Goal: Answer question/provide support: Share knowledge or assist other users

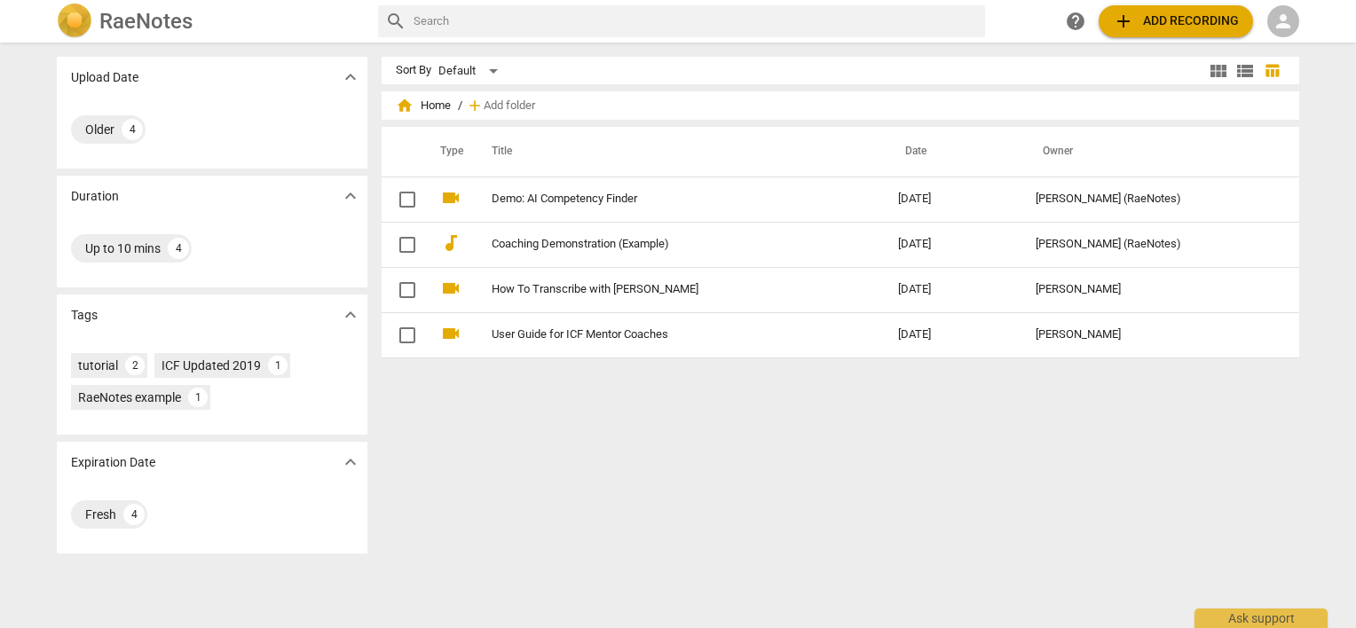
click at [1290, 16] on span "person" at bounding box center [1283, 21] width 21 height 21
click at [1300, 46] on li "Login" at bounding box center [1300, 42] width 64 height 43
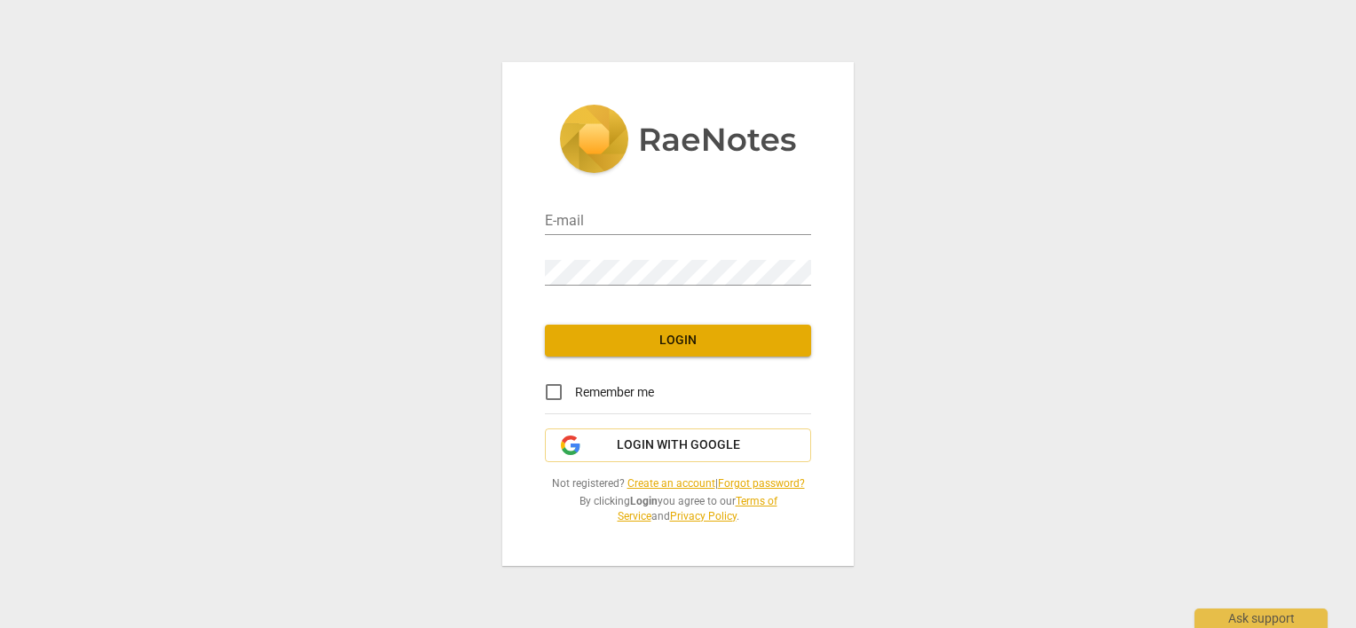
type input "[PERSON_NAME][EMAIL_ADDRESS][DOMAIN_NAME]"
click at [559, 392] on input "Remember me" at bounding box center [554, 392] width 43 height 43
checkbox input "true"
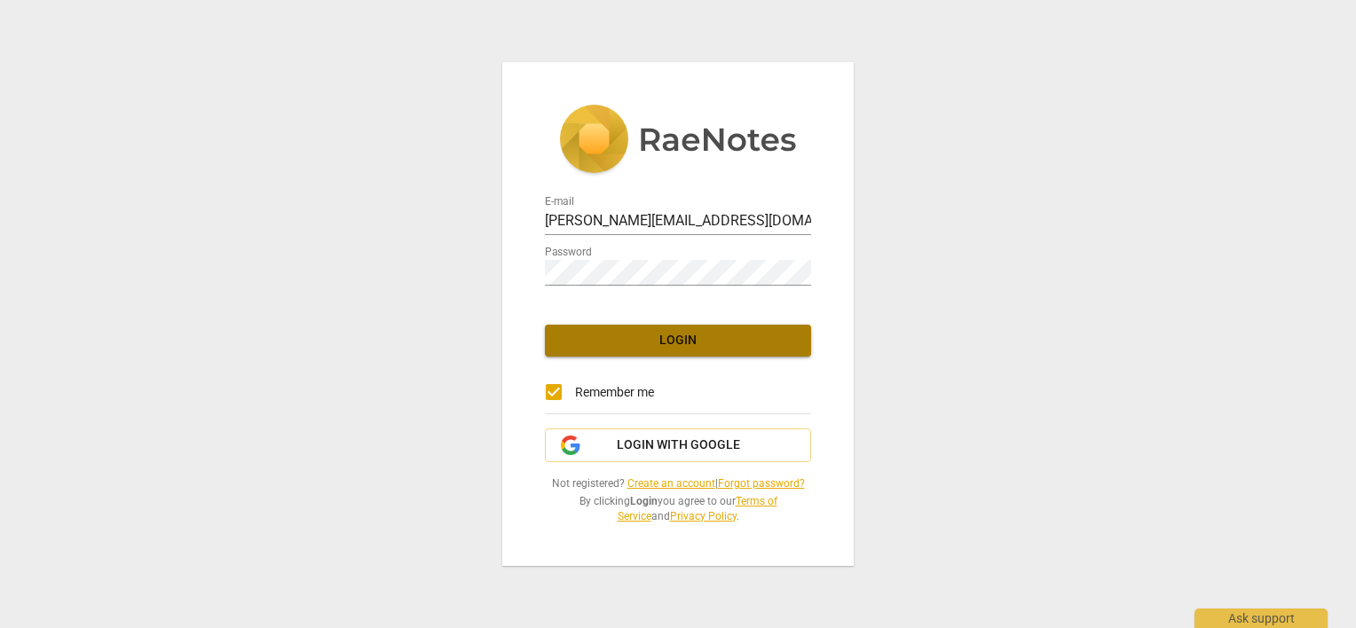
click at [597, 350] on button "Login" at bounding box center [678, 341] width 266 height 32
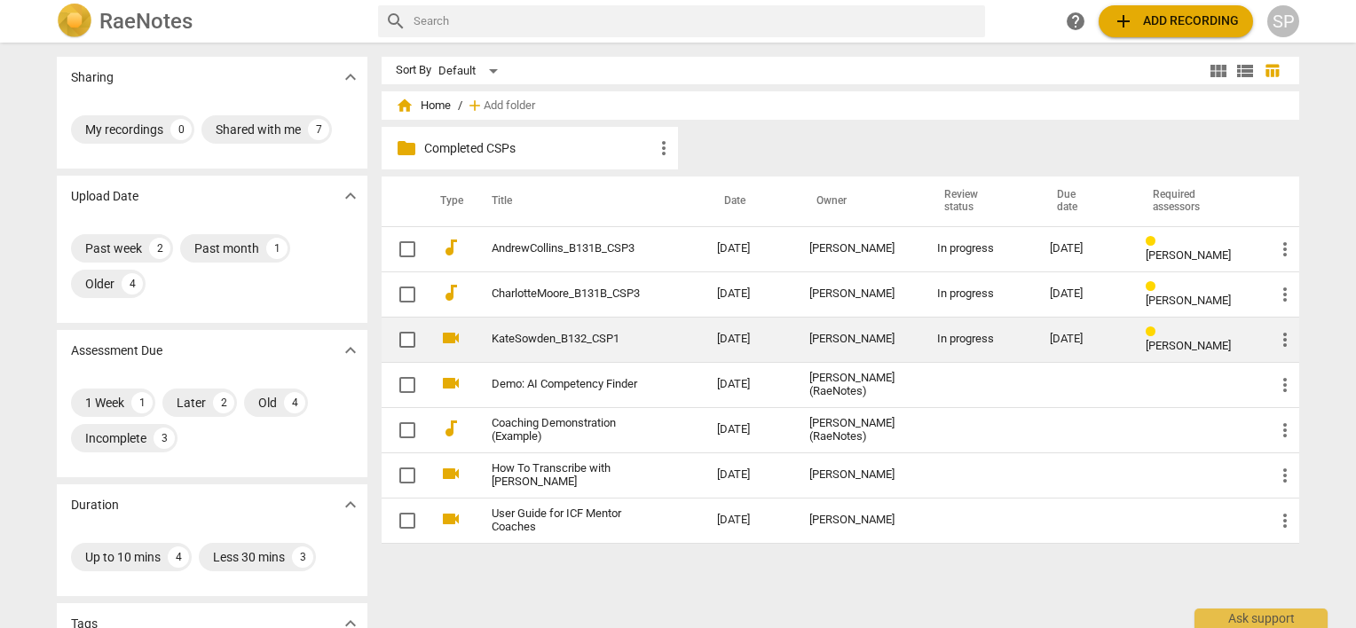
click at [549, 339] on link "KateSowden_B132_CSP1" at bounding box center [573, 339] width 162 height 13
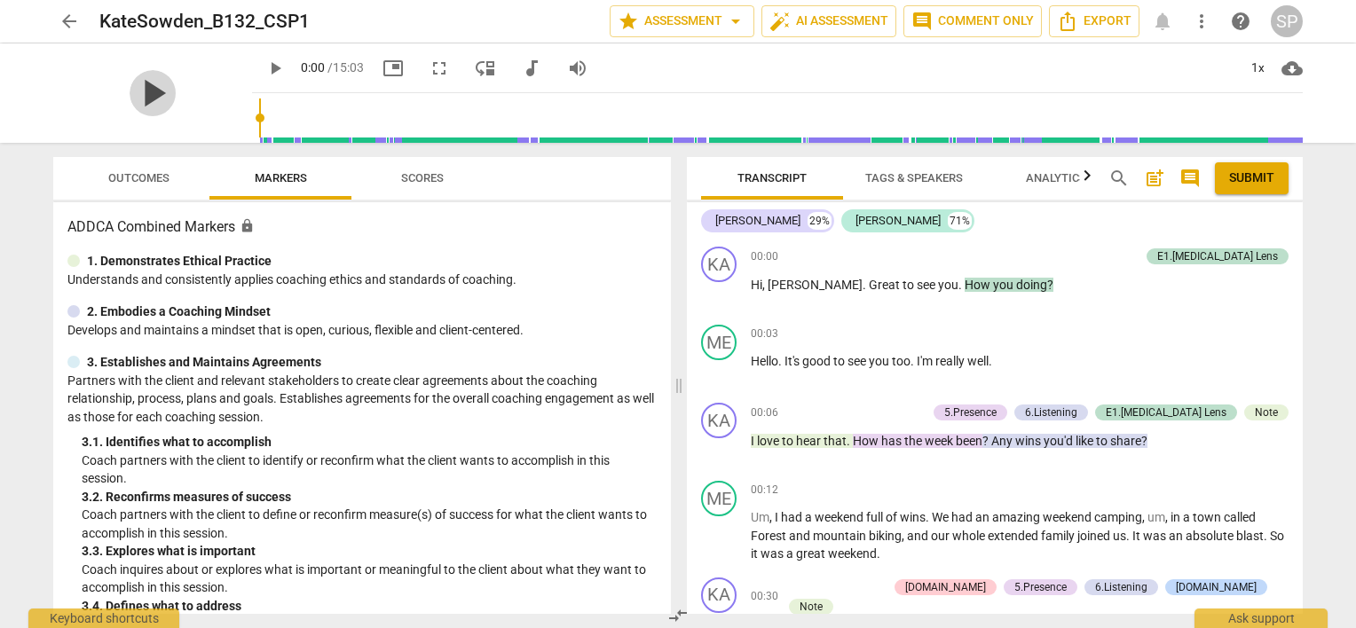
click at [138, 92] on span "play_arrow" at bounding box center [153, 93] width 46 height 46
click at [720, 454] on span "pause" at bounding box center [719, 449] width 21 height 21
type input "12"
click at [1261, 408] on div "Note" at bounding box center [1266, 413] width 23 height 16
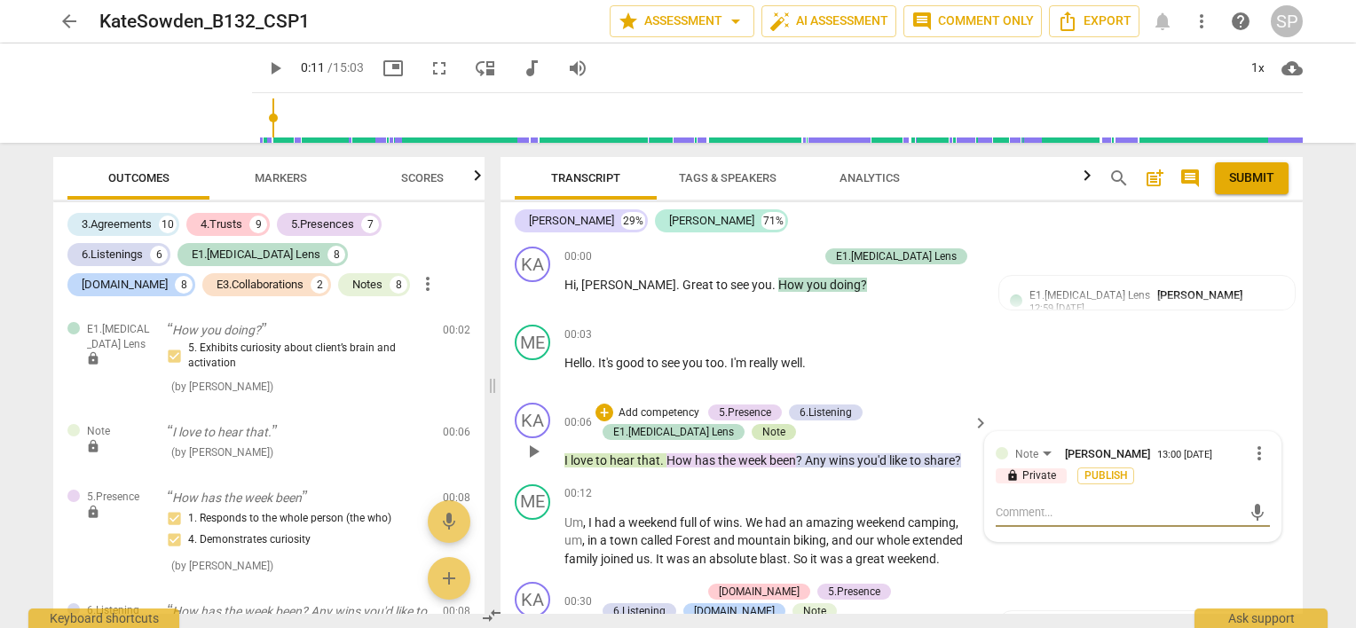
type textarea "H"
type textarea "He"
type textarea "Hea"
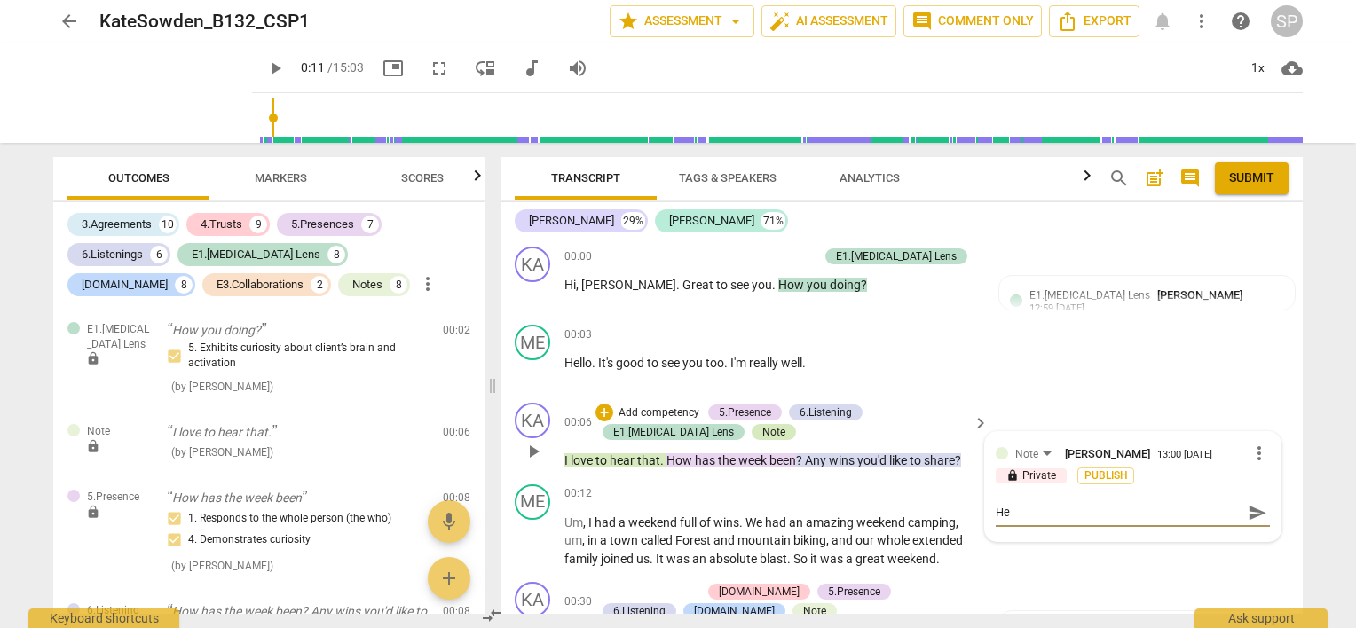
type textarea "Hea"
type textarea "Head"
type textarea "Heads"
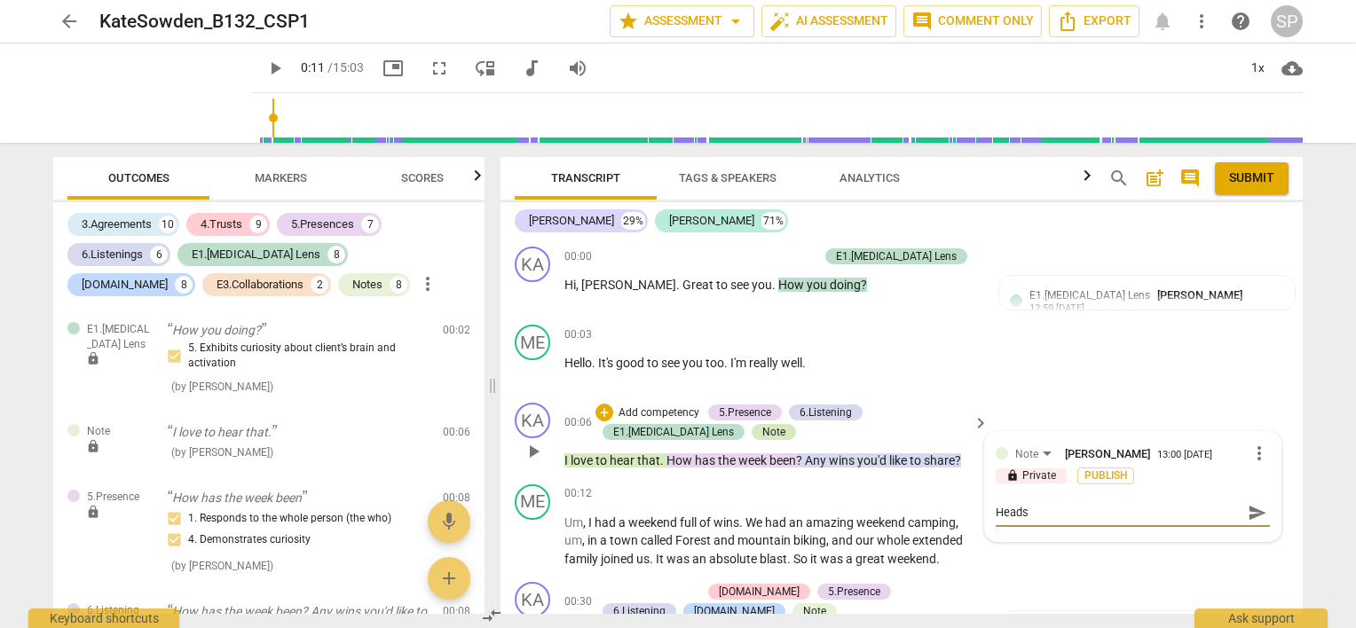
type textarea "Heads"
type textarea "Heads u"
type textarea "Heads up"
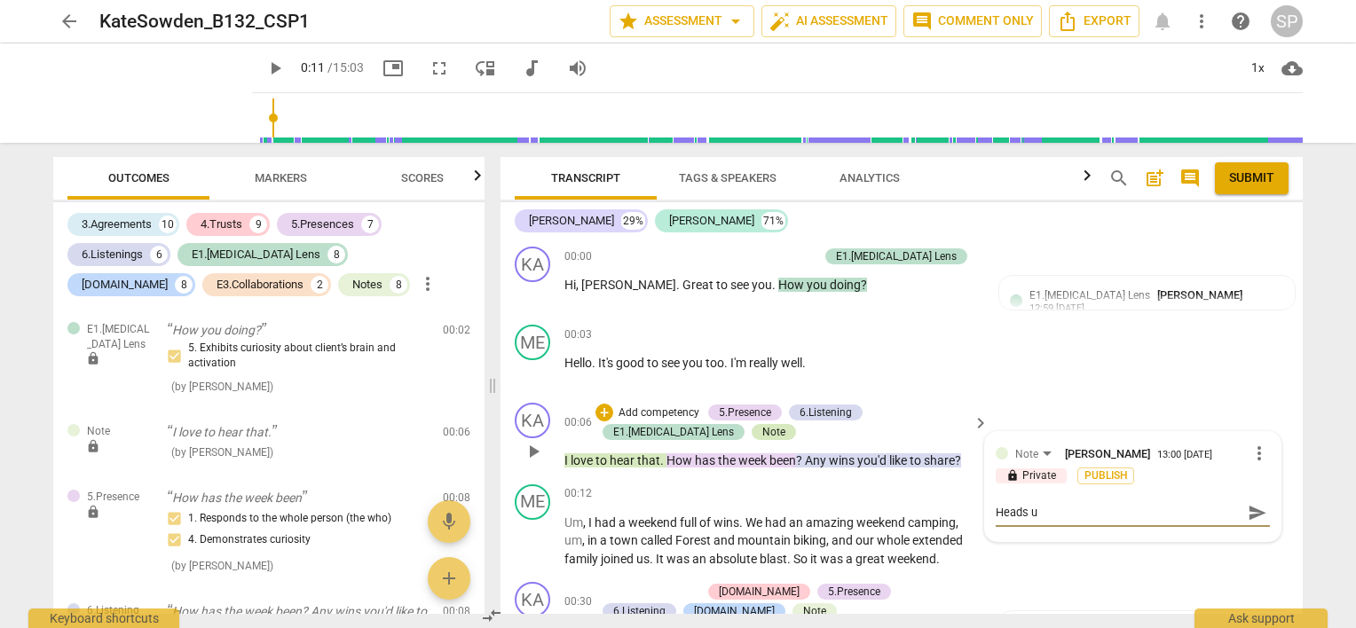
type textarea "Heads up"
type textarea "Heads up:"
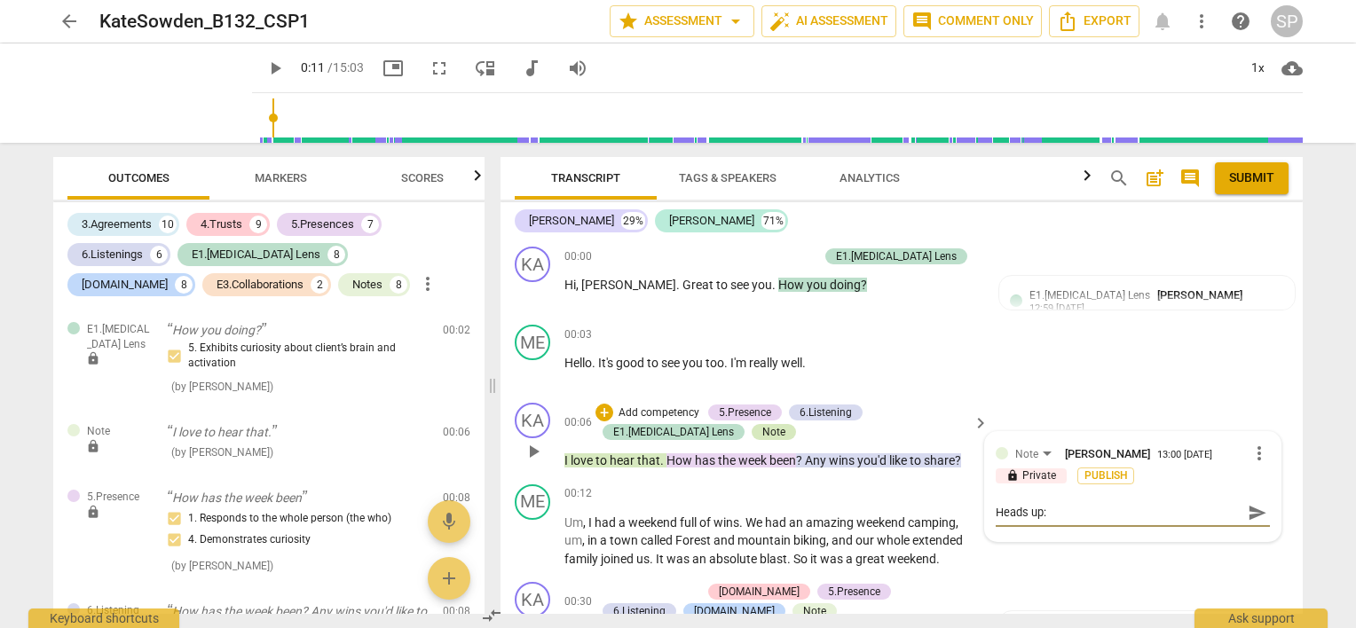
type textarea "Heads up: ""
type textarea "Heads up: "I"
type textarea "Heads up: "I""
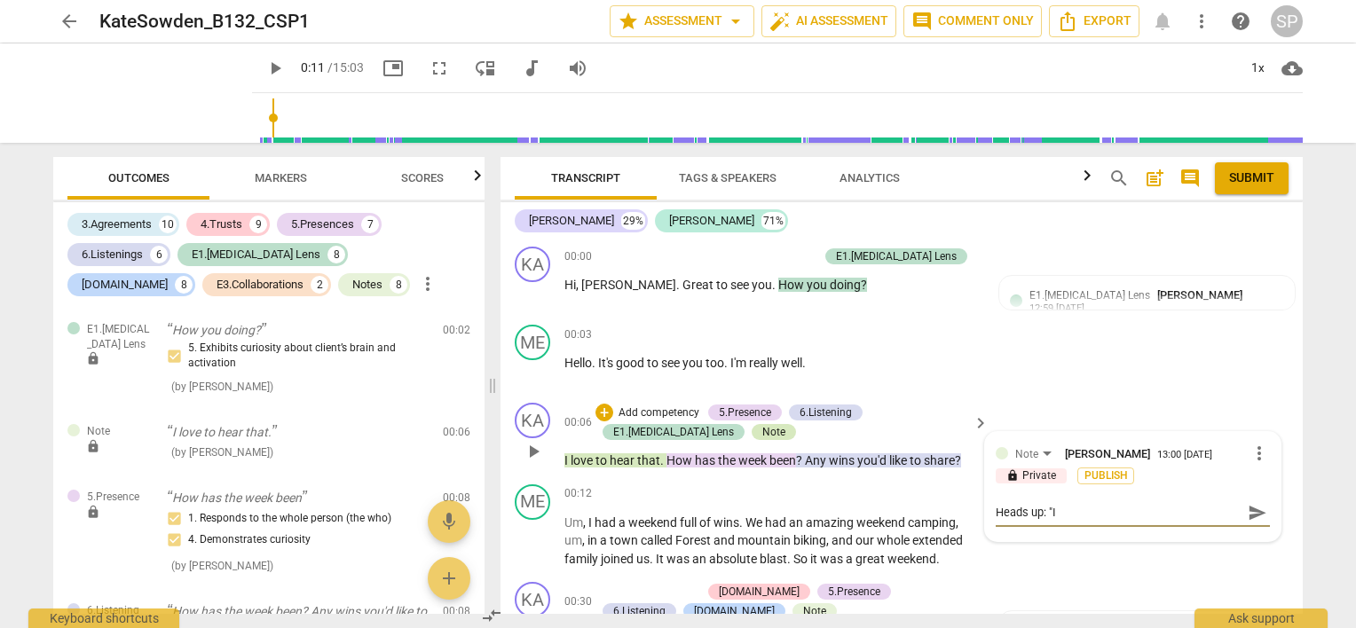
type textarea "Heads up: "I""
type textarea "Heads up: "I" s"
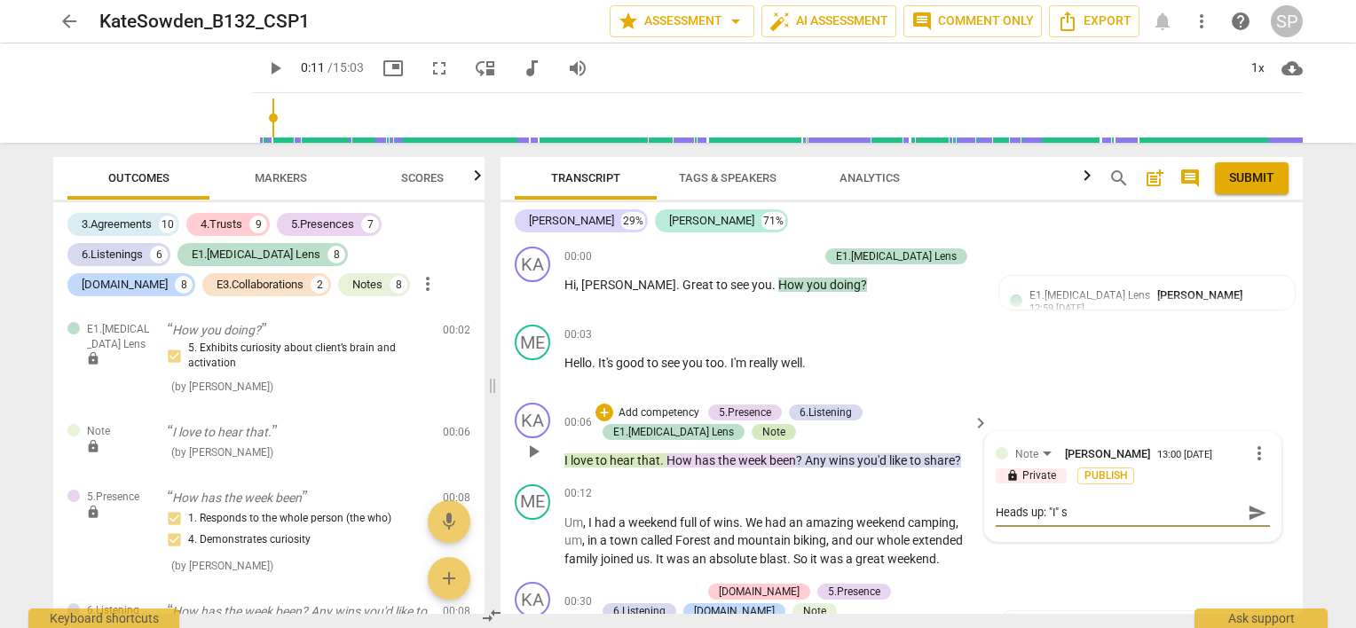
type textarea "Heads up: "I" st"
type textarea "Heads up: "I" s"
type textarea "Heads up: "I""
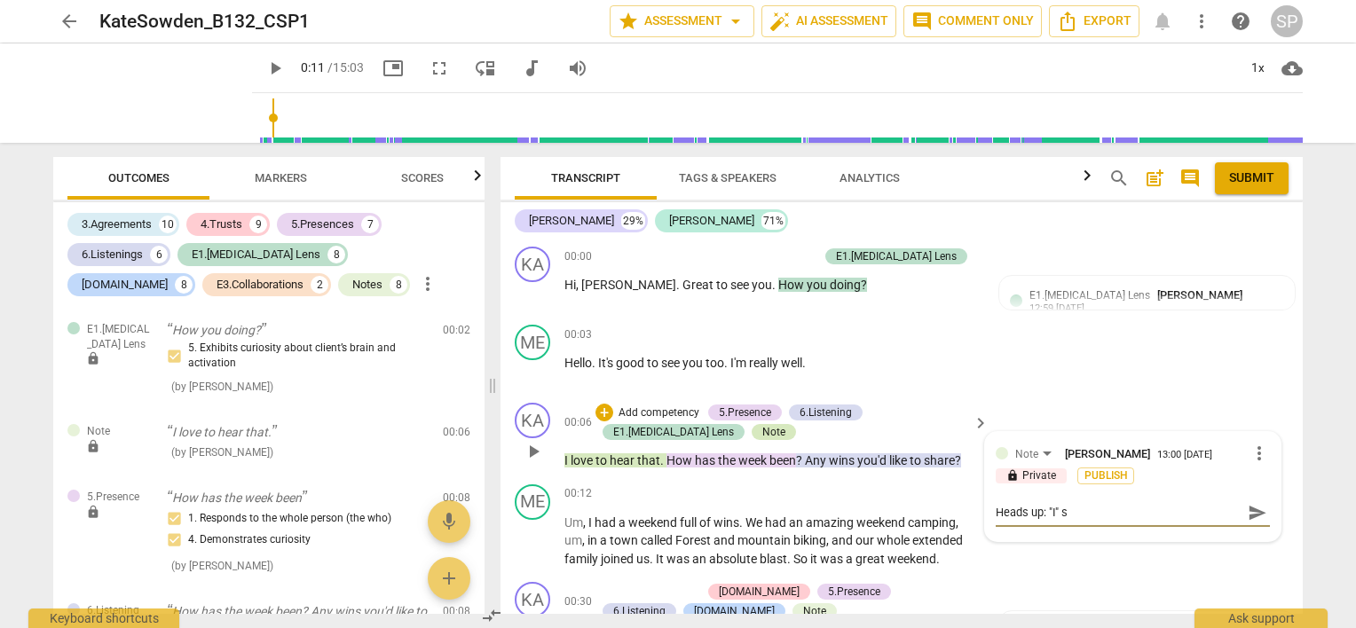
type textarea "Heads up: "I""
type textarea "Heads up: "I"
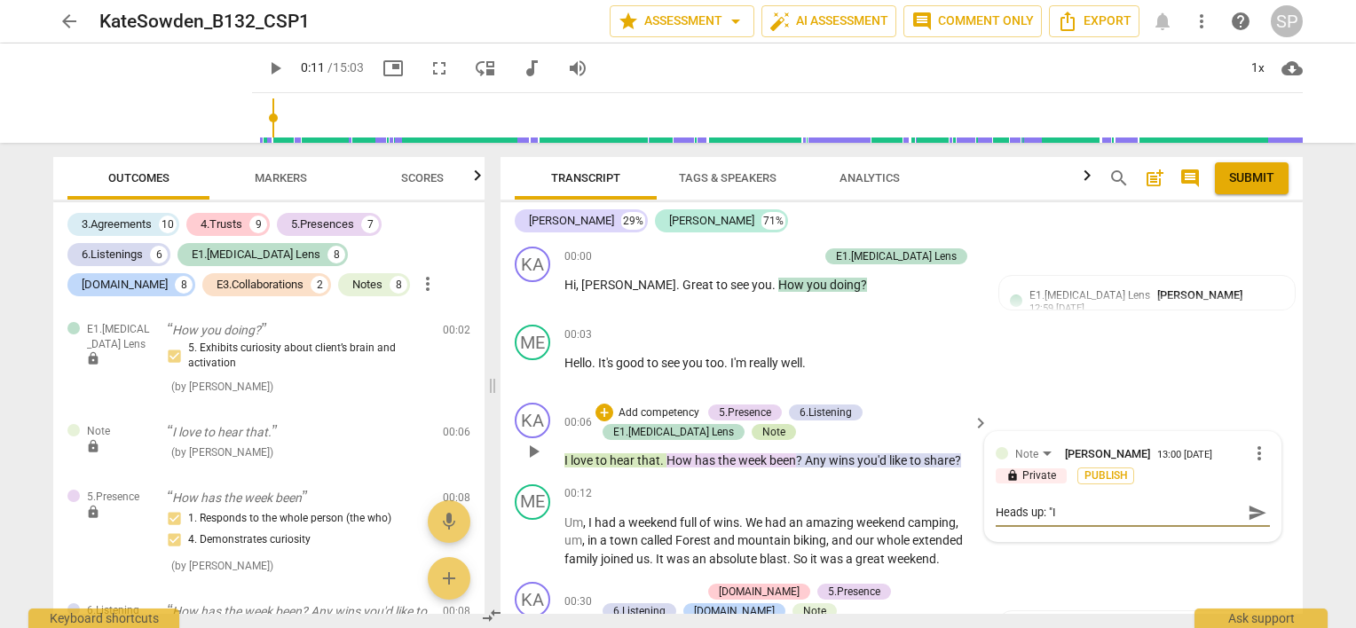
type textarea "Heads up: ""
type textarea "Heads up:"
type textarea "Heads up: N"
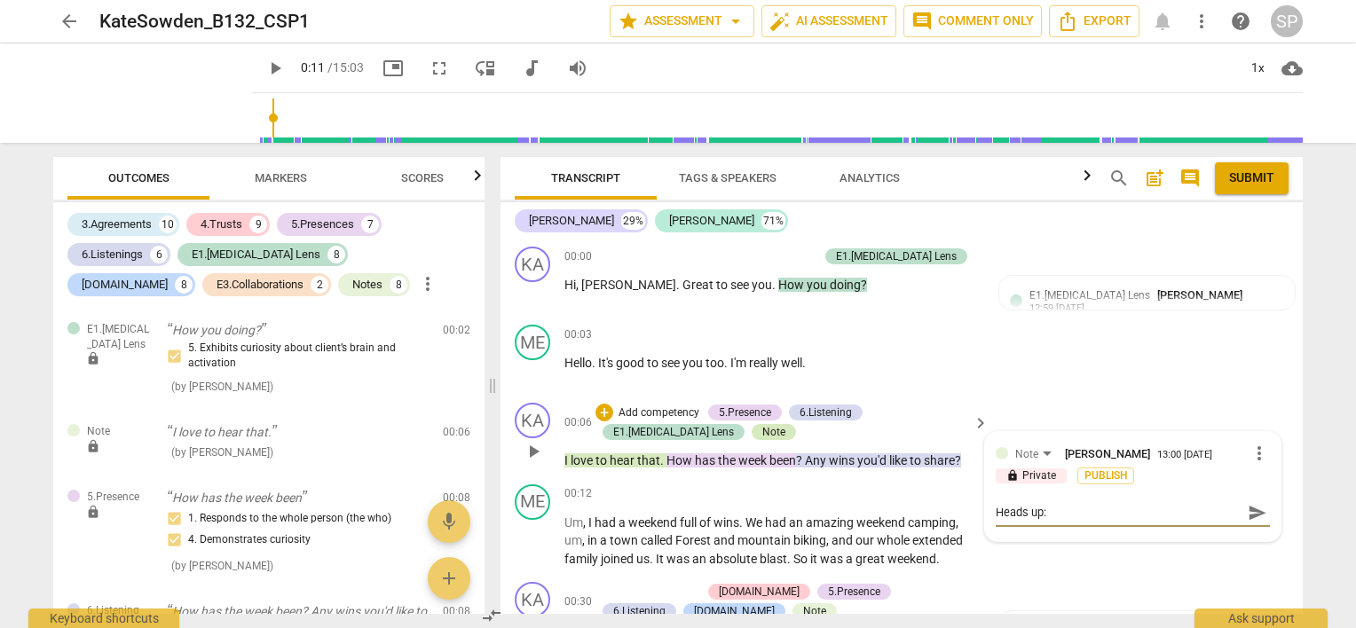
type textarea "Heads up: N"
type textarea "Heads up: Ne"
type textarea "Heads up: N"
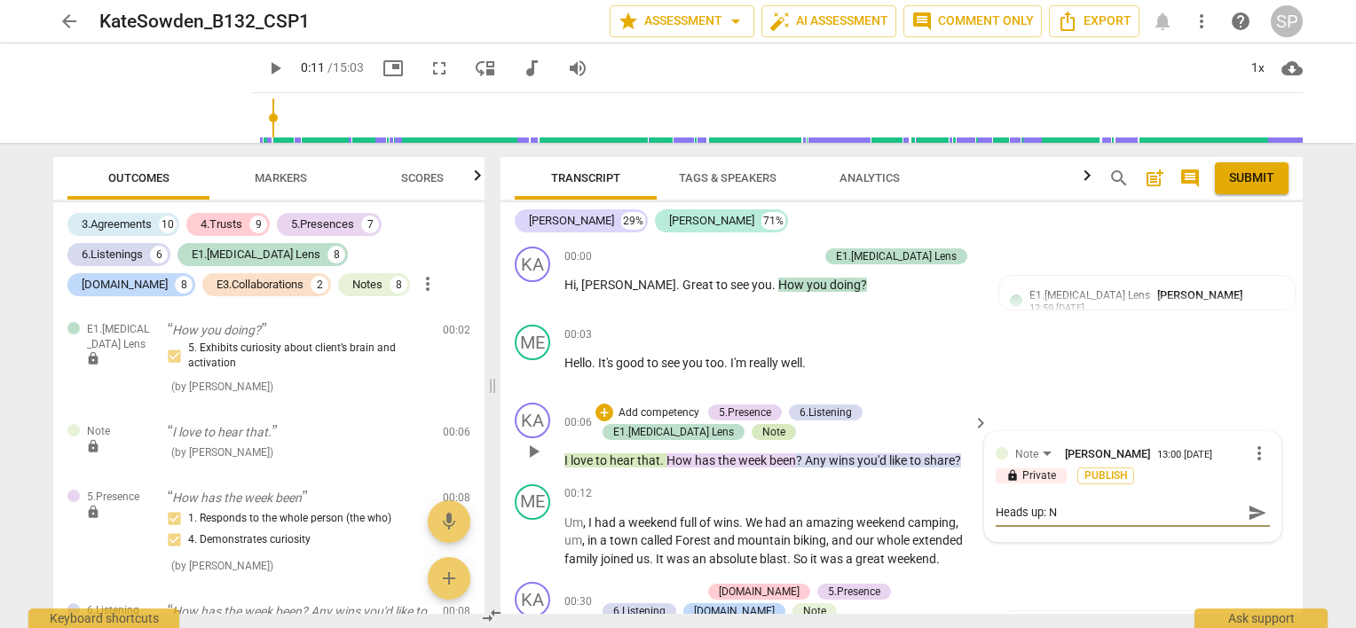
type textarea "Heads up:"
type textarea "Heads up: B"
type textarea "Heads up: Be"
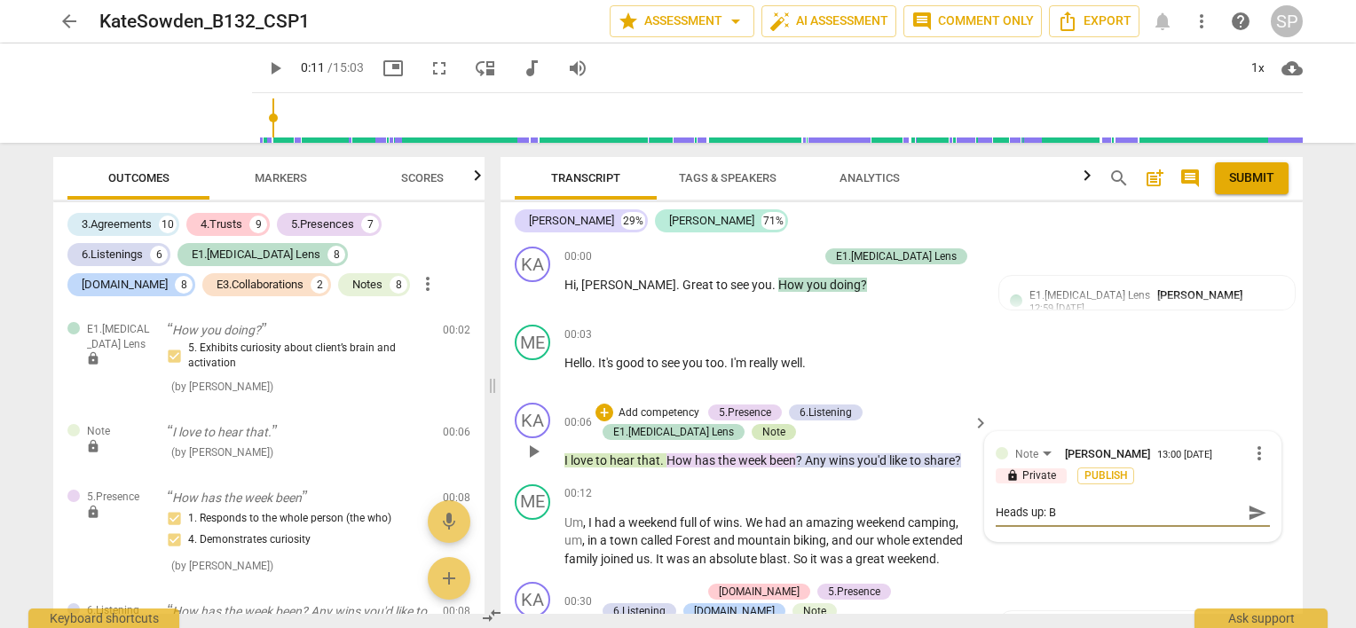
type textarea "Heads up: Be"
type textarea "Heads up: Beg"
type textarea "Heads up: Begi"
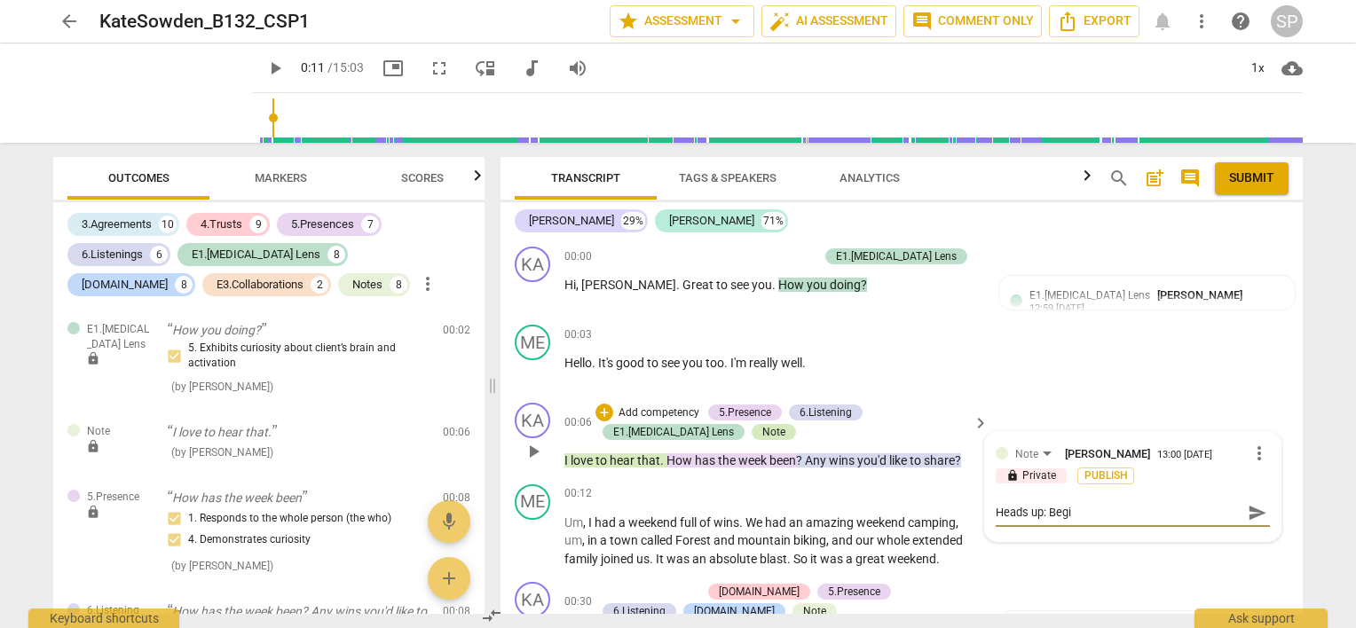
type textarea "Heads up: Begin"
type textarea "Heads up: Begin f"
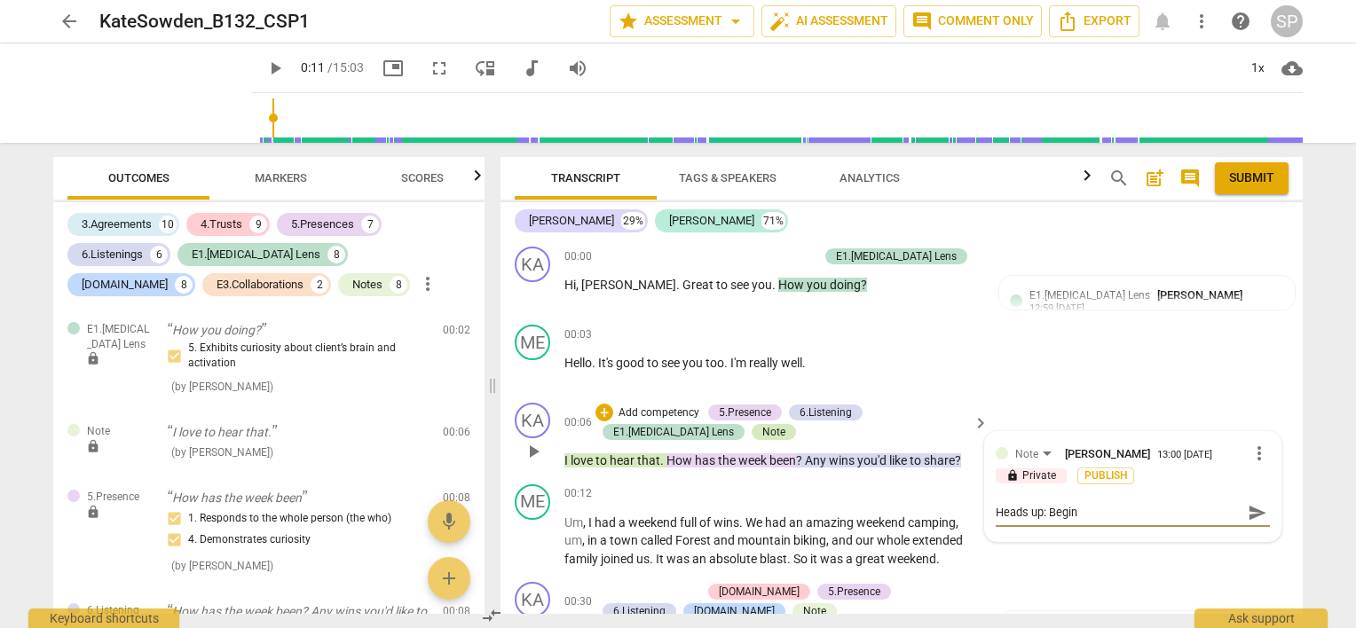
type textarea "Heads up: Begin f"
type textarea "Heads up: Begin"
type textarea "Heads up: Begin m"
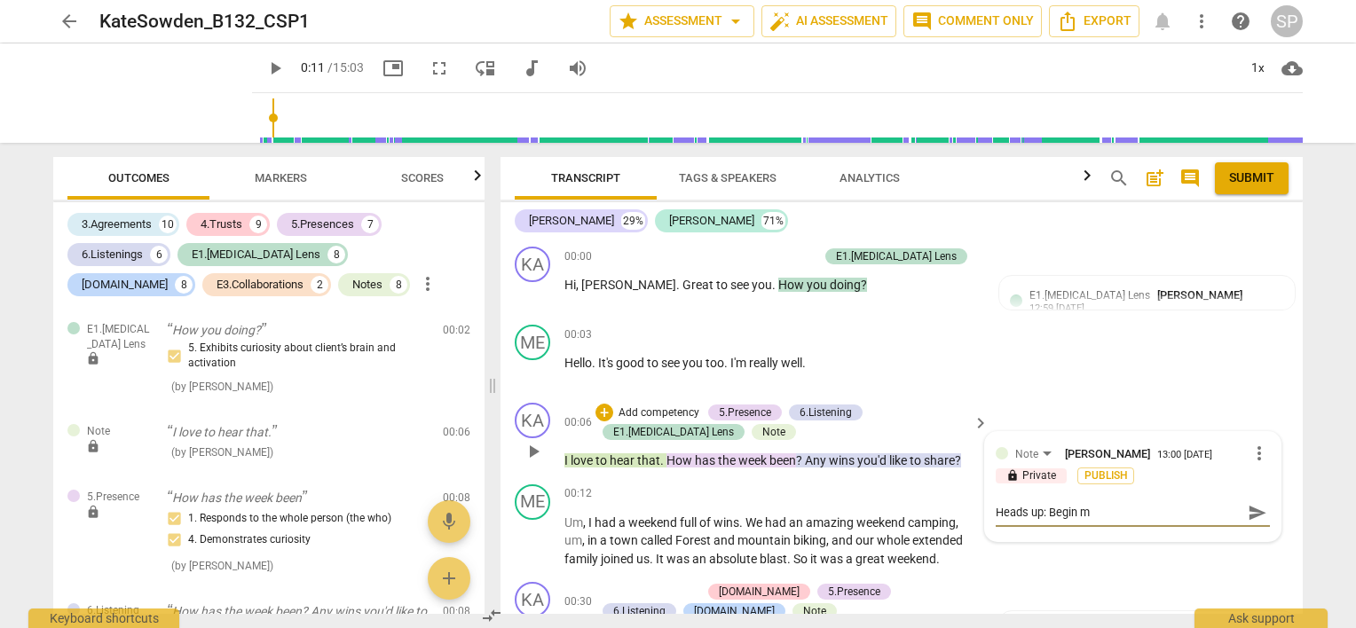
type textarea "Heads up: Begin mo"
type textarea "Heads up: Begin mon"
type textarea "Heads up: Begin mono"
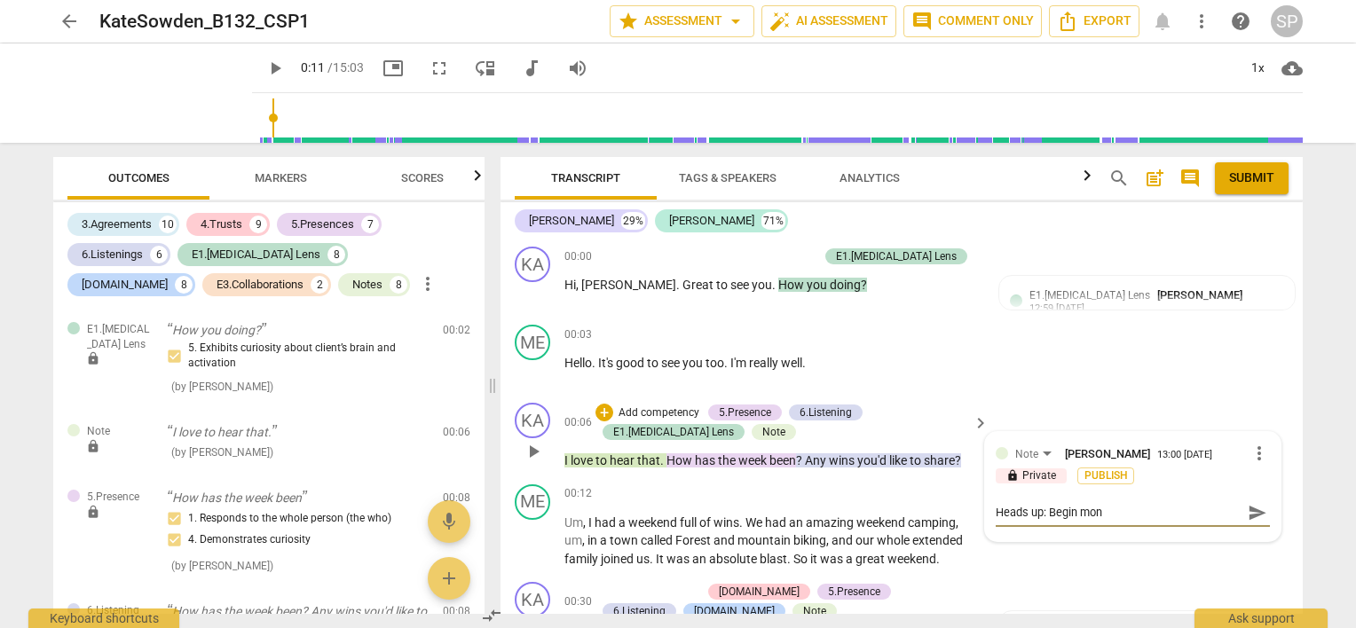
type textarea "Heads up: Begin mono"
type textarea "Heads up: Begin mon"
type textarea "Heads up: Begin moni"
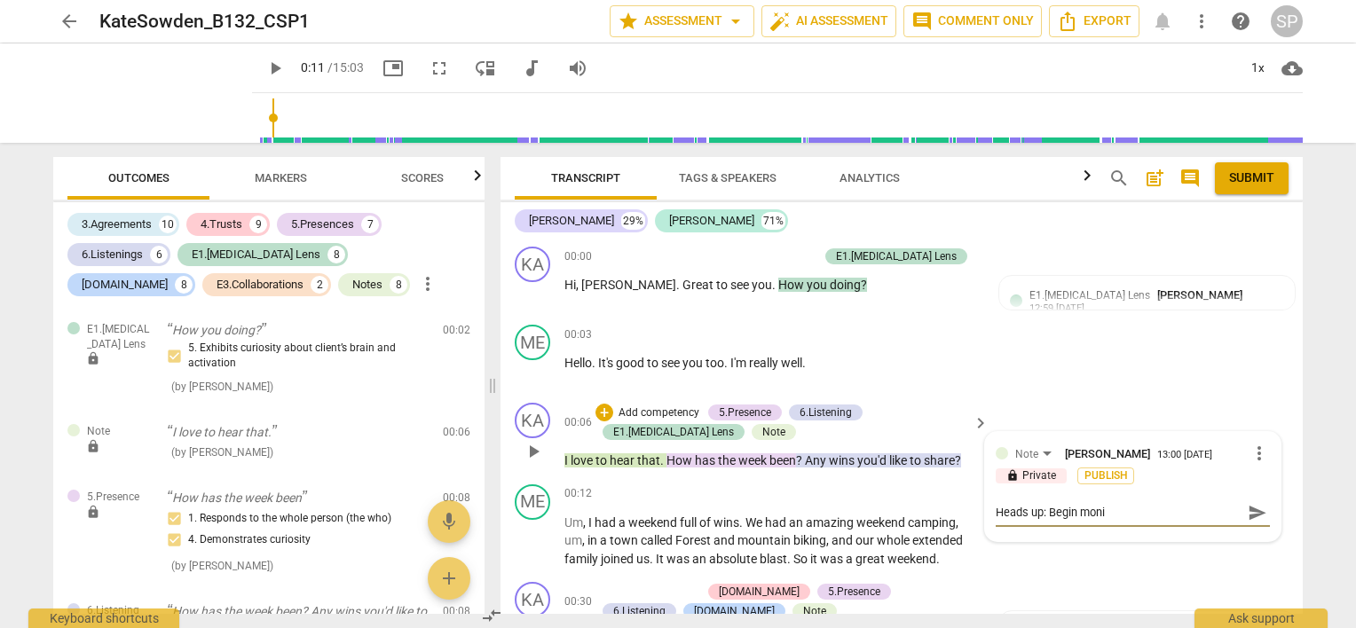
type textarea "Heads up: Begin monit"
type textarea "Heads up: Begin monito"
type textarea "Heads up: Begin monitor"
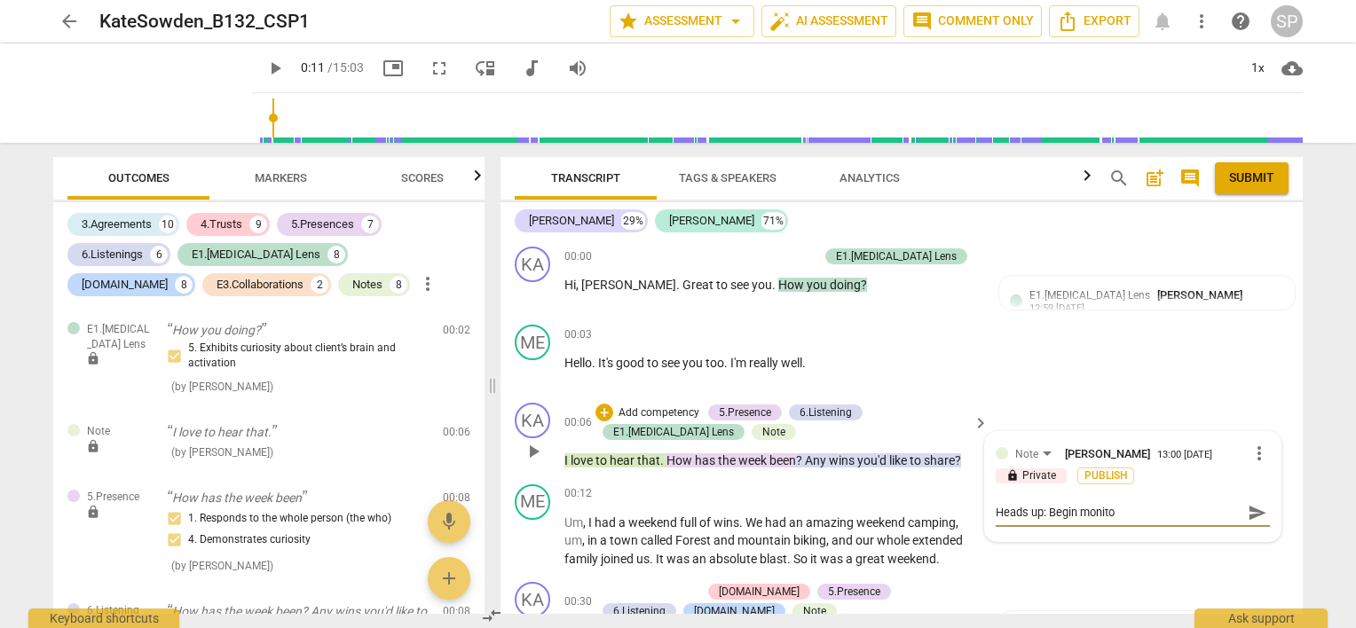
type textarea "Heads up: Begin monitor"
type textarea "Heads up: Begin monitori"
type textarea "Heads up: Begin monitorin"
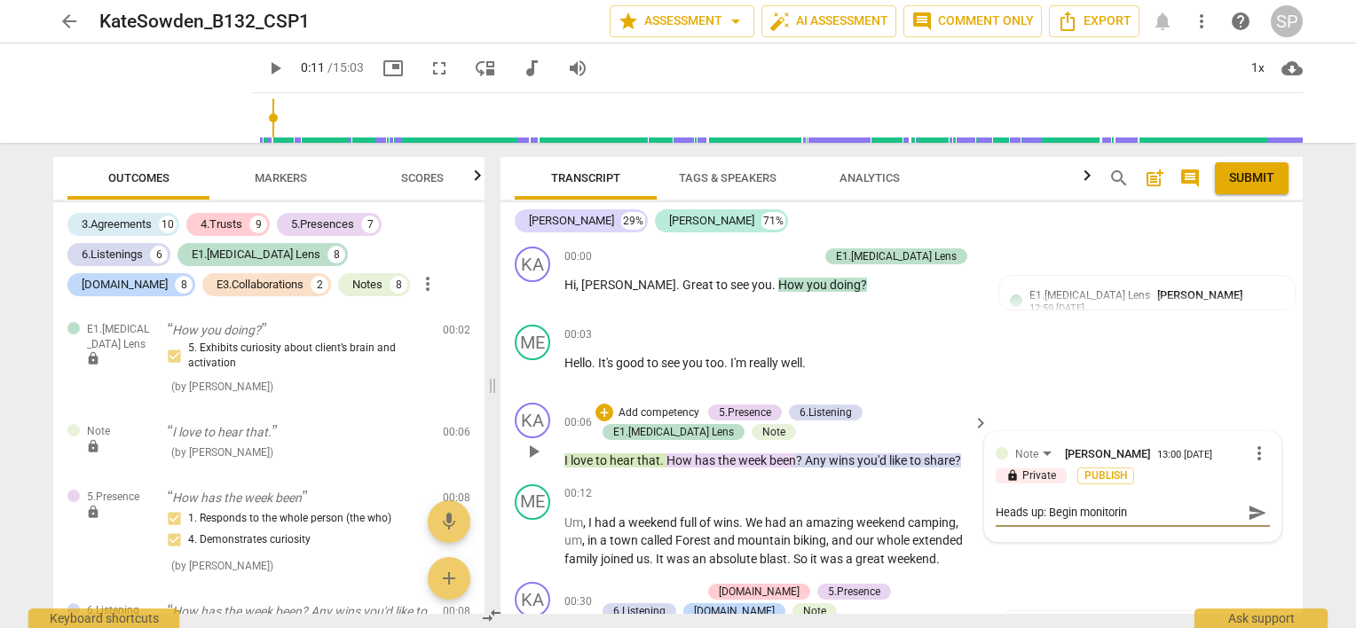
type textarea "Heads up: Begin monitoring"
type textarea "Heads up: Begin monitoring ""
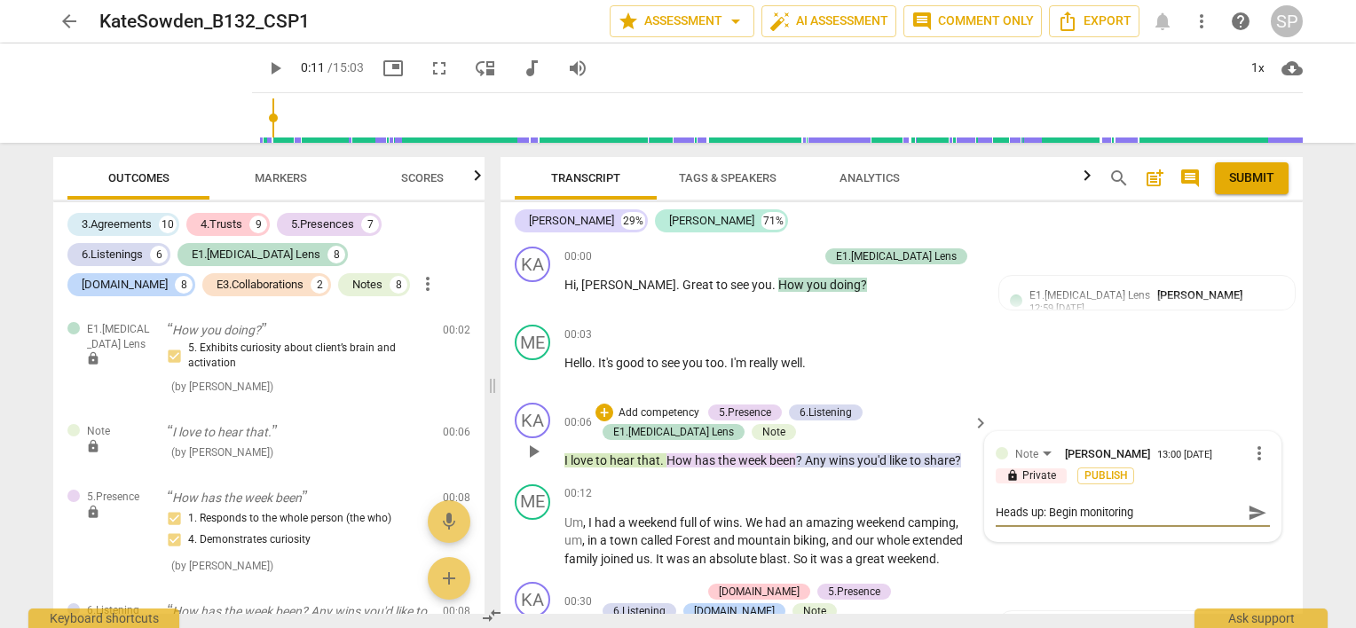
type textarea "Heads up: Begin monitoring ""
type textarea "Heads up: Begin monitoring "I"
type textarea "Heads up: Begin monitoring "I""
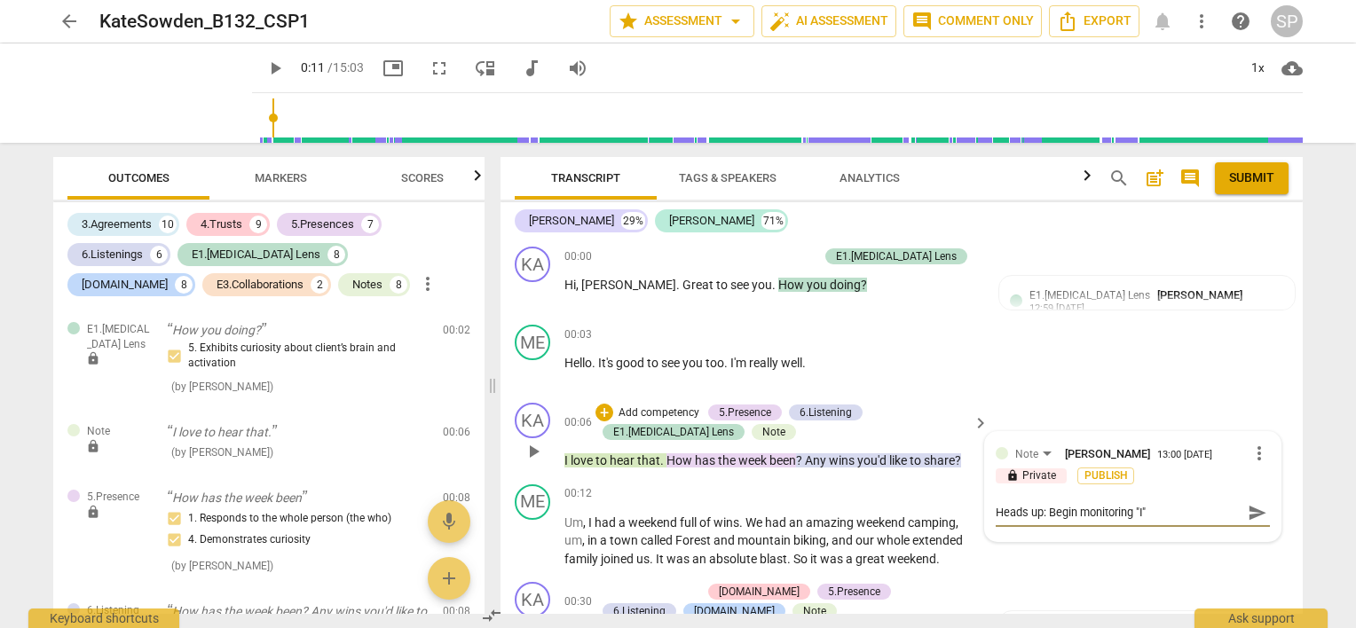
type textarea "Heads up: Begin monitoring "I""
type textarea "Heads up: Begin monitoring "I" s"
type textarea "Heads up: Begin monitoring "I" st"
type textarea "Heads up: Begin monitoring "I" sta"
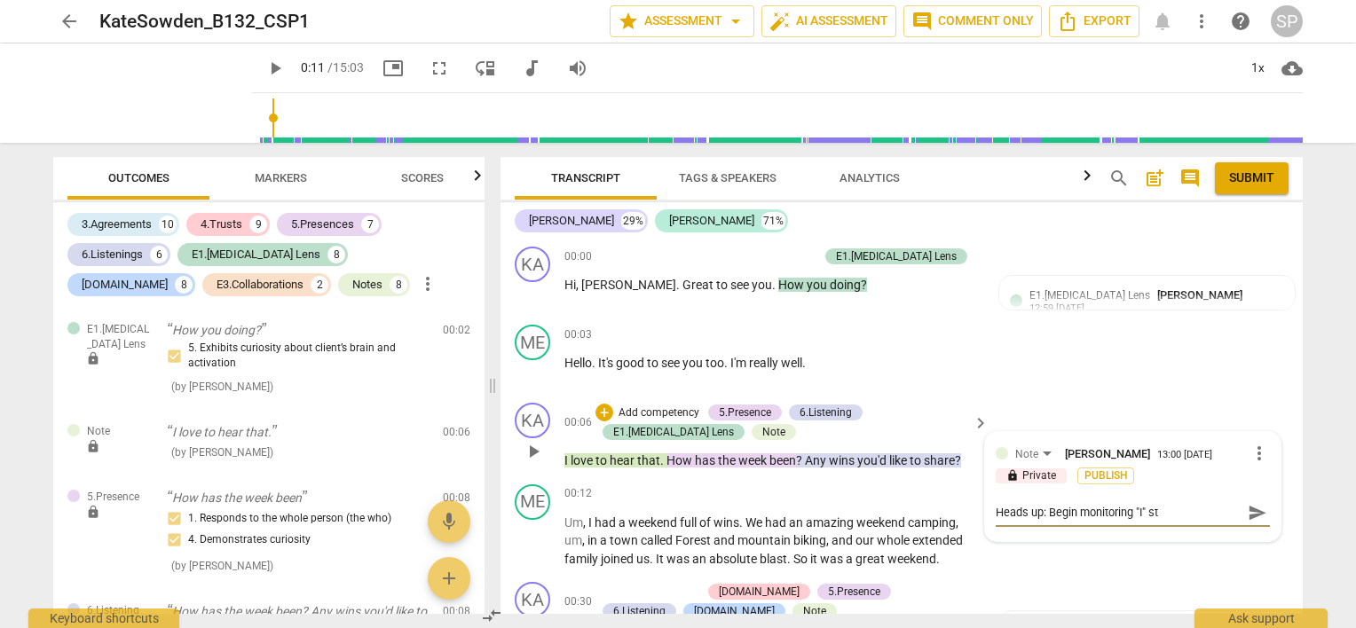
type textarea "Heads up: Begin monitoring "I" sta"
type textarea "Heads up: Begin monitoring "I" stat"
type textarea "Heads up: Begin monitoring "I" state"
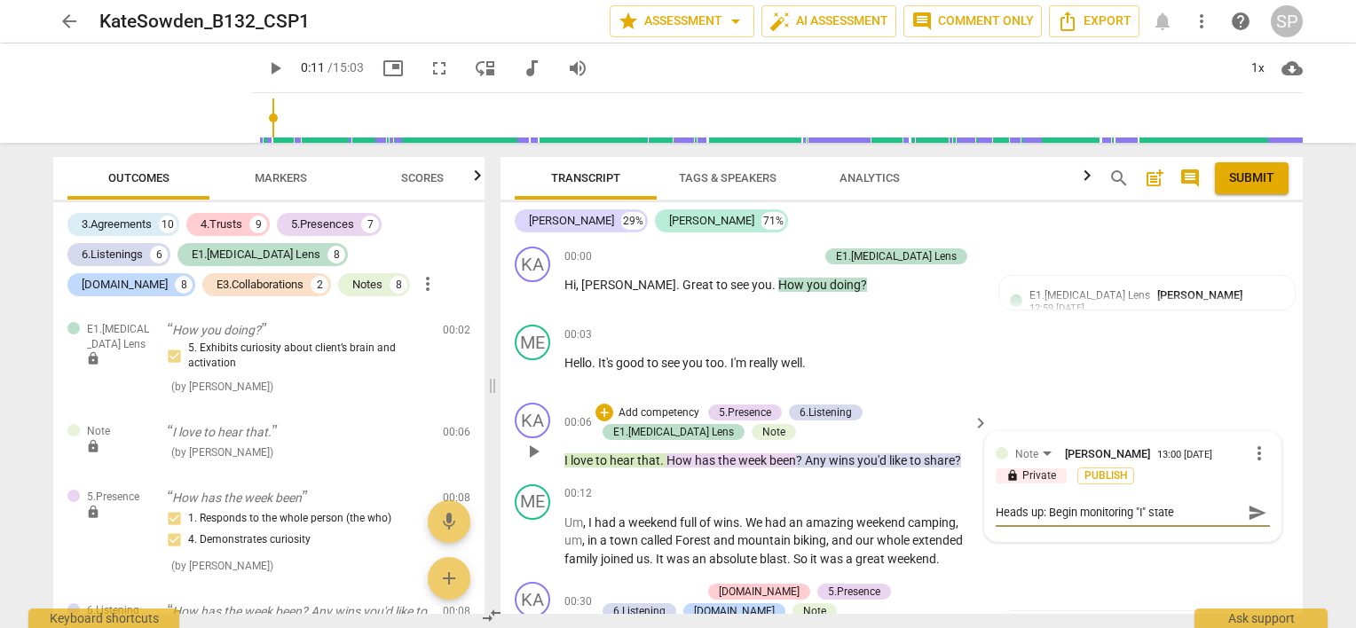
type textarea "Heads up: Begin monitoring "I" statem"
type textarea "Heads up: Begin monitoring "I" stateme"
type textarea "Heads up: Begin monitoring "I" statemen"
type textarea "Heads up: Begin monitoring "I" statement"
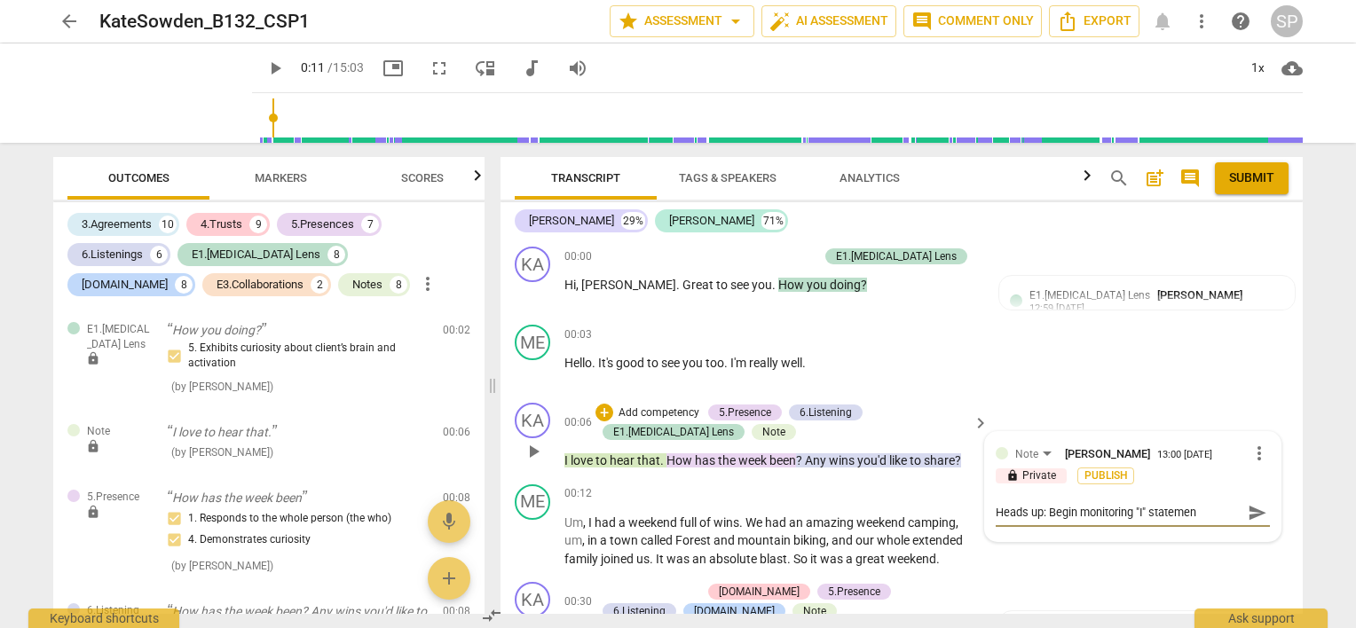
type textarea "Heads up: Begin monitoring "I" statement"
type textarea "Heads up: Begin monitoring "I" statements"
type textarea "Heads up: Begin monitoring "I" statements."
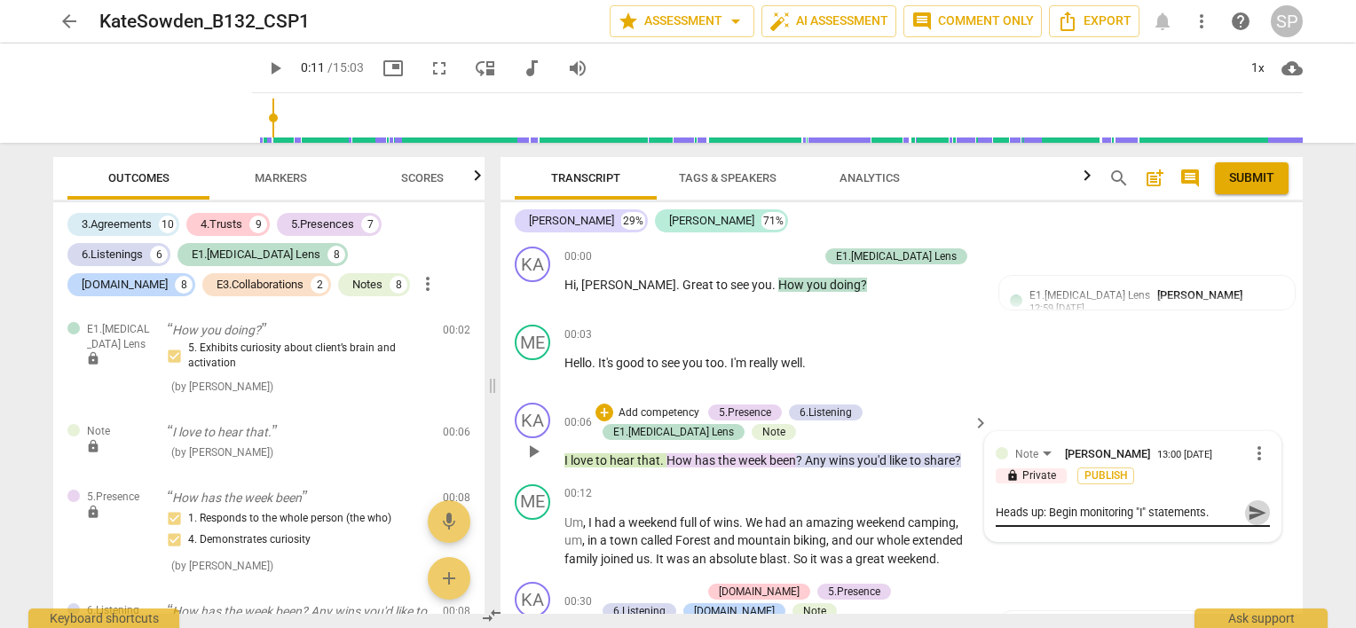
click at [1250, 514] on span "send" at bounding box center [1258, 513] width 20 height 20
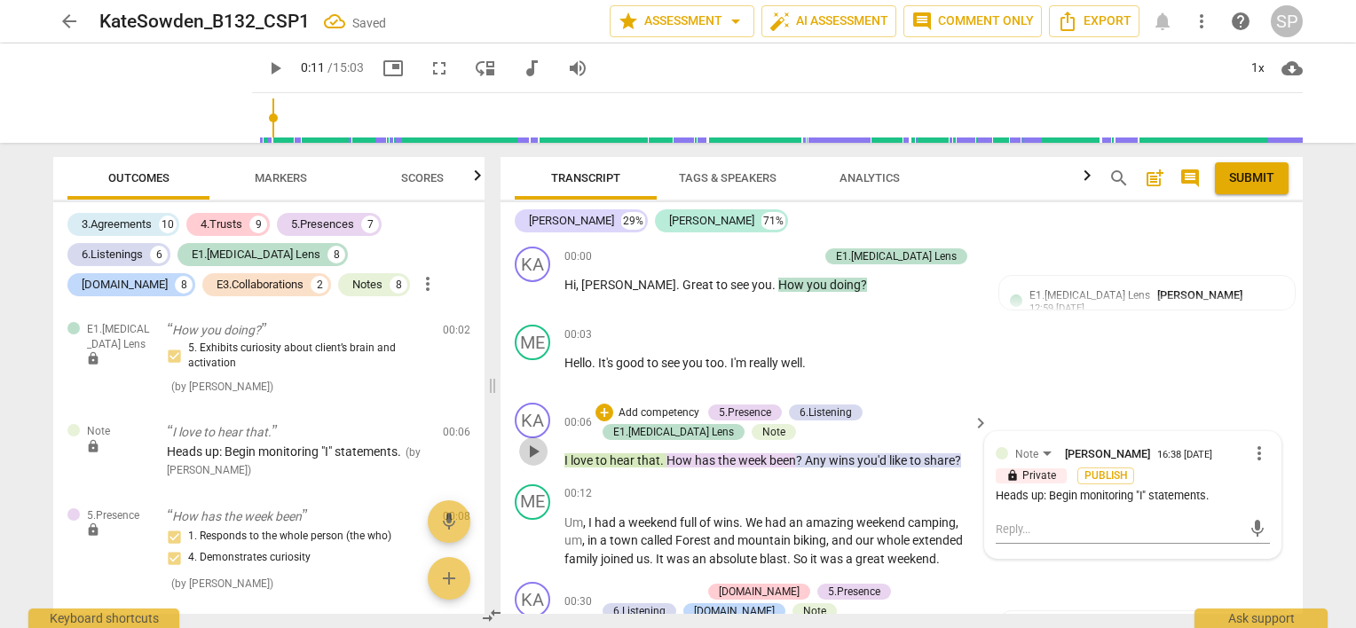
click at [527, 447] on span "play_arrow" at bounding box center [533, 451] width 21 height 21
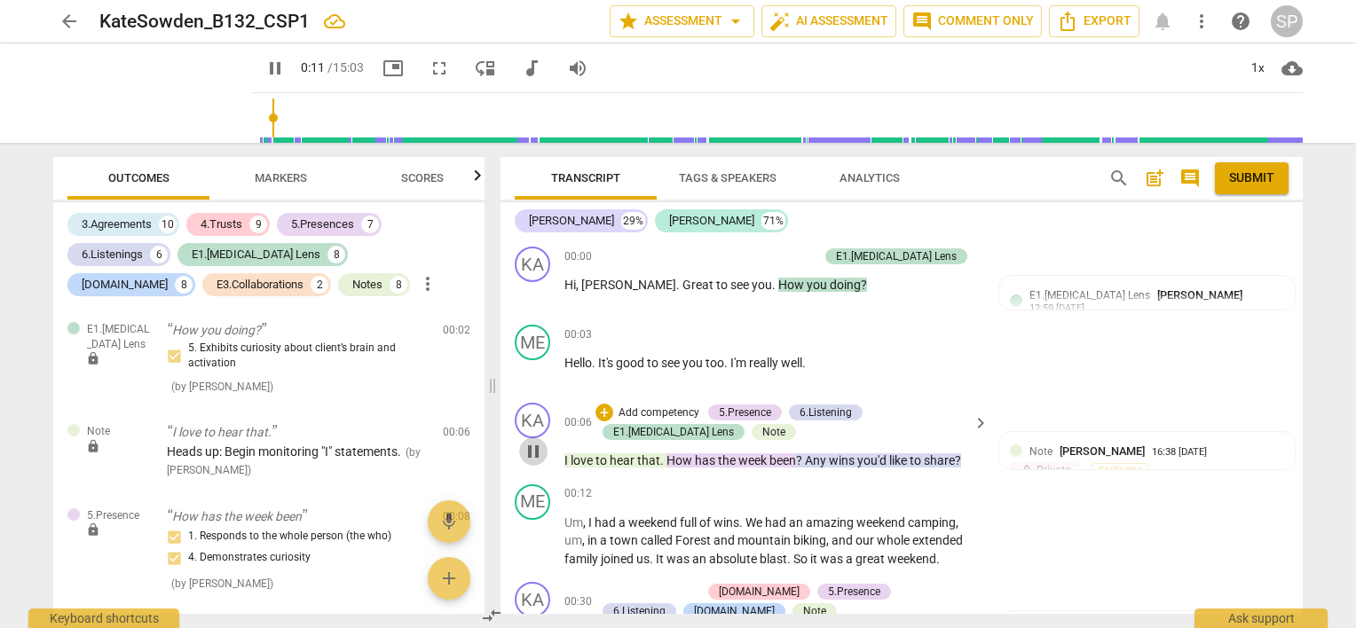
click at [537, 447] on span "pause" at bounding box center [533, 451] width 21 height 21
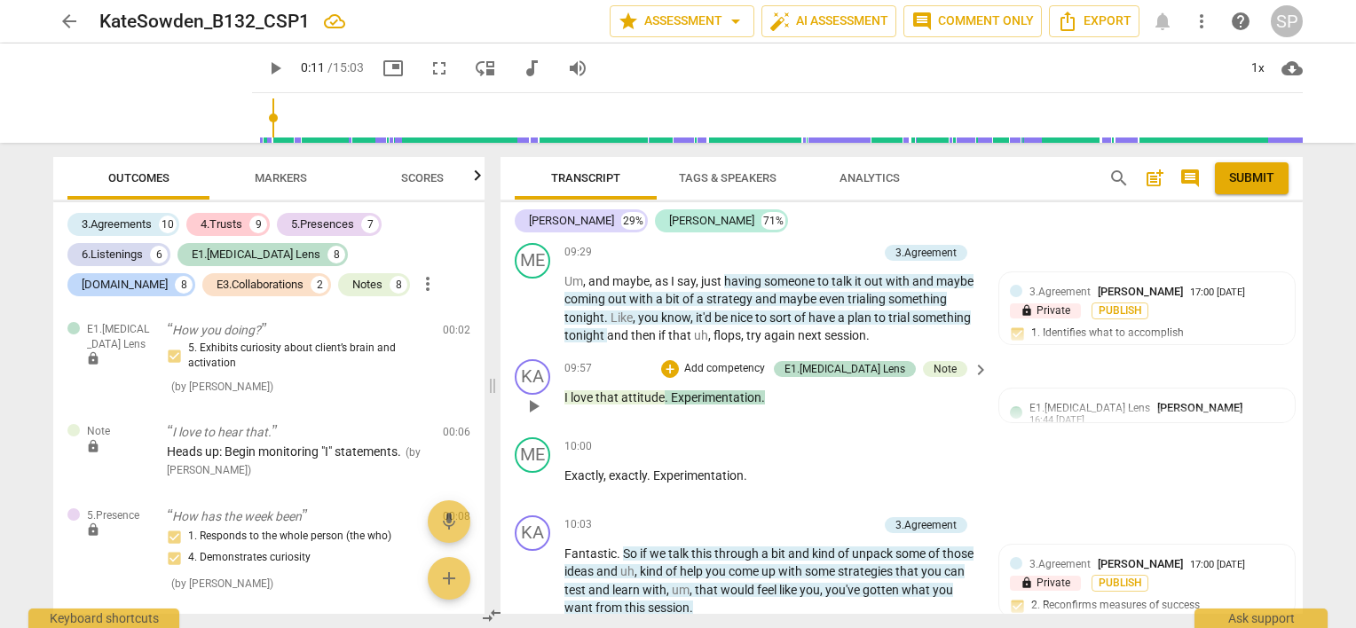
scroll to position [3906, 0]
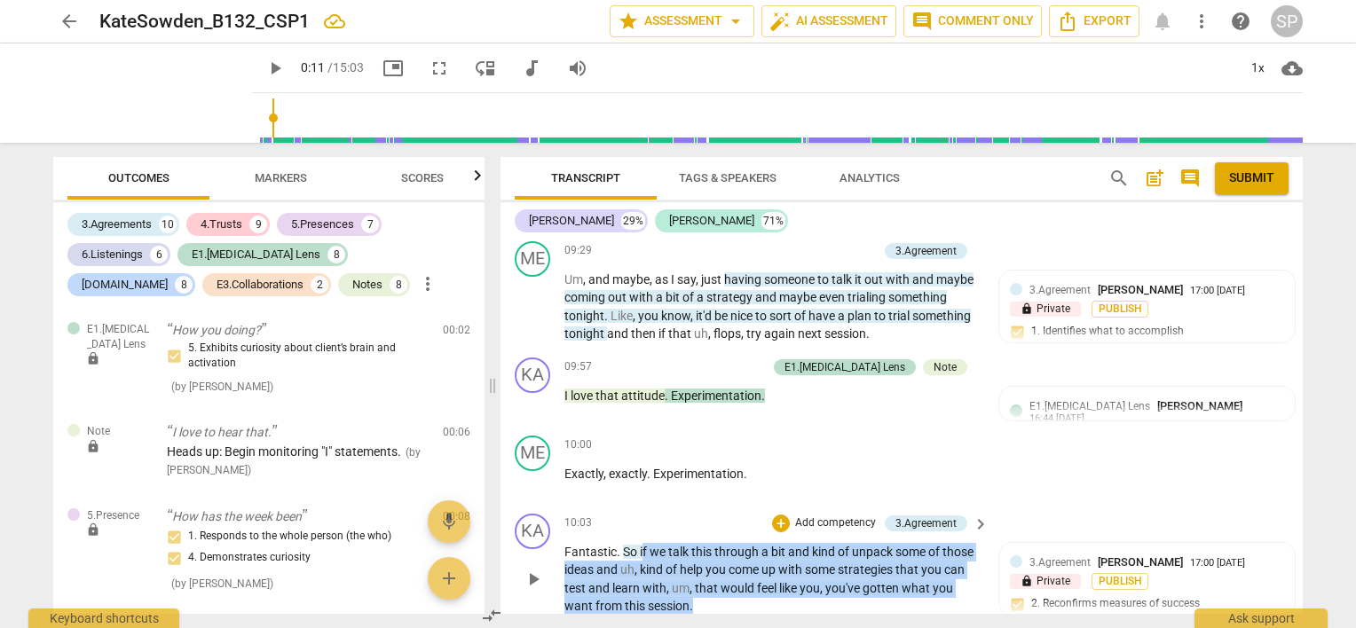
drag, startPoint x: 640, startPoint y: 457, endPoint x: 696, endPoint y: 529, distance: 91.1
click at [696, 529] on div "KA play_arrow pause 10:03 + Add competency 3.Agreement keyboard_arrow_right Fan…" at bounding box center [902, 565] width 802 height 116
copy p "f we talk this through a bit and kind of unpack some of those ideas and uh , ki…"
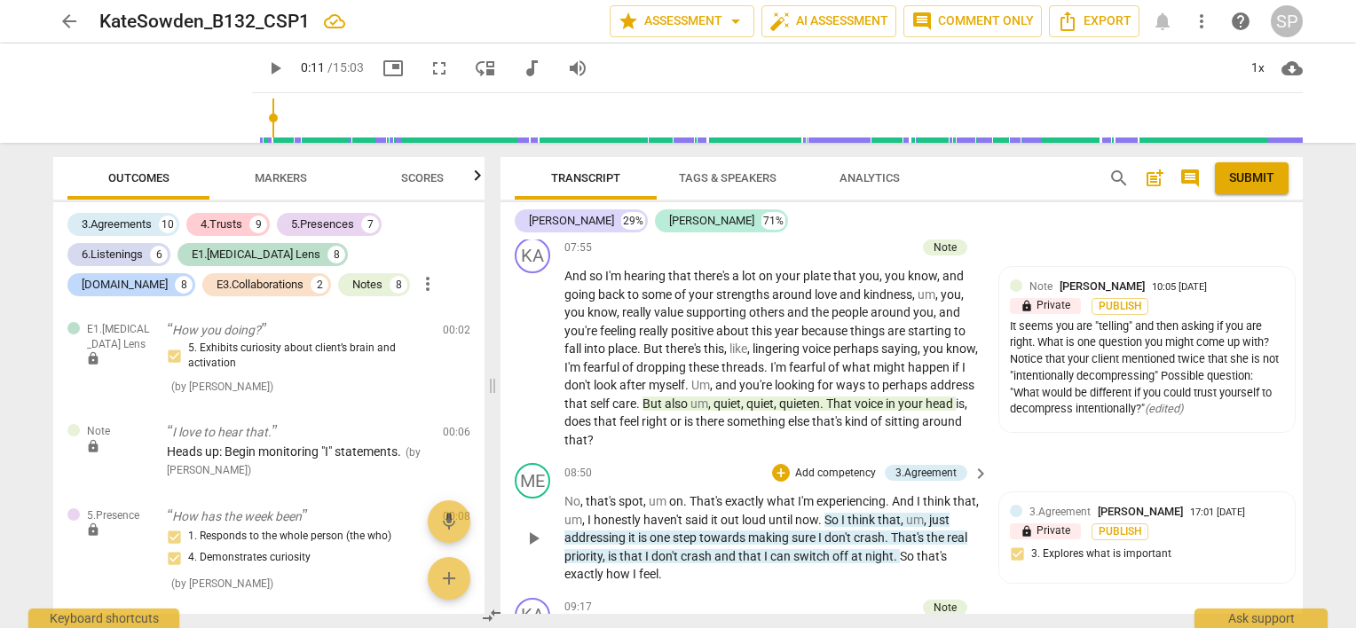
scroll to position [3284, 0]
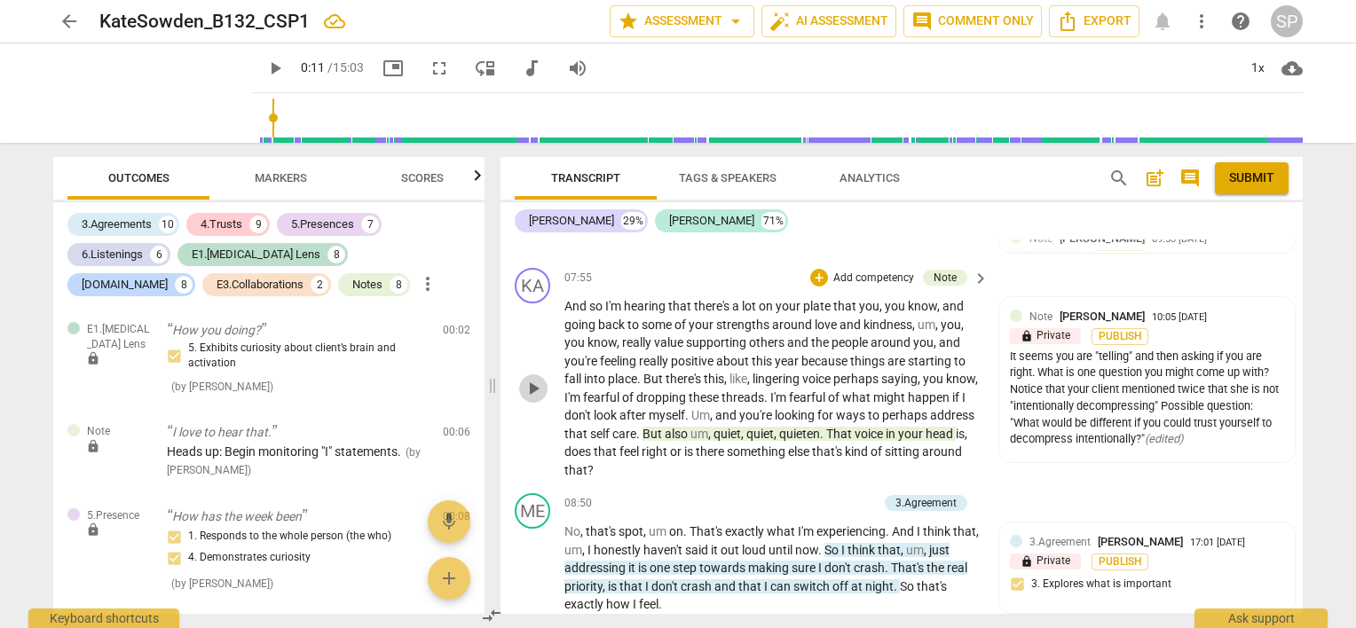
click at [529, 378] on span "play_arrow" at bounding box center [533, 388] width 21 height 21
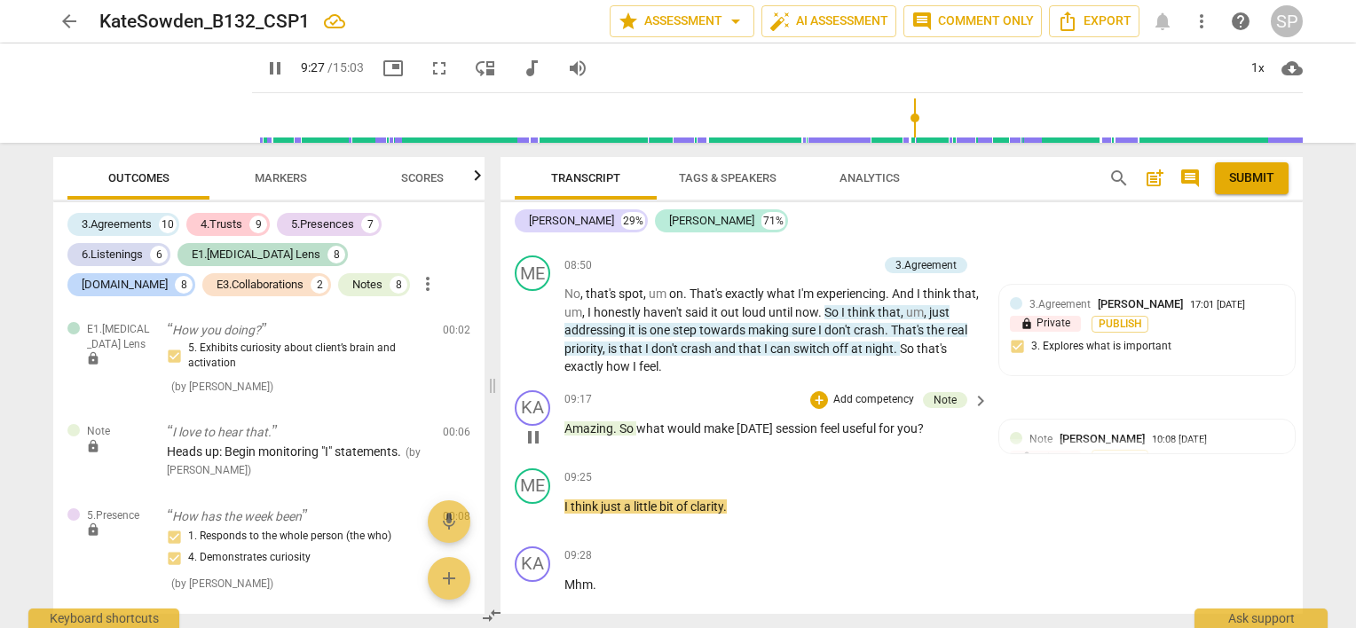
scroll to position [3551, 0]
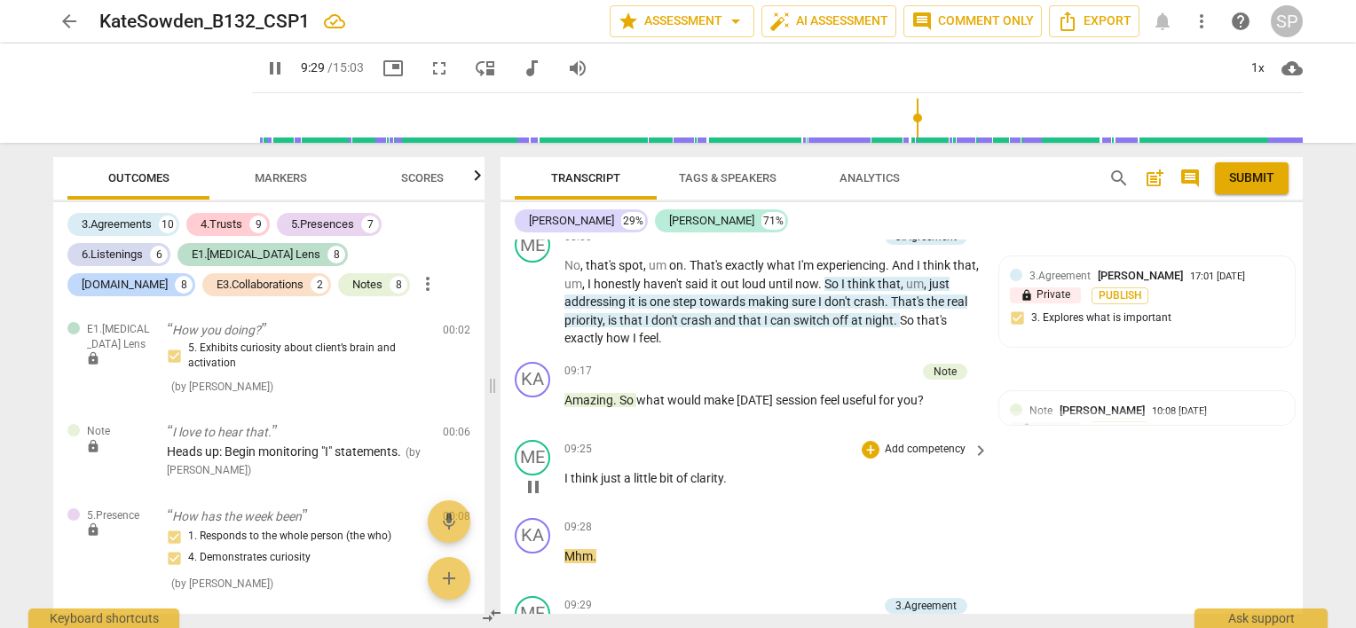
click at [530, 477] on span "pause" at bounding box center [533, 487] width 21 height 21
type input "570"
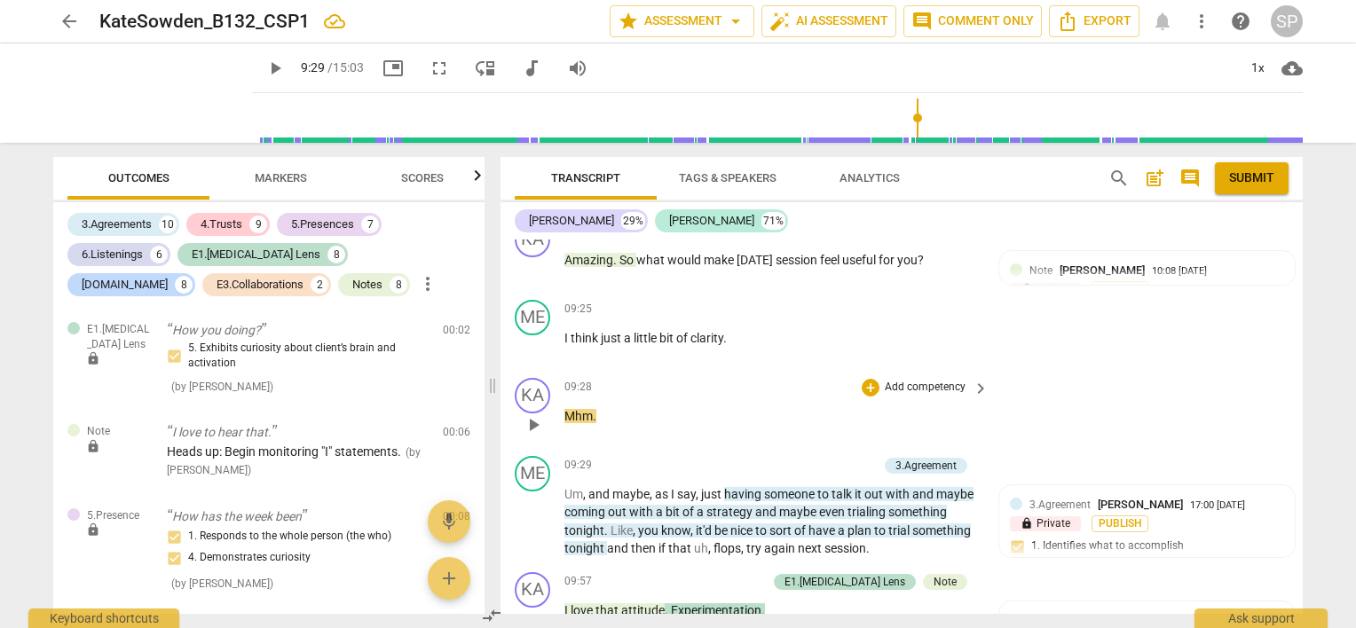
scroll to position [3728, 0]
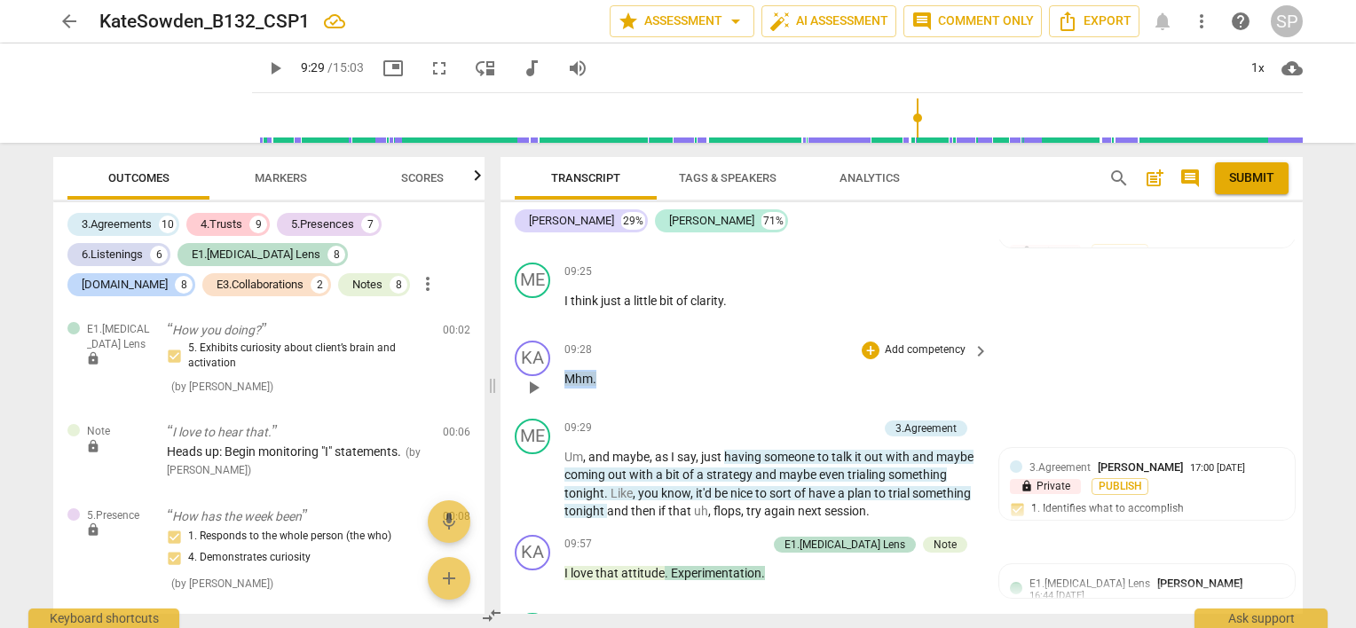
drag, startPoint x: 557, startPoint y: 291, endPoint x: 777, endPoint y: 271, distance: 220.2
click at [611, 334] on div "KA play_arrow pause 09:28 + Add competency keyboard_arrow_right Mhm ." at bounding box center [902, 373] width 802 height 78
click at [862, 342] on div "+" at bounding box center [871, 351] width 18 height 18
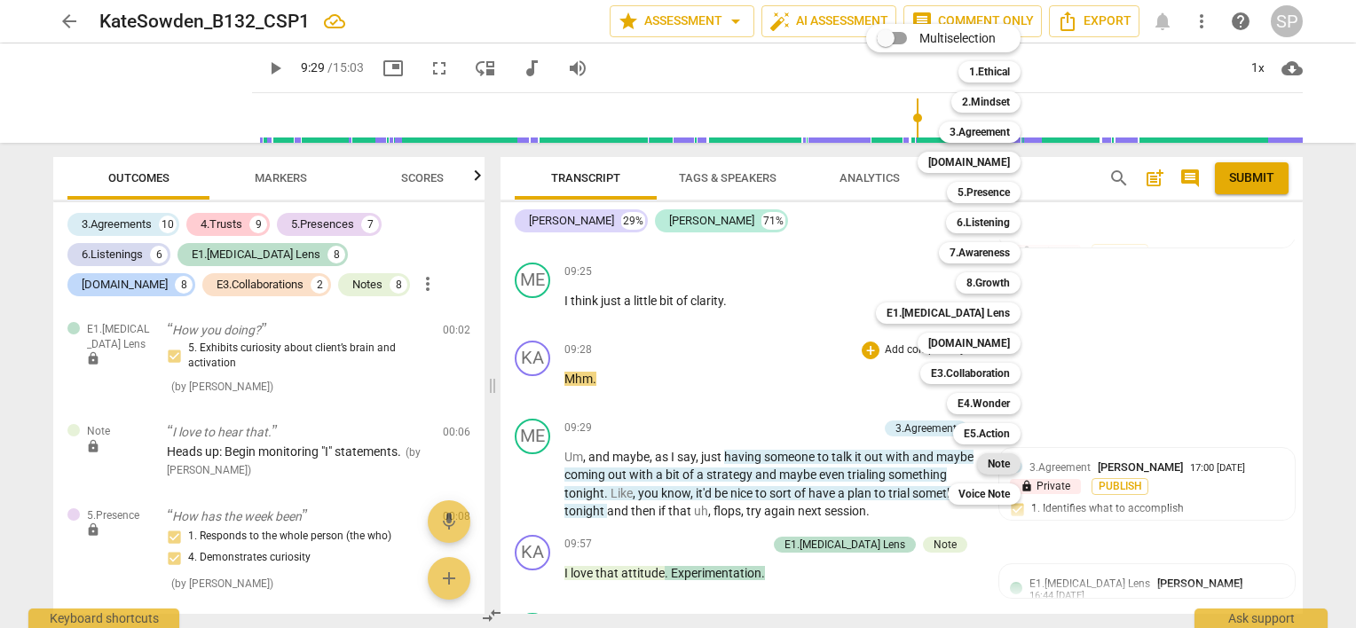
click at [1004, 462] on b "Note" at bounding box center [999, 464] width 22 height 21
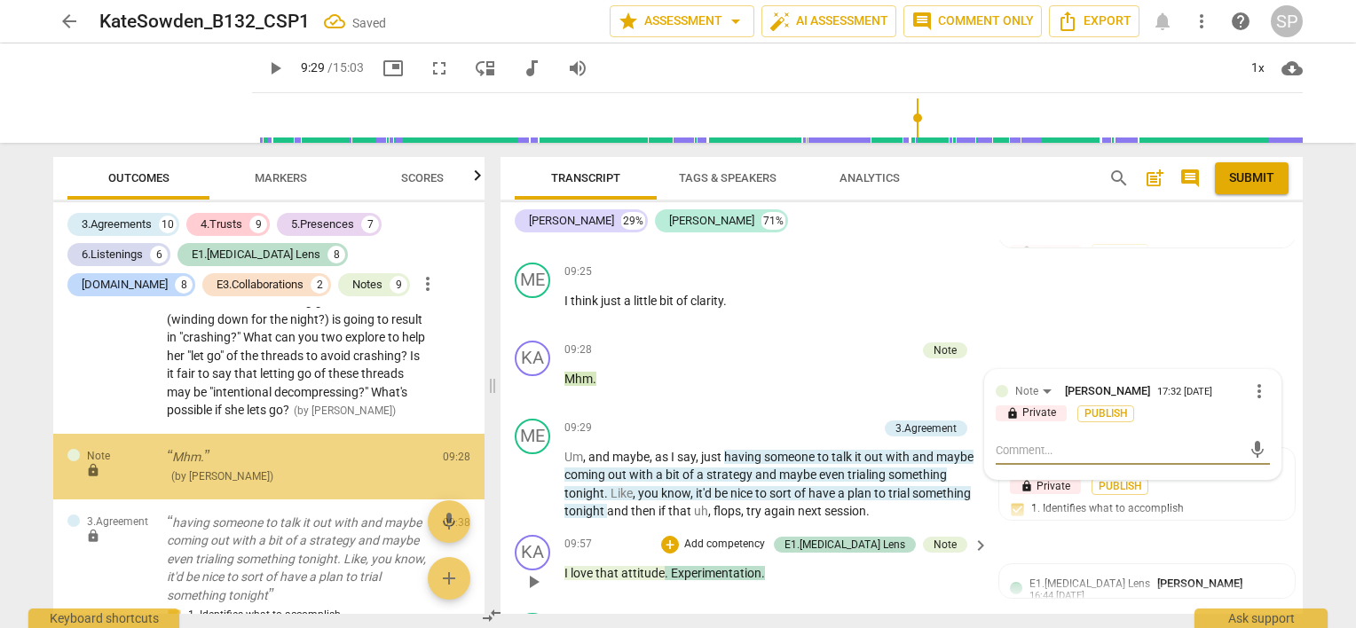
scroll to position [5430, 0]
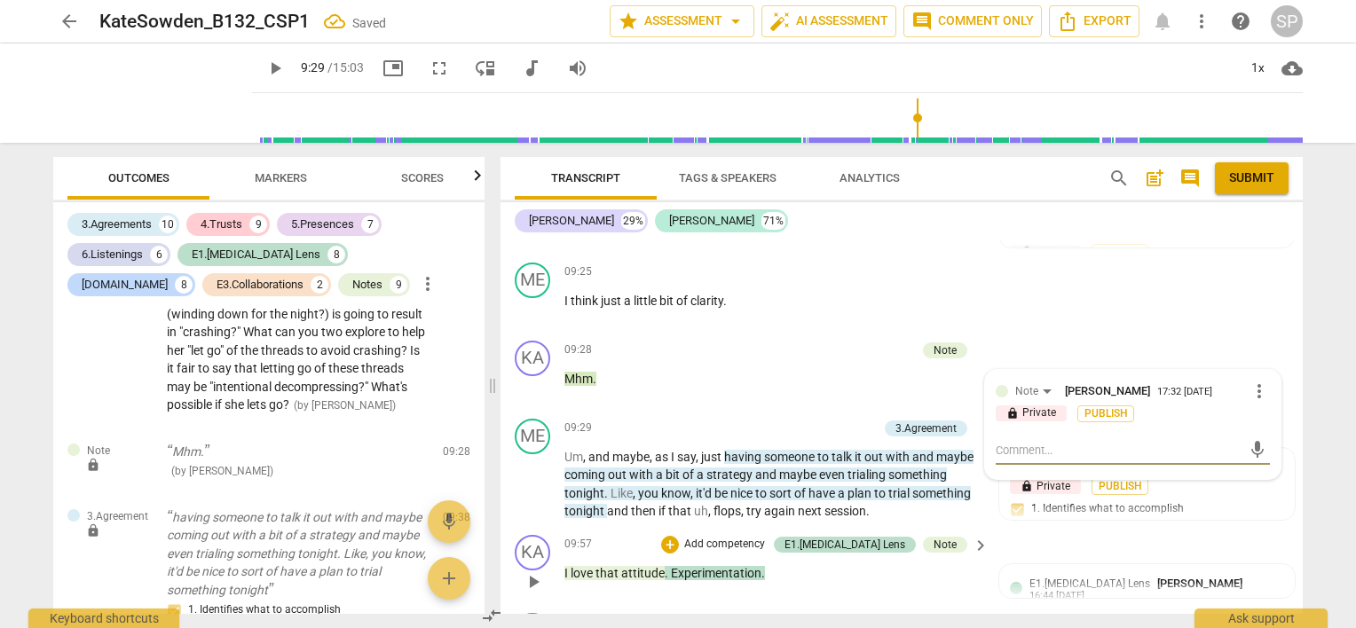
type textarea "W"
type textarea "WH"
type textarea "WHa"
type textarea "WHat"
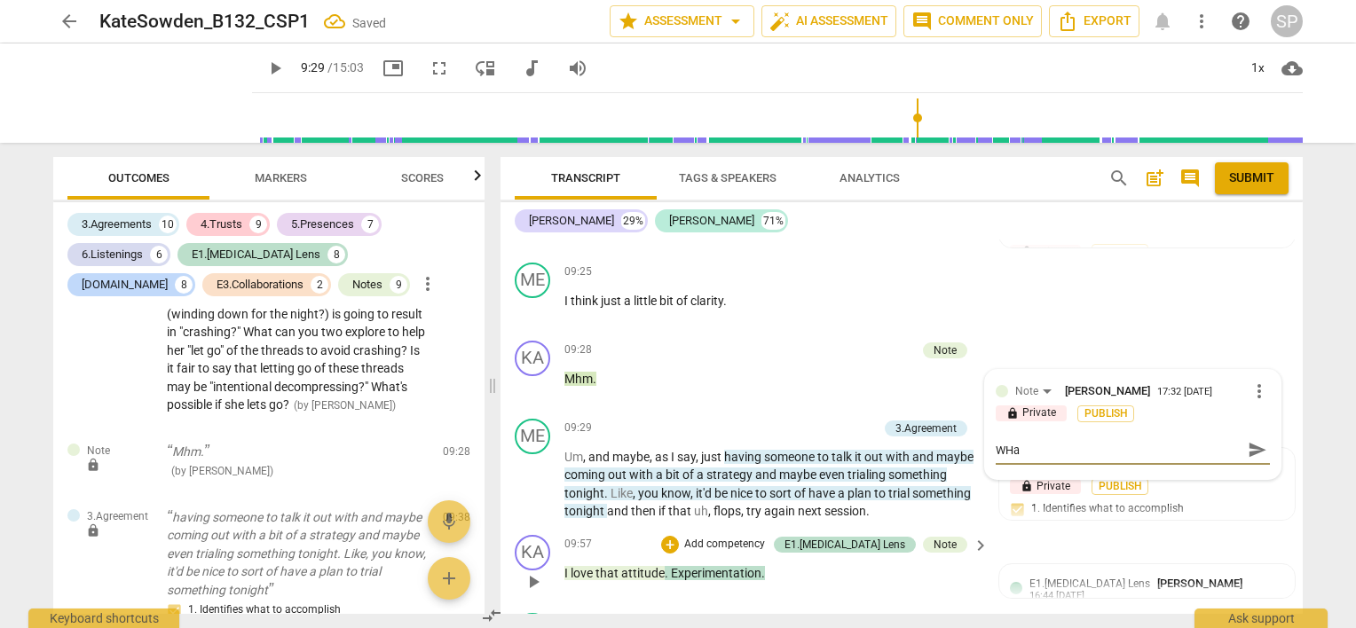
type textarea "WHat"
type textarea "WHa"
type textarea "WH"
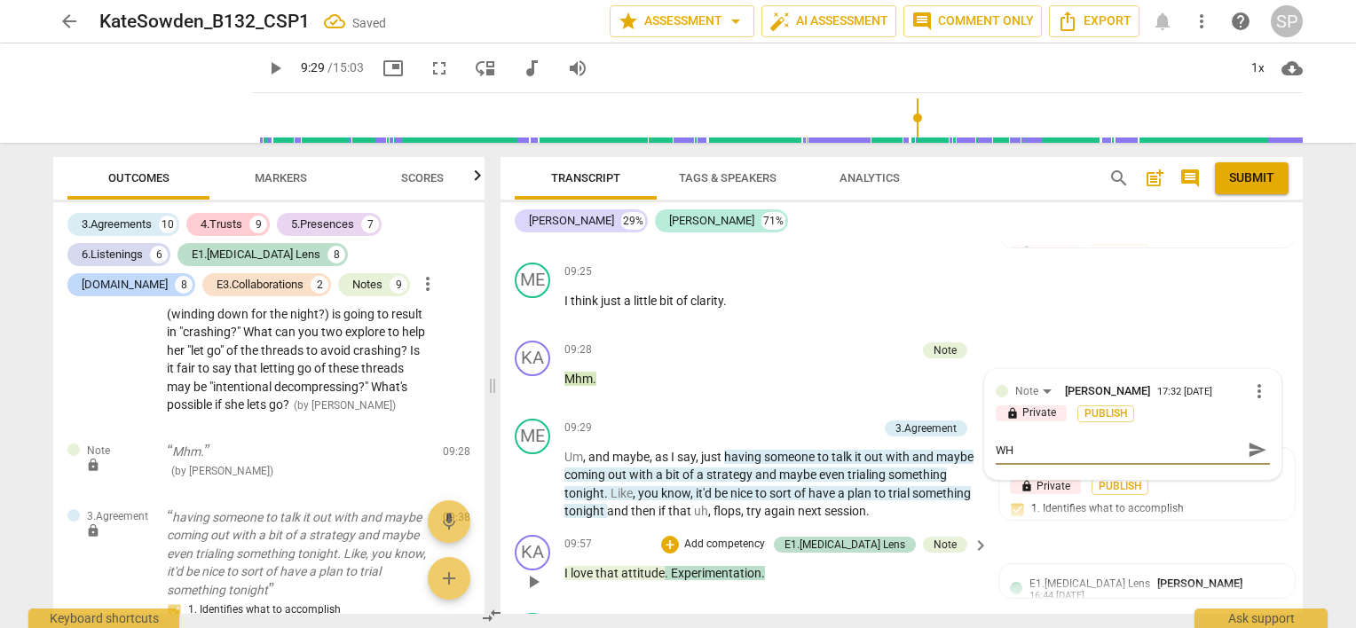
type textarea "W"
type textarea "Wj"
type textarea "Wja"
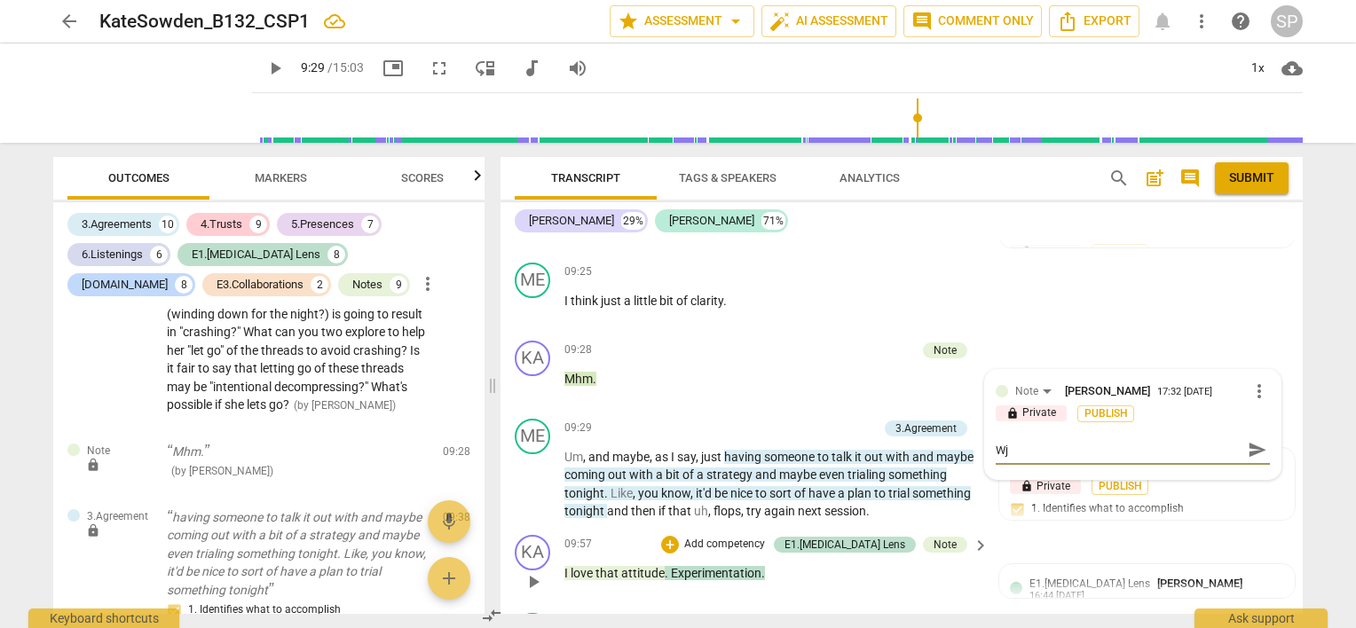
type textarea "Wja"
type textarea "Wj"
type textarea "W"
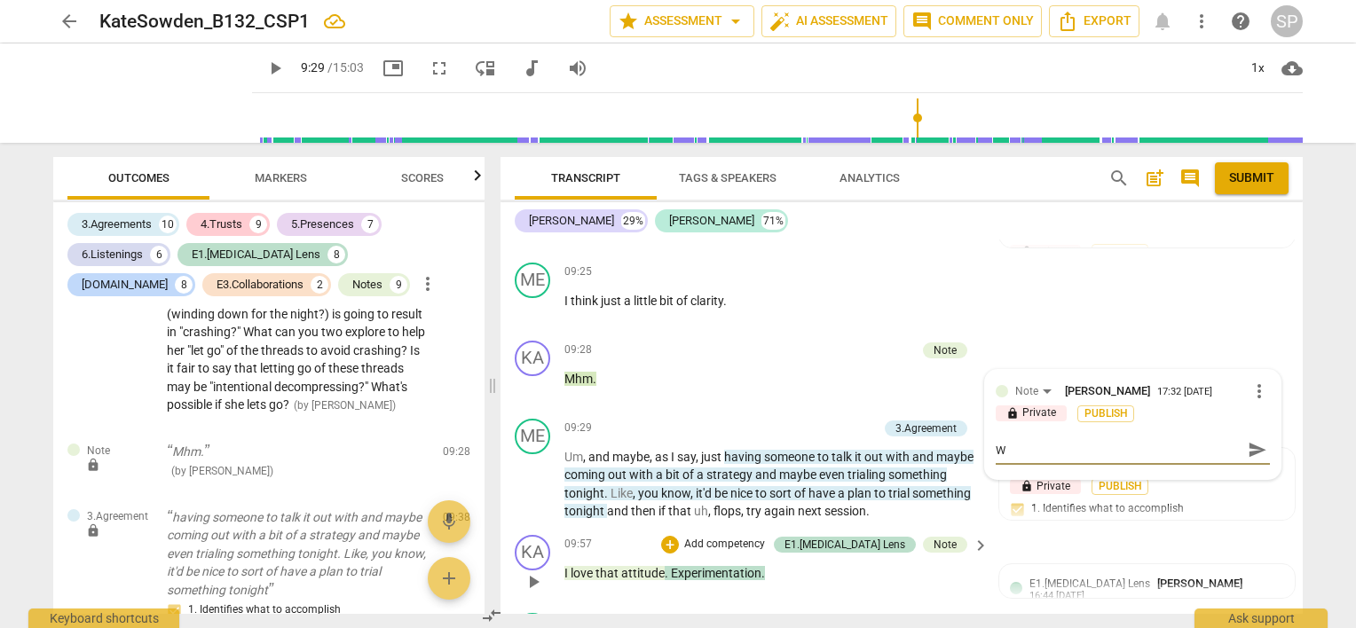
type textarea "Wh"
type textarea "Wha"
type textarea "What"
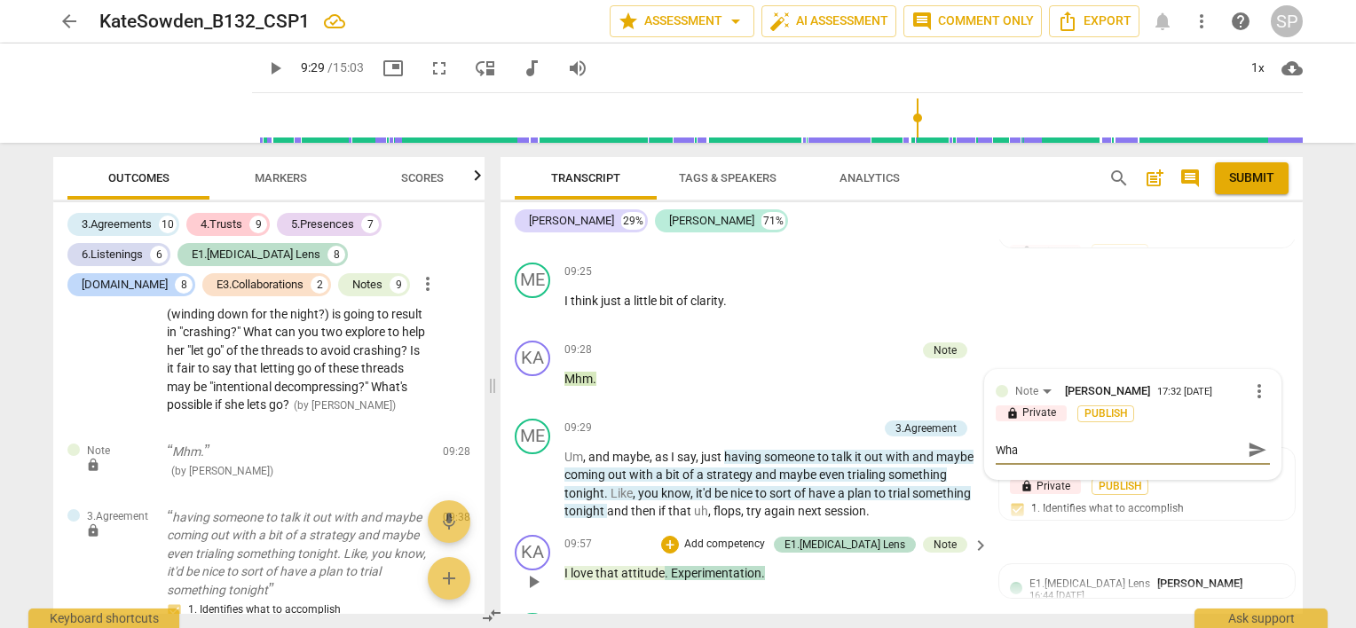
type textarea "What"
type textarea "What d"
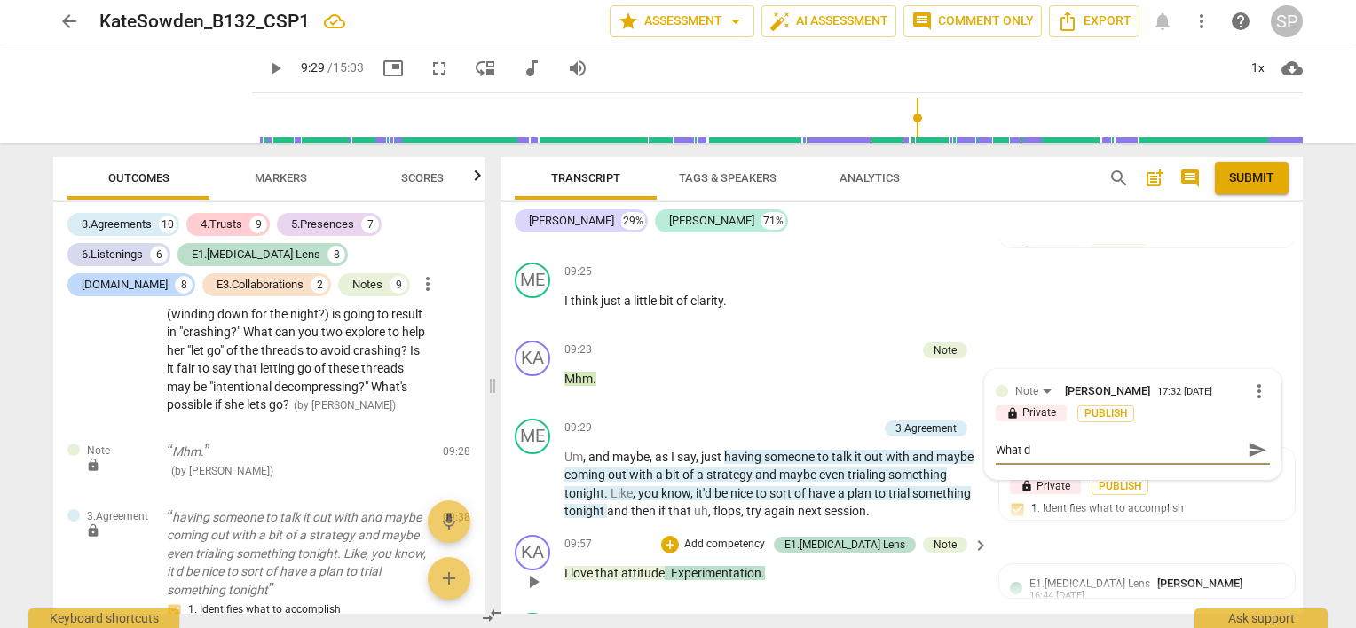
type textarea "What do"
type textarea "What doe"
type textarea "What does"
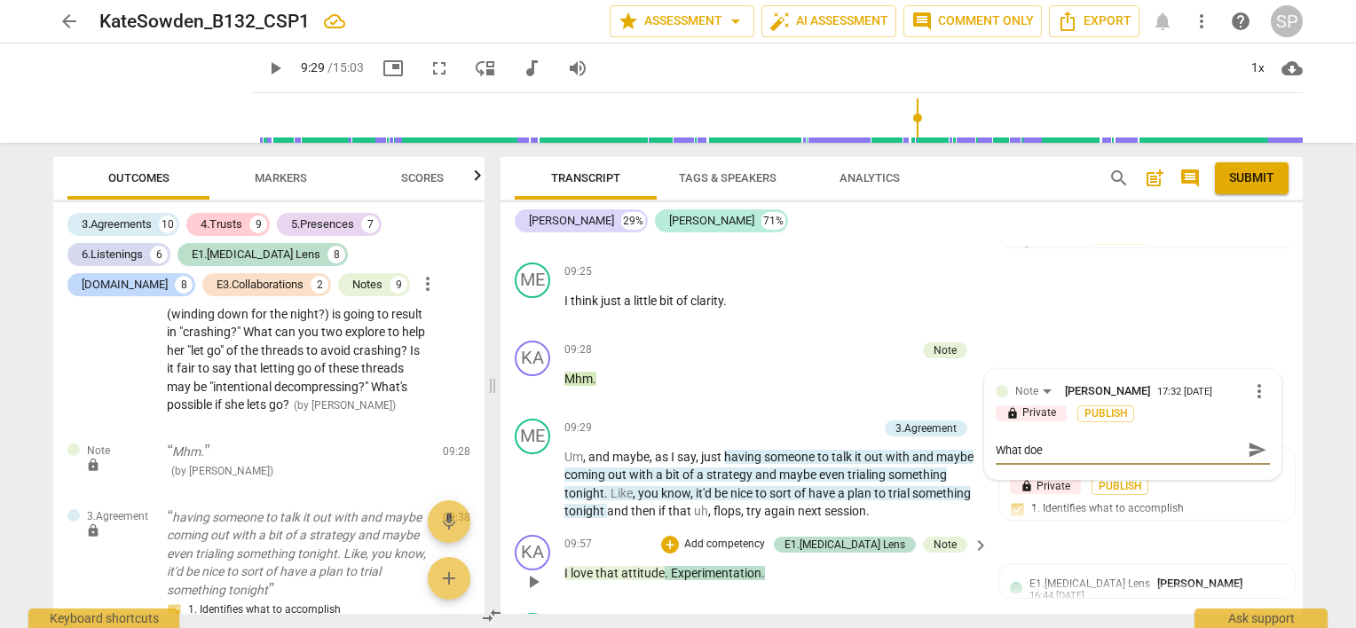
type textarea "What does"
type textarea "What does s"
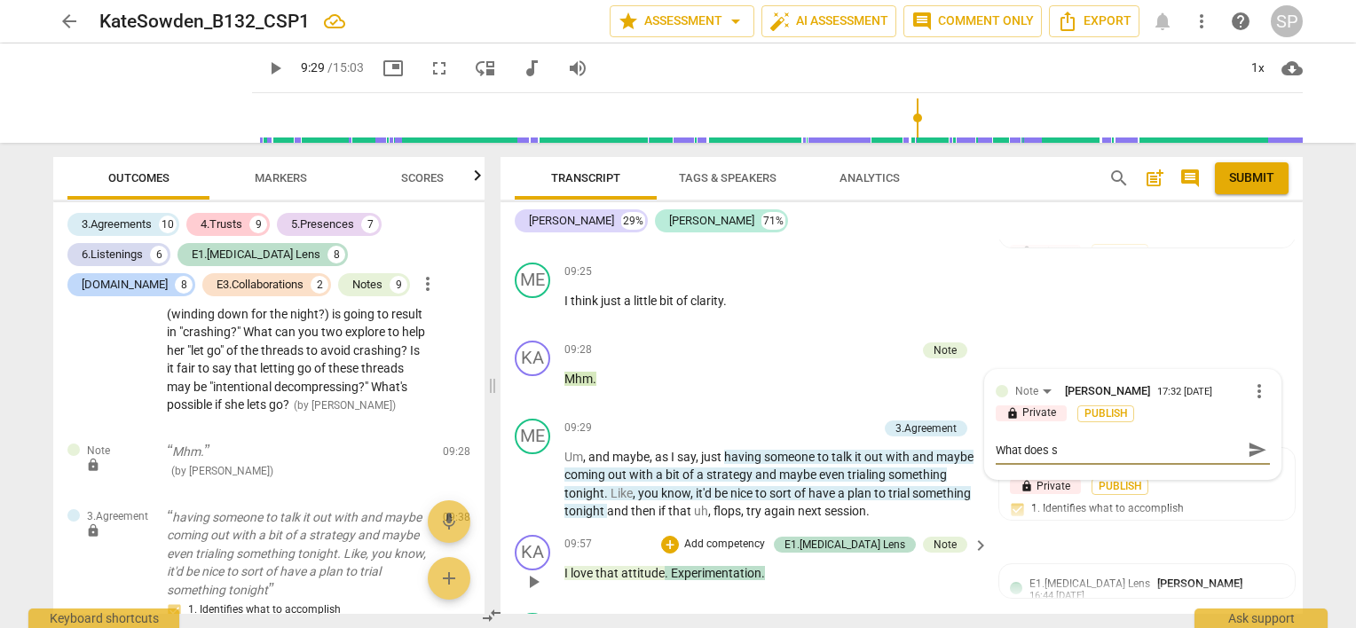
type textarea "What does sh"
type textarea "What does she"
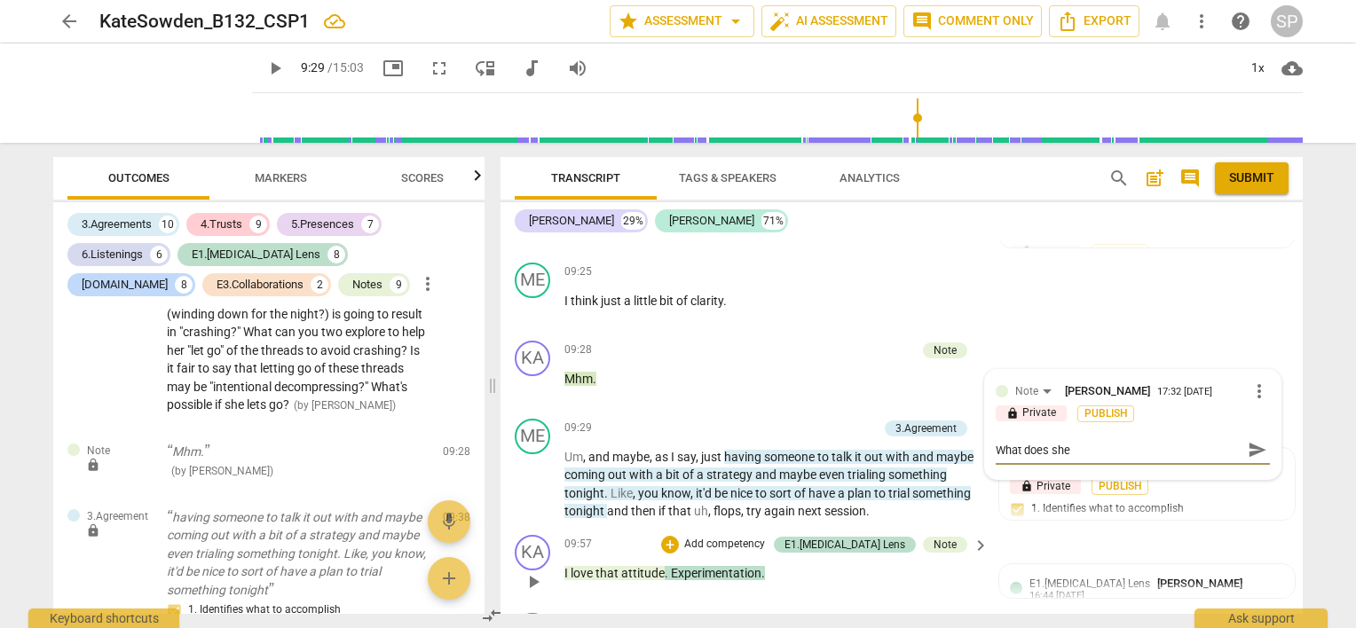
type textarea "What does she"
type textarea "What does she n"
type textarea "What does she ne"
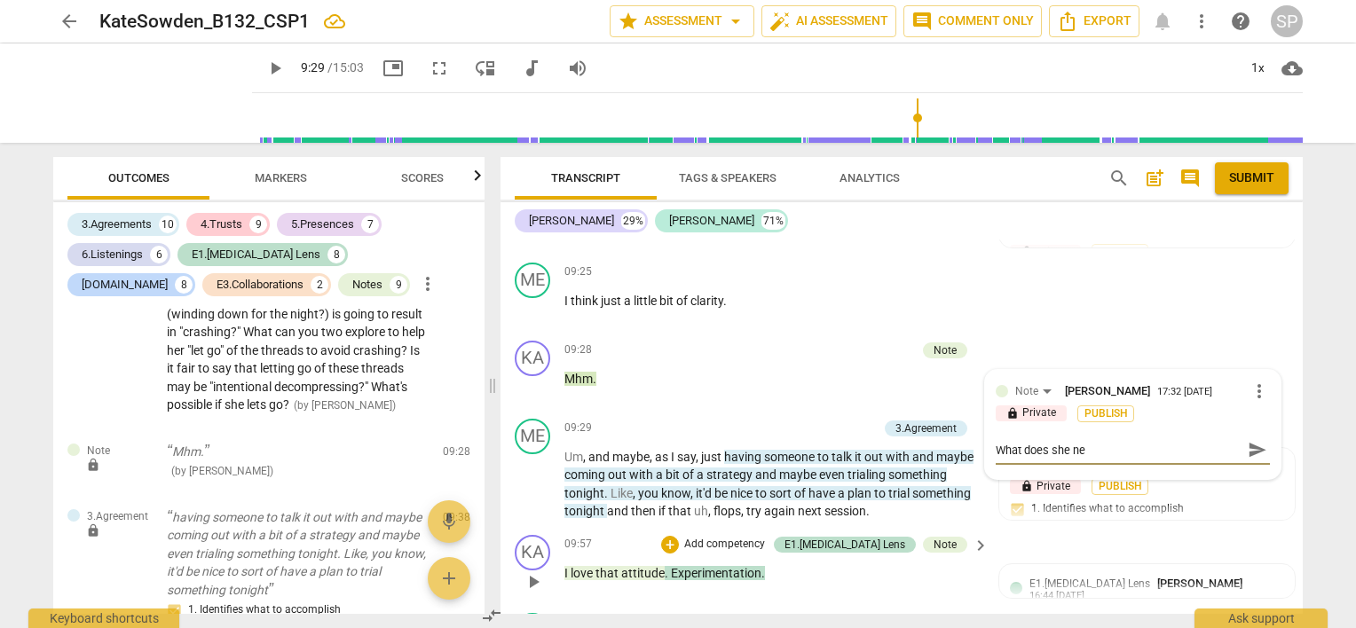
type textarea "What does she nee"
type textarea "What does she need"
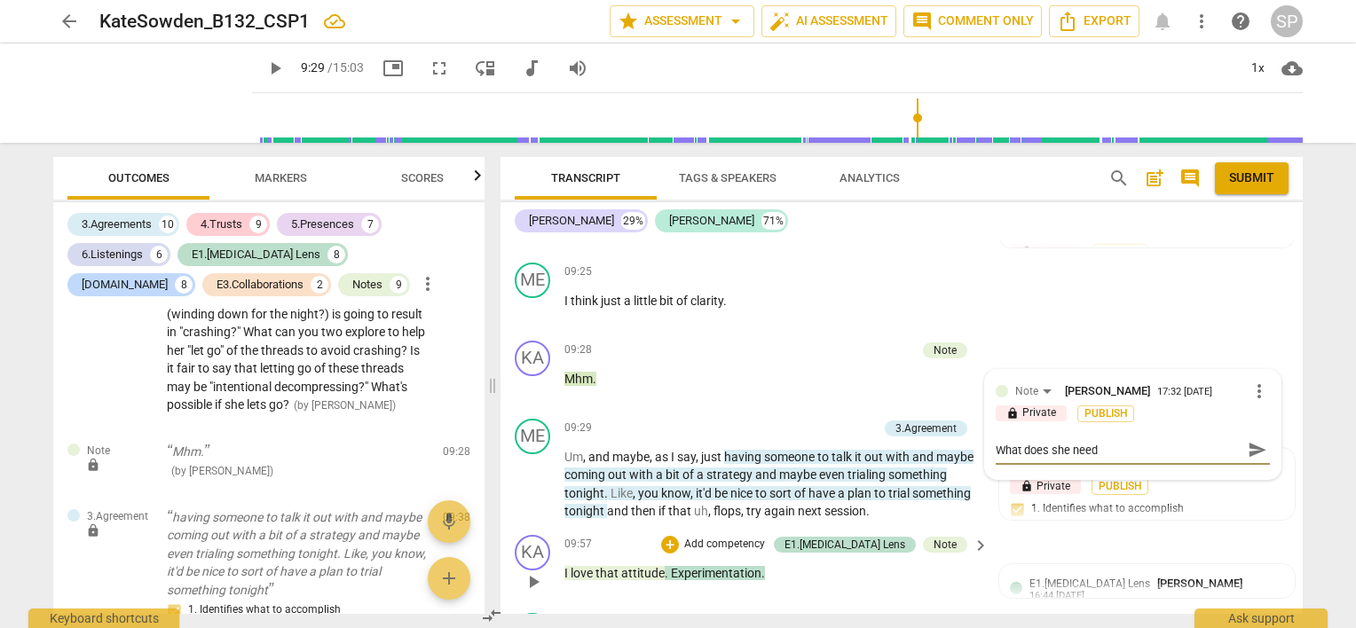
type textarea "What does she need"
type textarea "What does she need c"
type textarea "What does she need cl"
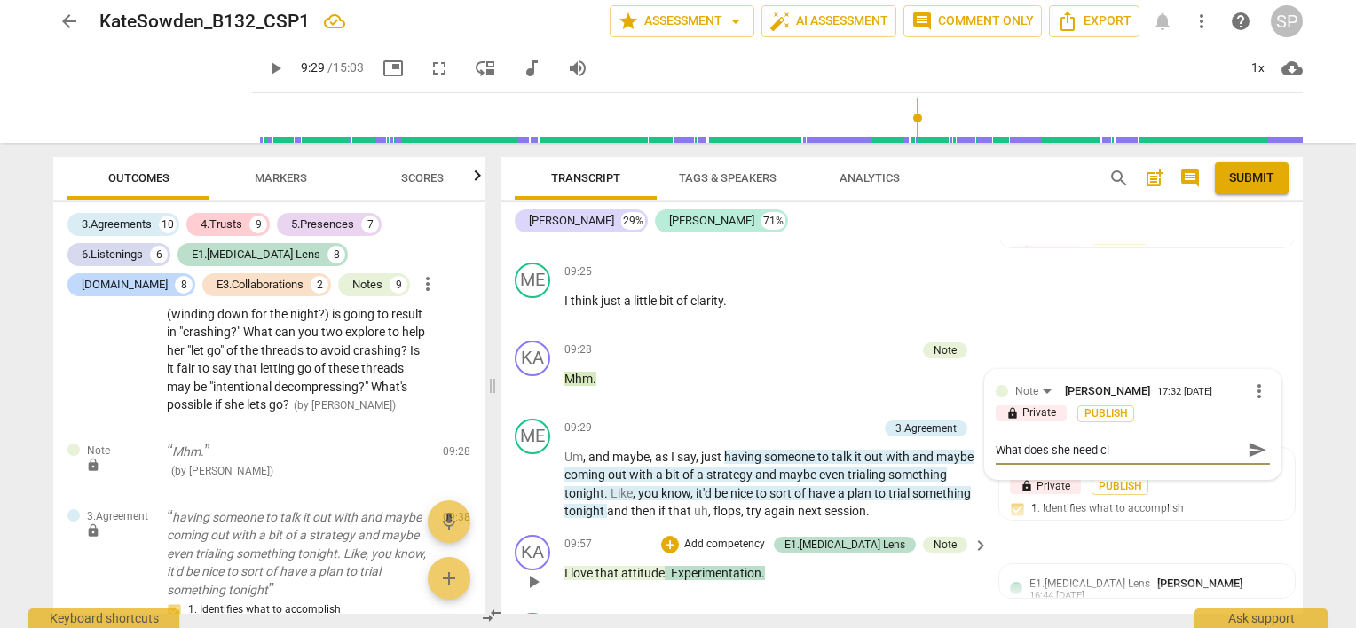
type textarea "What does she need cla"
type textarea "What does she need clar"
type textarea "What does she need clari"
type textarea "What does she need clarif"
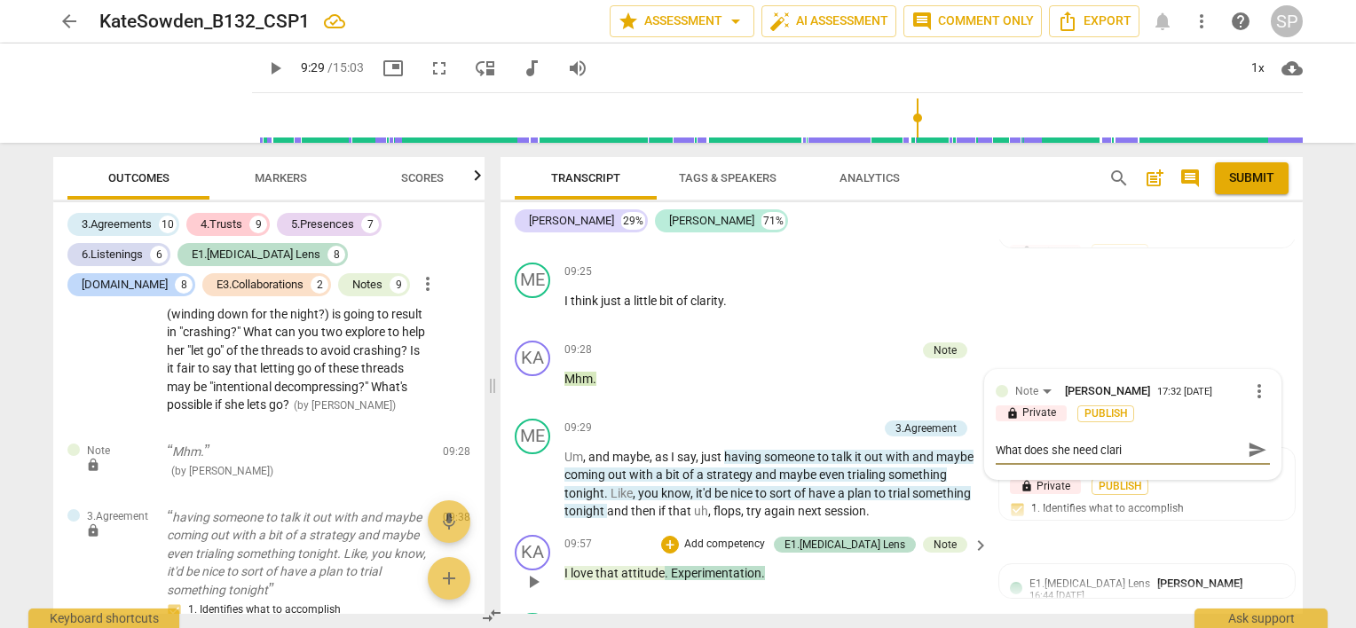
type textarea "What does she need clarif"
type textarea "What does she need clarify"
type textarea "What does she need clarif"
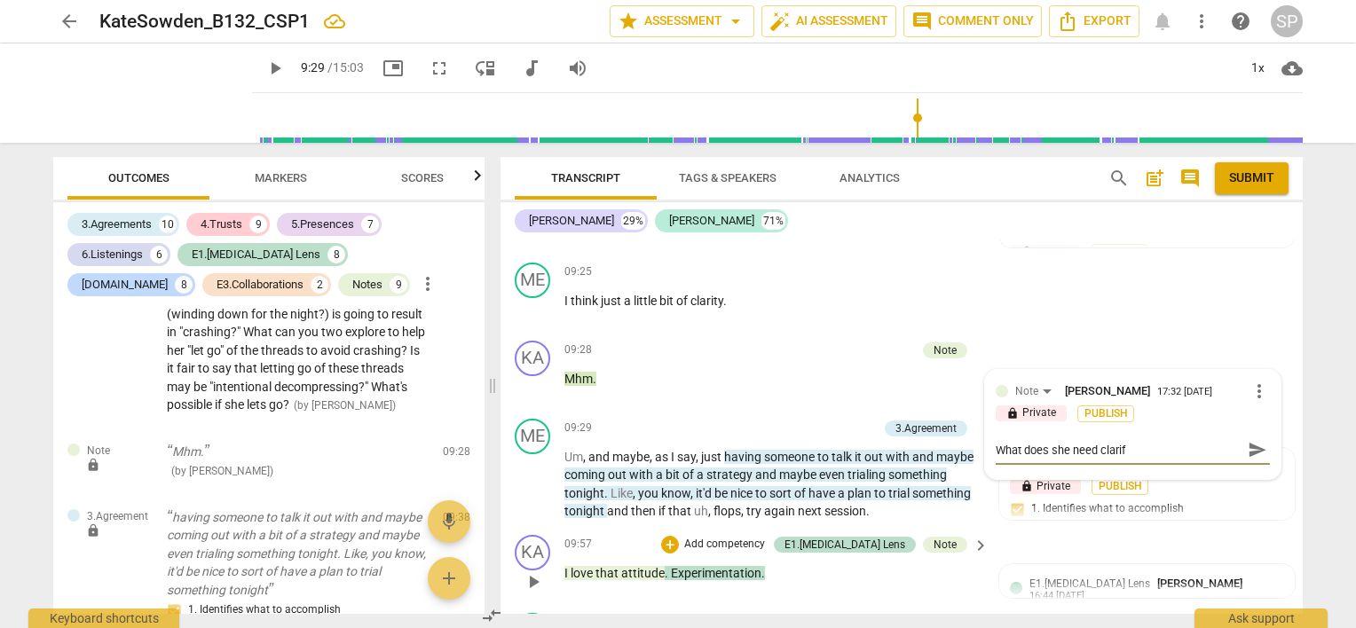
type textarea "What does she need clari"
type textarea "What does she need clar"
click at [1248, 440] on span "send" at bounding box center [1258, 450] width 20 height 20
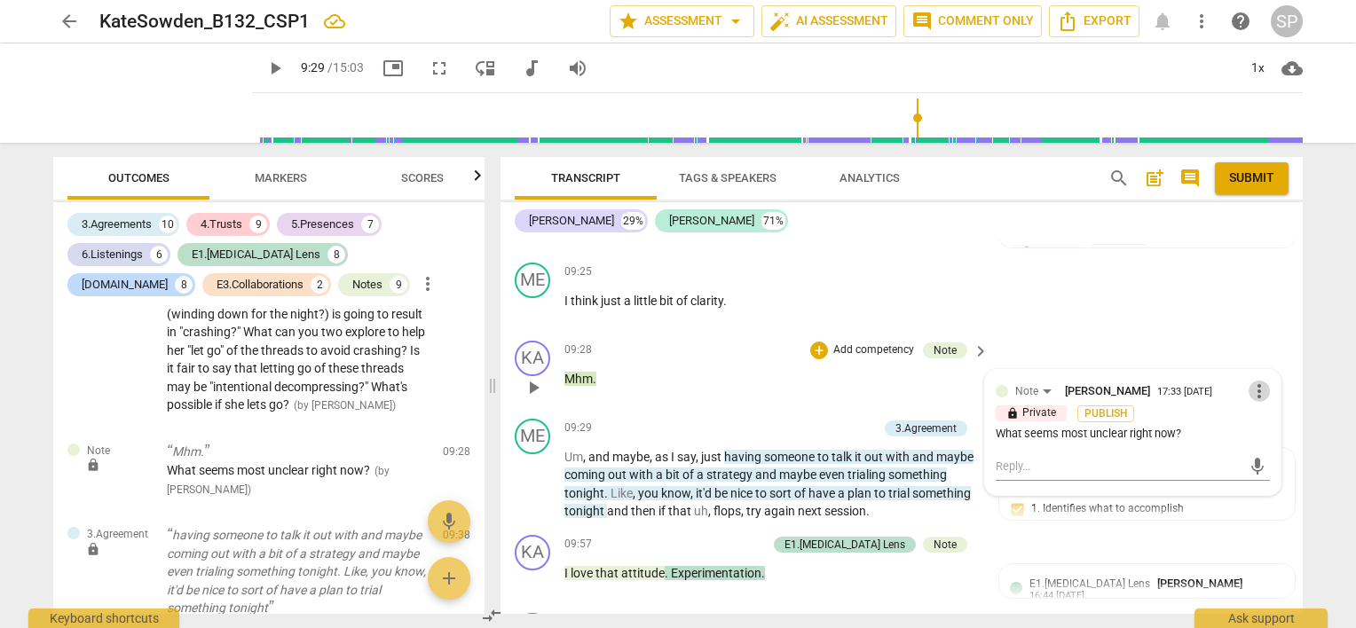
click at [1251, 381] on span "more_vert" at bounding box center [1259, 391] width 21 height 21
click at [1261, 301] on li "Edit" at bounding box center [1274, 305] width 61 height 34
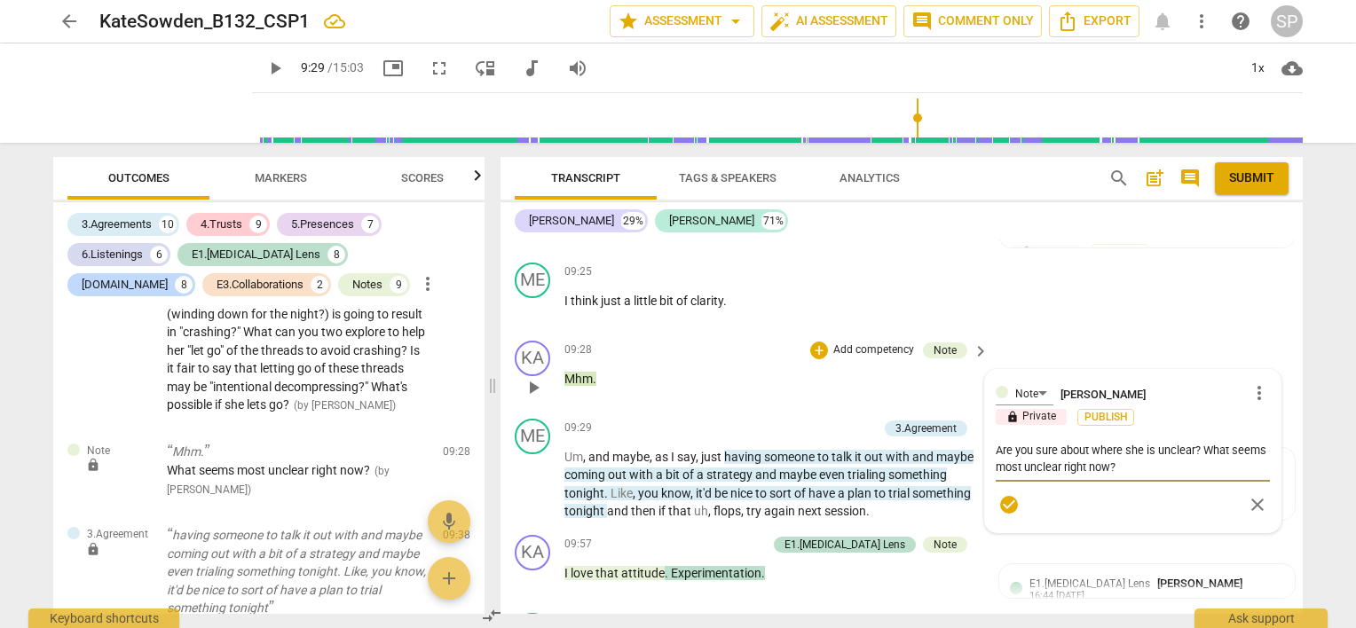
click at [1005, 494] on span "check_circle" at bounding box center [1009, 504] width 21 height 21
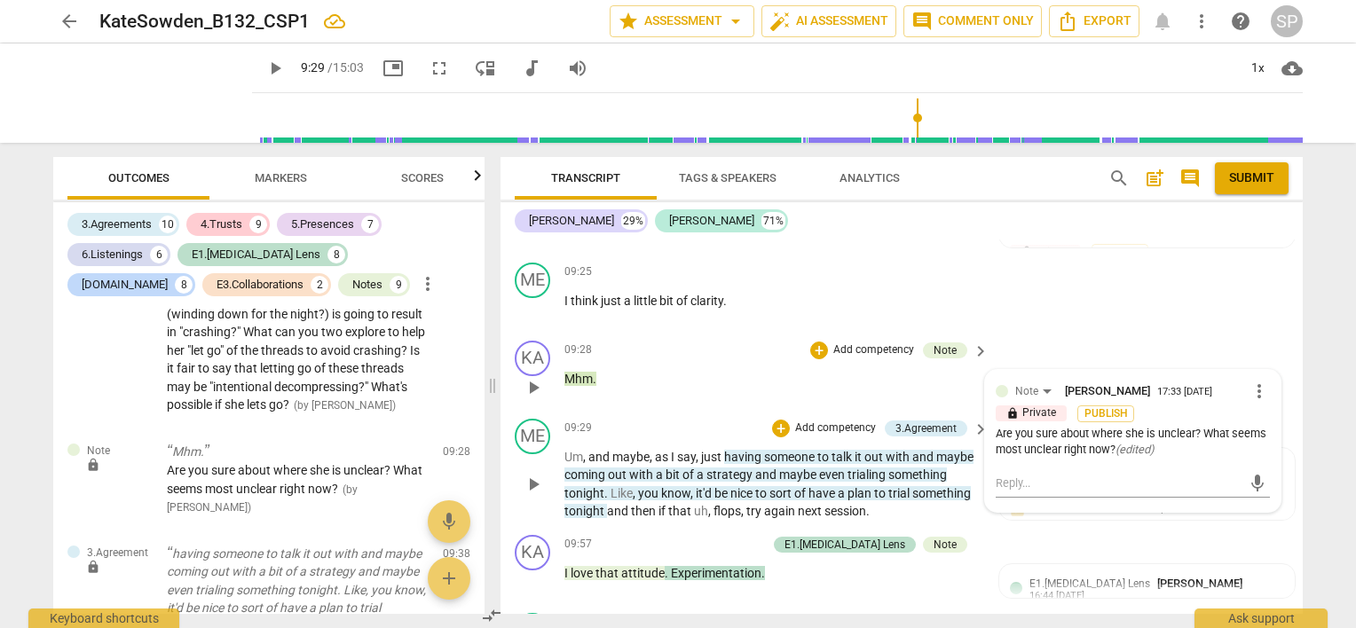
click at [526, 474] on span "play_arrow" at bounding box center [533, 484] width 21 height 21
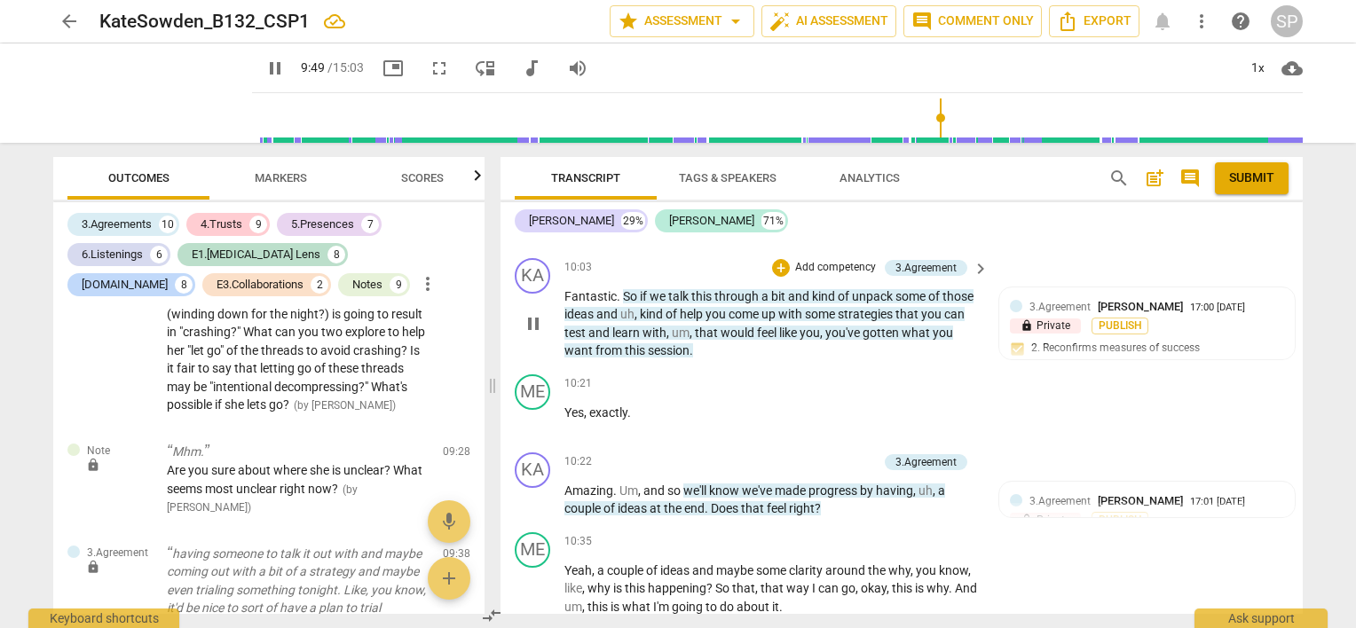
scroll to position [4172, 0]
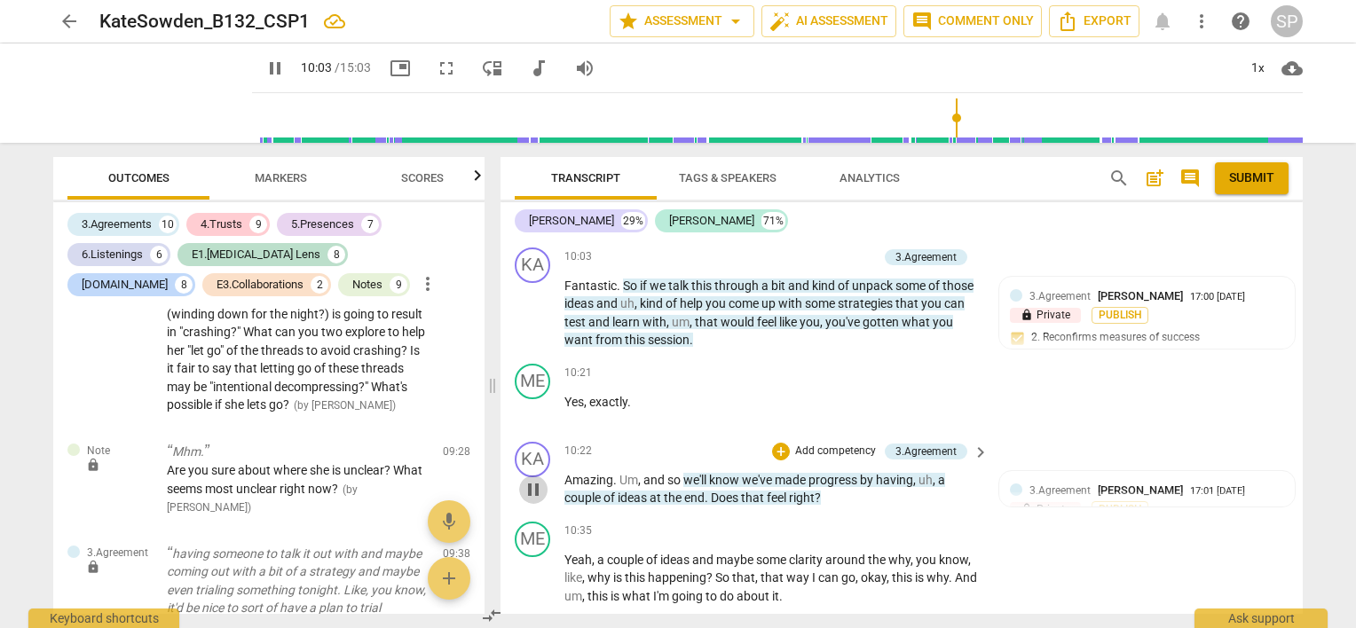
click at [539, 479] on span "pause" at bounding box center [533, 489] width 21 height 21
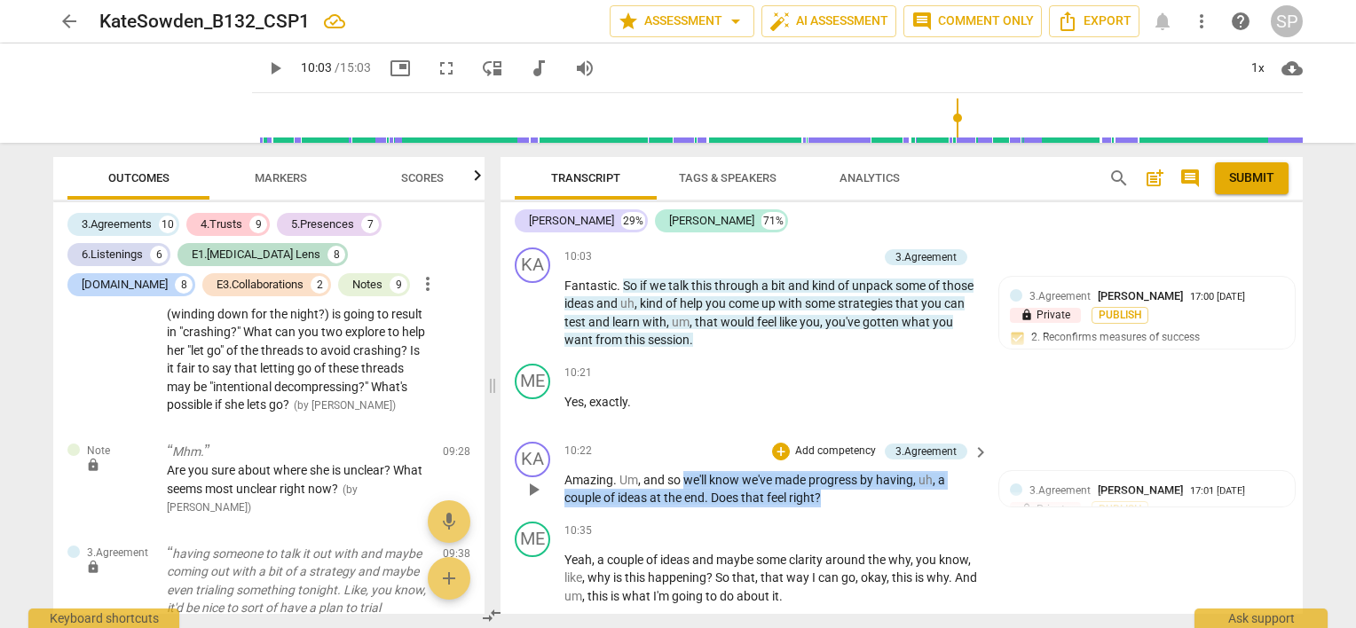
drag, startPoint x: 683, startPoint y: 387, endPoint x: 824, endPoint y: 407, distance: 142.6
click at [824, 471] on p "Amazing . Um , and so we'll know we've made progress by having , uh , a couple …" at bounding box center [772, 489] width 415 height 36
copy p "we'll know we've made progress by having , uh , a couple of ideas at the end . …"
click at [778, 443] on div "+" at bounding box center [781, 452] width 18 height 18
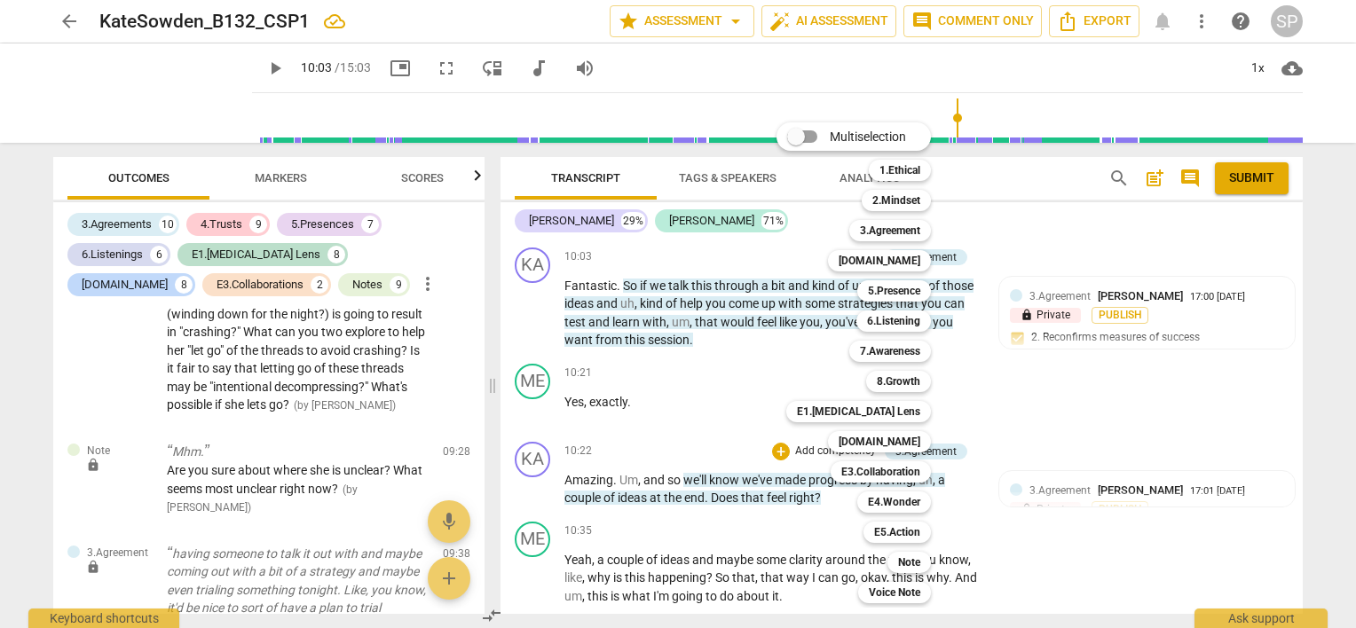
click at [795, 454] on div "Multiselection m 1.Ethical 1 2.Mindset 2 3.Agreement 3 [DOMAIN_NAME] 4 5.Presen…" at bounding box center [867, 363] width 195 height 490
click at [704, 350] on div at bounding box center [678, 314] width 1356 height 628
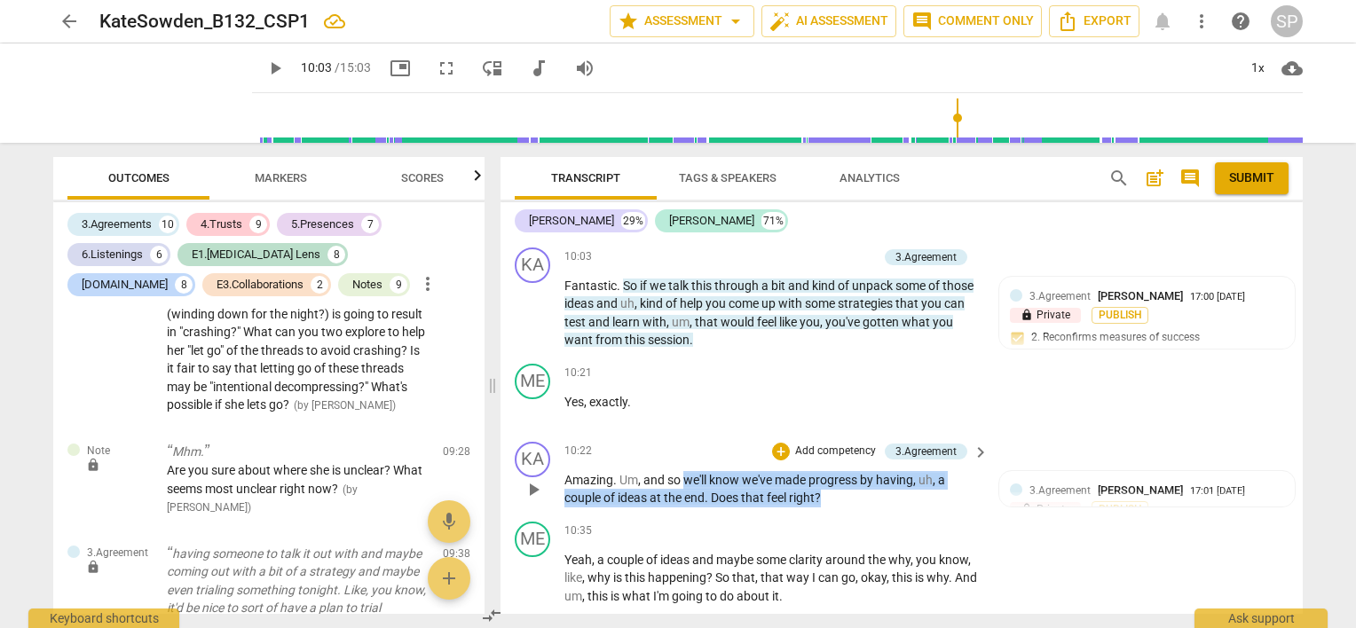
drag, startPoint x: 687, startPoint y: 389, endPoint x: 827, endPoint y: 422, distance: 144.0
click at [827, 435] on div "KA play_arrow pause 10:22 + Add competency 3.Agreement keyboard_arrow_right Ama…" at bounding box center [902, 475] width 802 height 80
copy p "we'll know we've made progress by having , uh , a couple of ideas at the end . …"
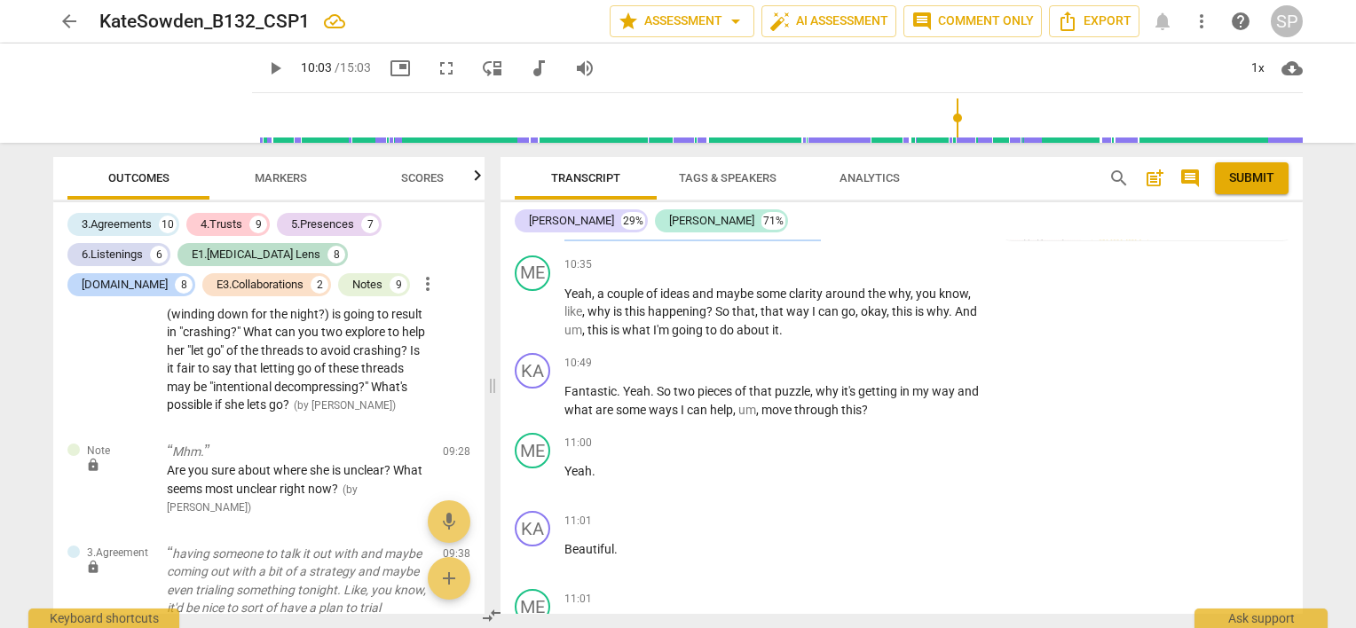
scroll to position [4083, 0]
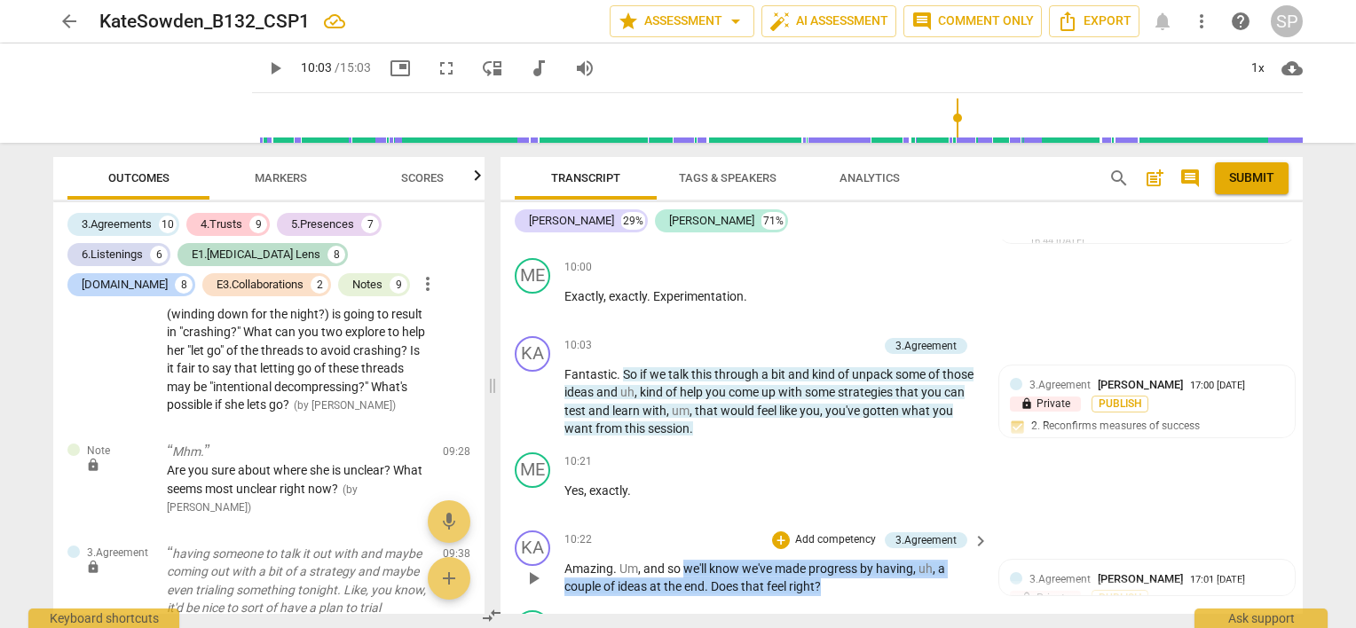
click at [724, 531] on div "10:22 + Add competency 3.Agreement keyboard_arrow_right" at bounding box center [778, 541] width 426 height 20
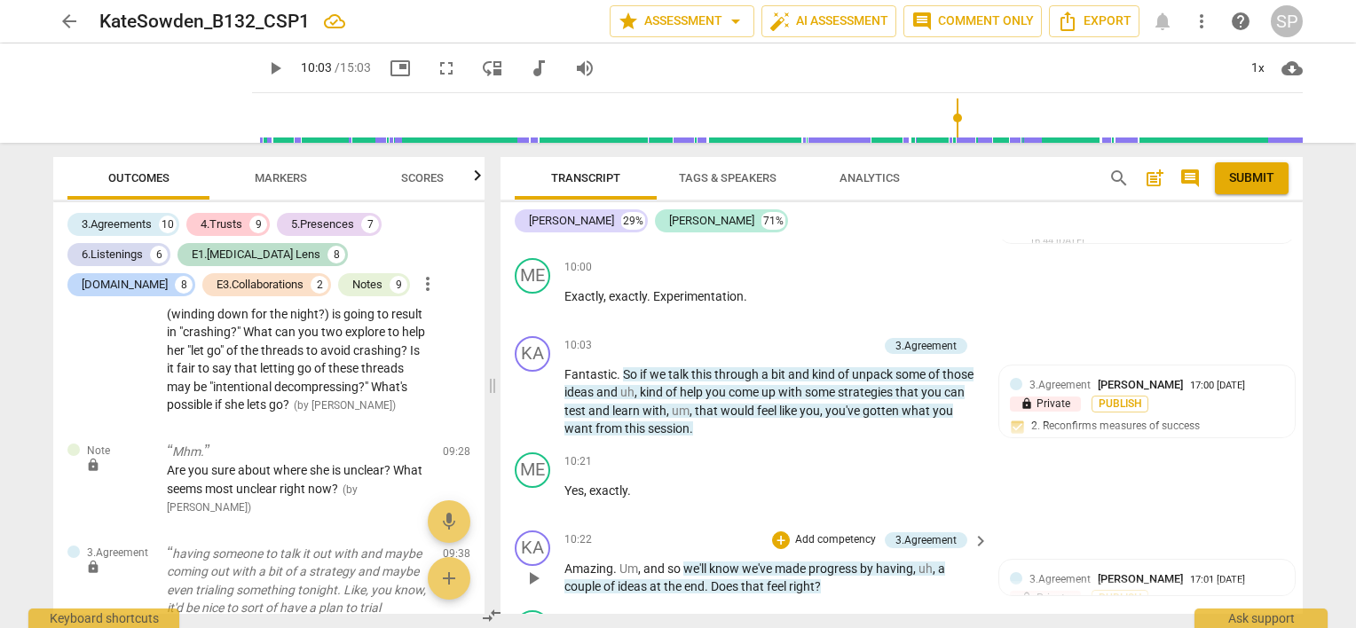
click at [700, 524] on div "KA play_arrow pause 10:22 + Add competency 3.Agreement keyboard_arrow_right Ama…" at bounding box center [902, 564] width 802 height 80
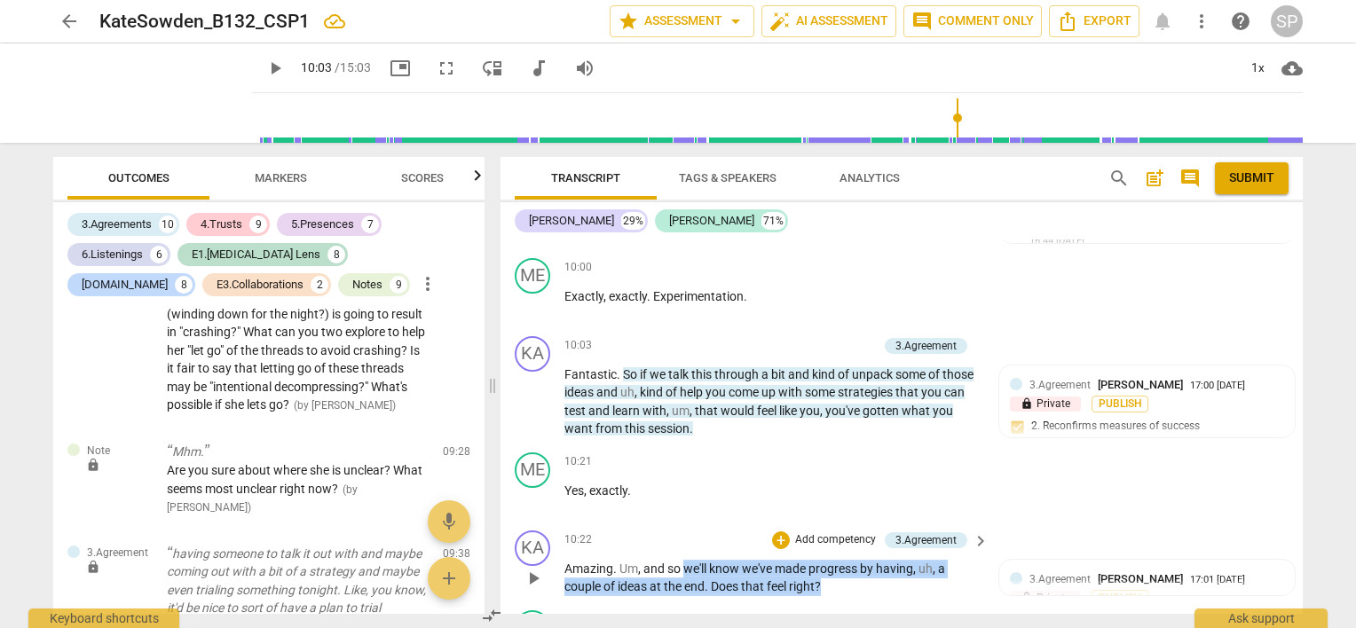
drag, startPoint x: 688, startPoint y: 470, endPoint x: 839, endPoint y: 496, distance: 153.2
click at [839, 531] on div "10:22 + Add competency 3.Agreement keyboard_arrow_right Amazing . Um , and so w…" at bounding box center [778, 564] width 426 height 66
click at [781, 532] on div "+" at bounding box center [781, 541] width 18 height 18
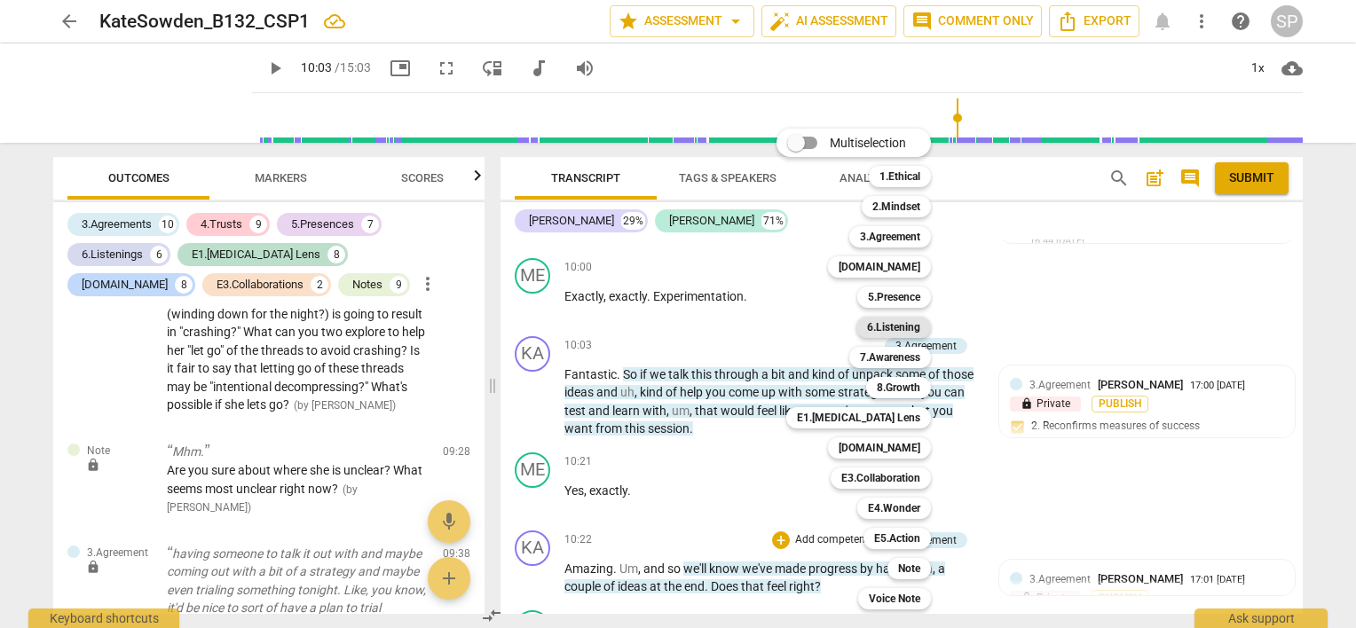
click at [881, 324] on b "6.Listening" at bounding box center [893, 327] width 53 height 21
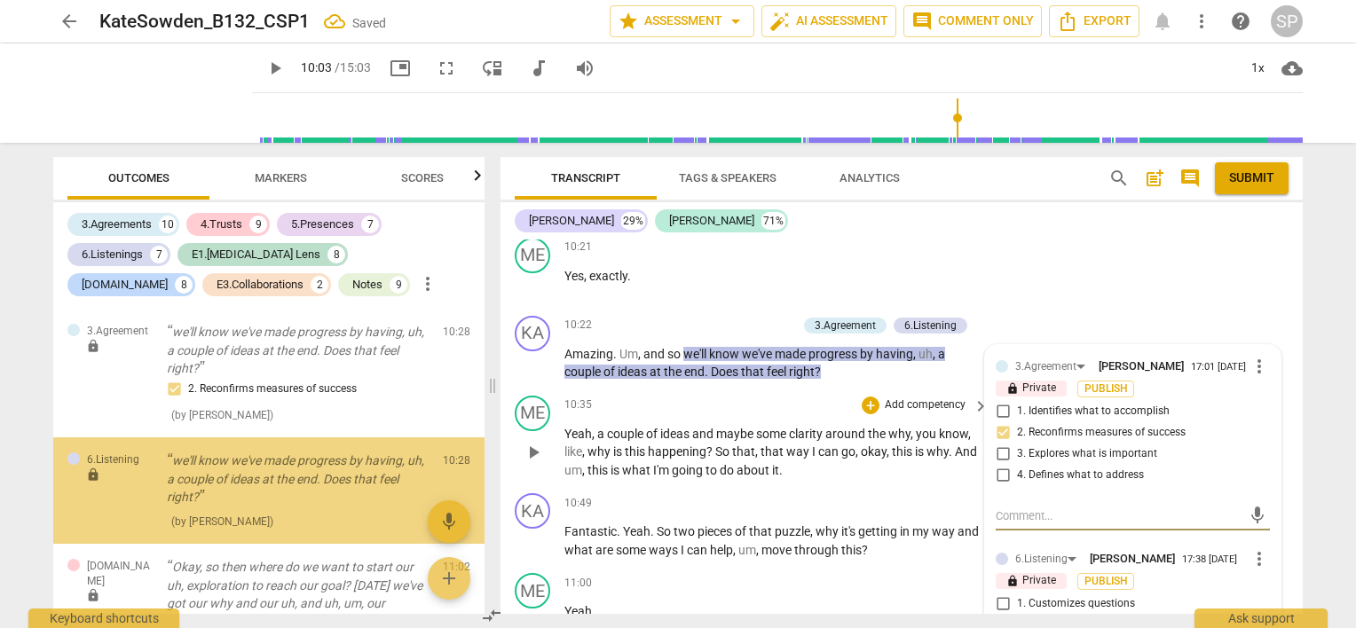
scroll to position [6296, 0]
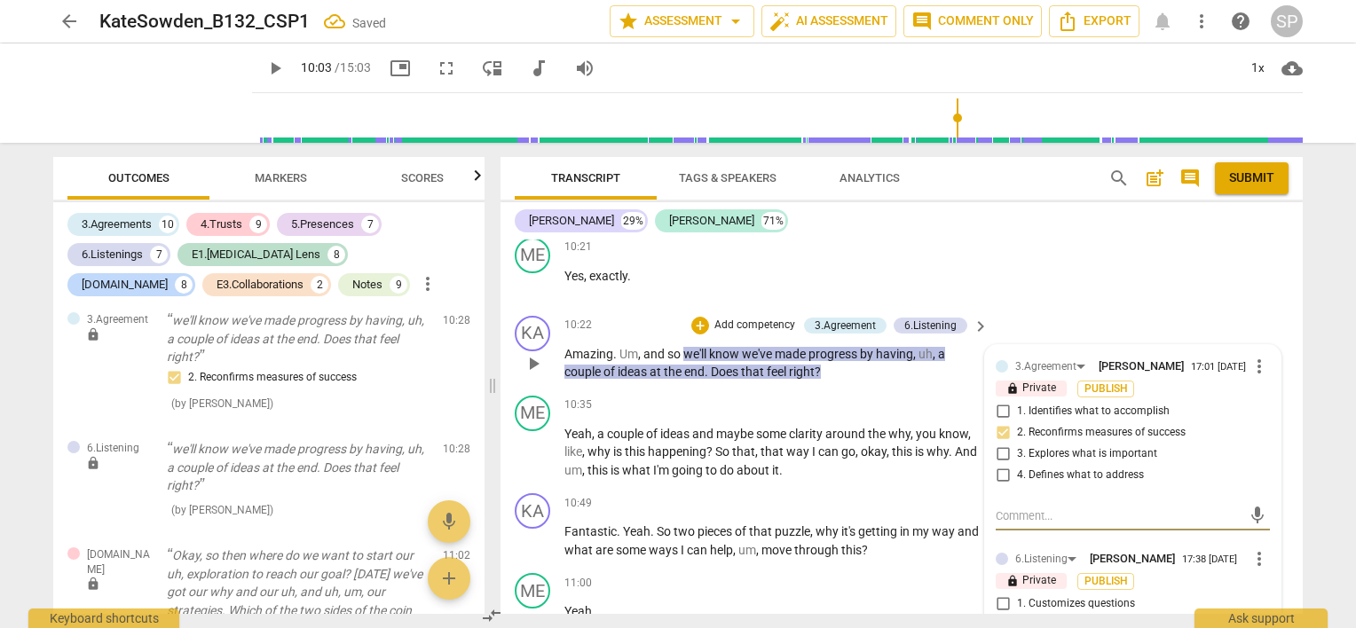
click at [996, 594] on input "1. Customizes questions" at bounding box center [1003, 604] width 28 height 21
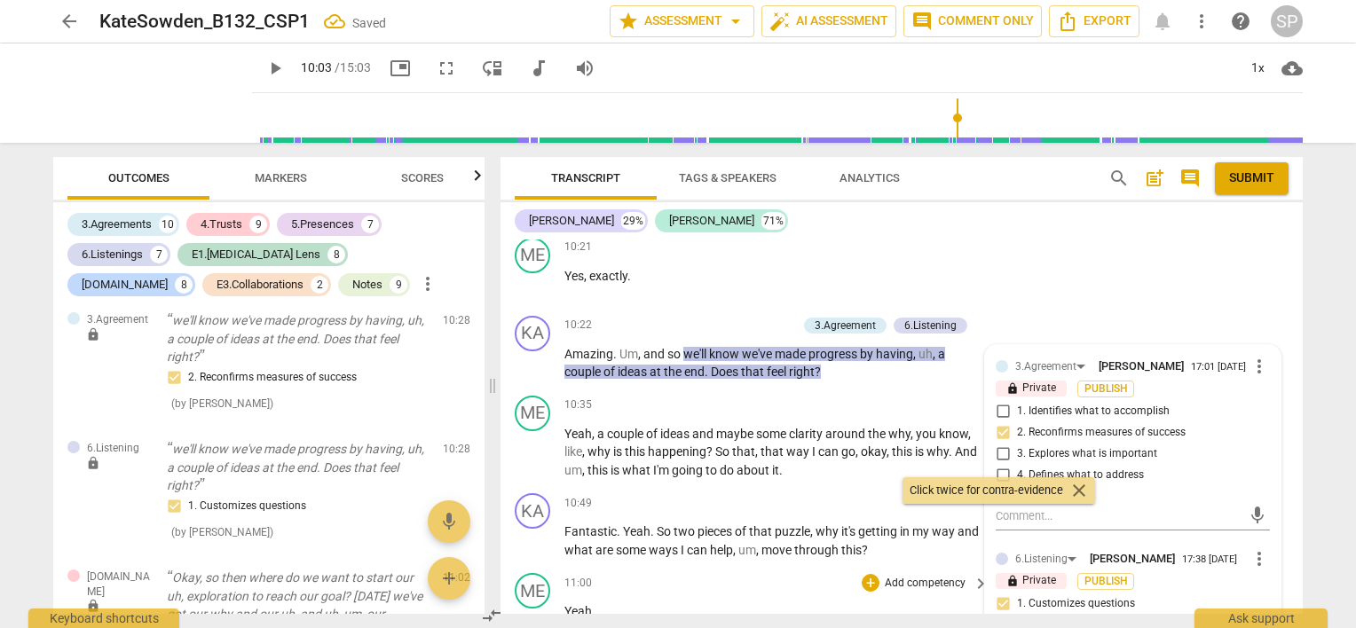
click at [740, 573] on div "11:00 + Add competency keyboard_arrow_right Yeah ." at bounding box center [778, 605] width 426 height 64
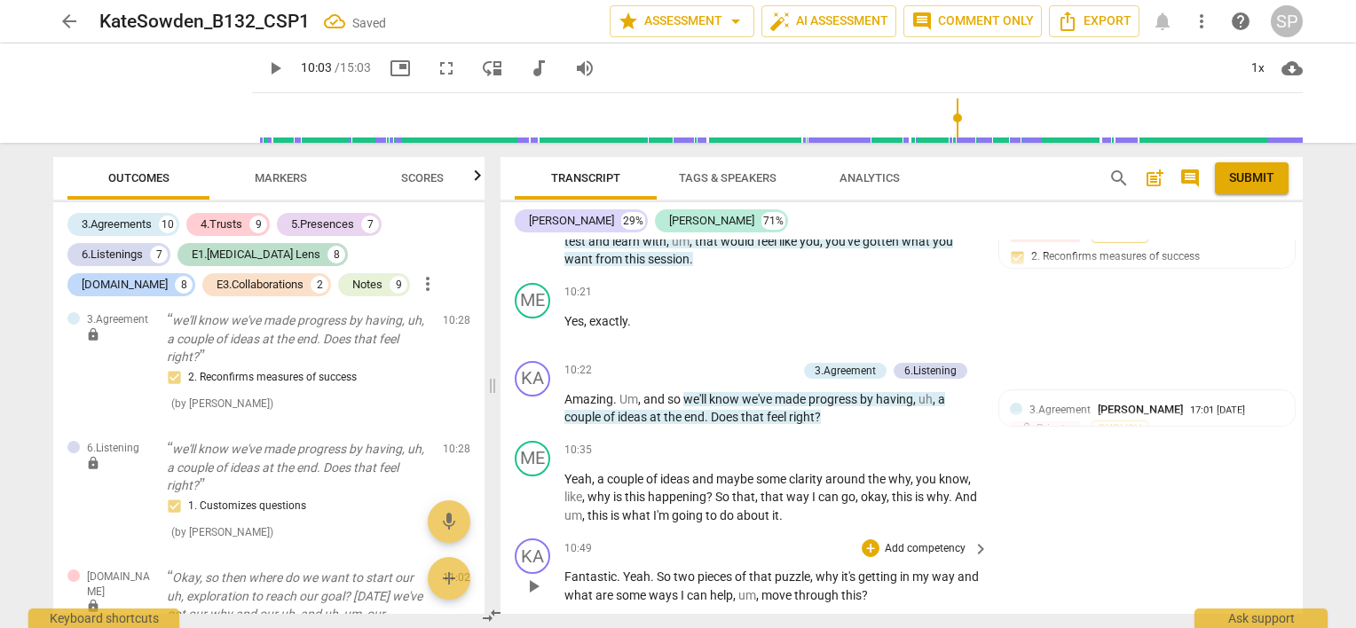
scroll to position [4209, 0]
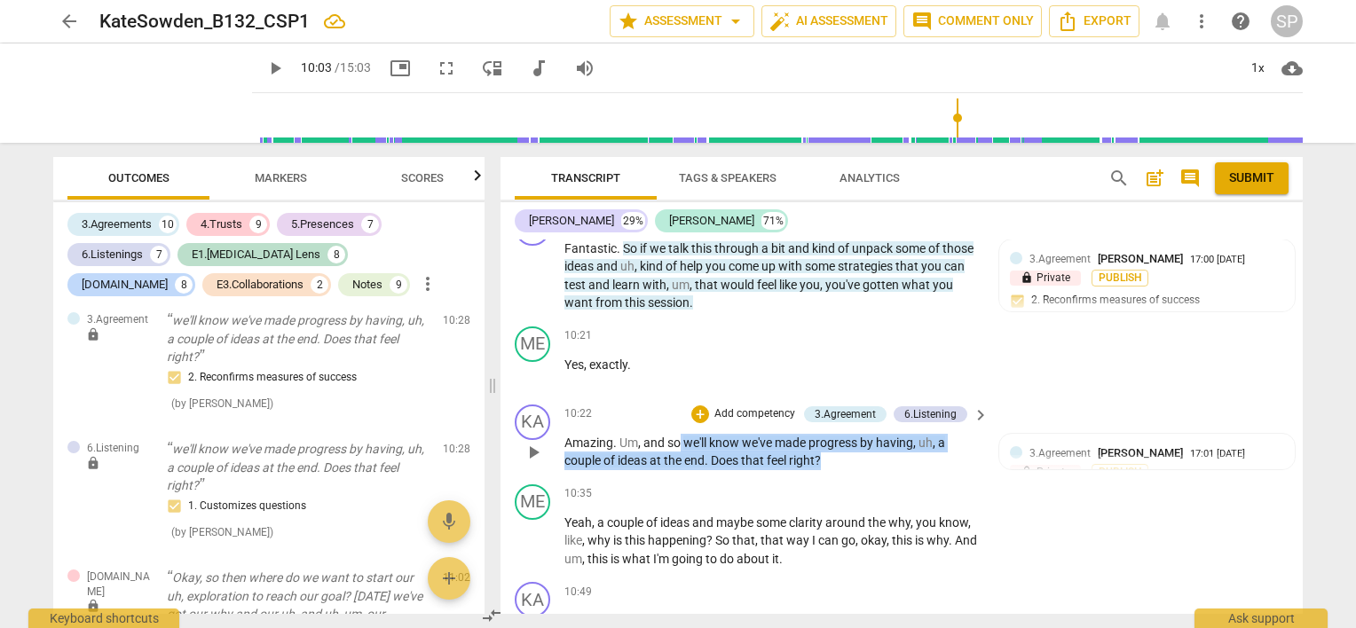
drag, startPoint x: 679, startPoint y: 350, endPoint x: 875, endPoint y: 380, distance: 198.5
click at [875, 434] on p "Amazing . Um , and so we'll know we've made progress by having , uh , a couple …" at bounding box center [772, 452] width 415 height 36
click at [703, 406] on div "+" at bounding box center [700, 415] width 18 height 18
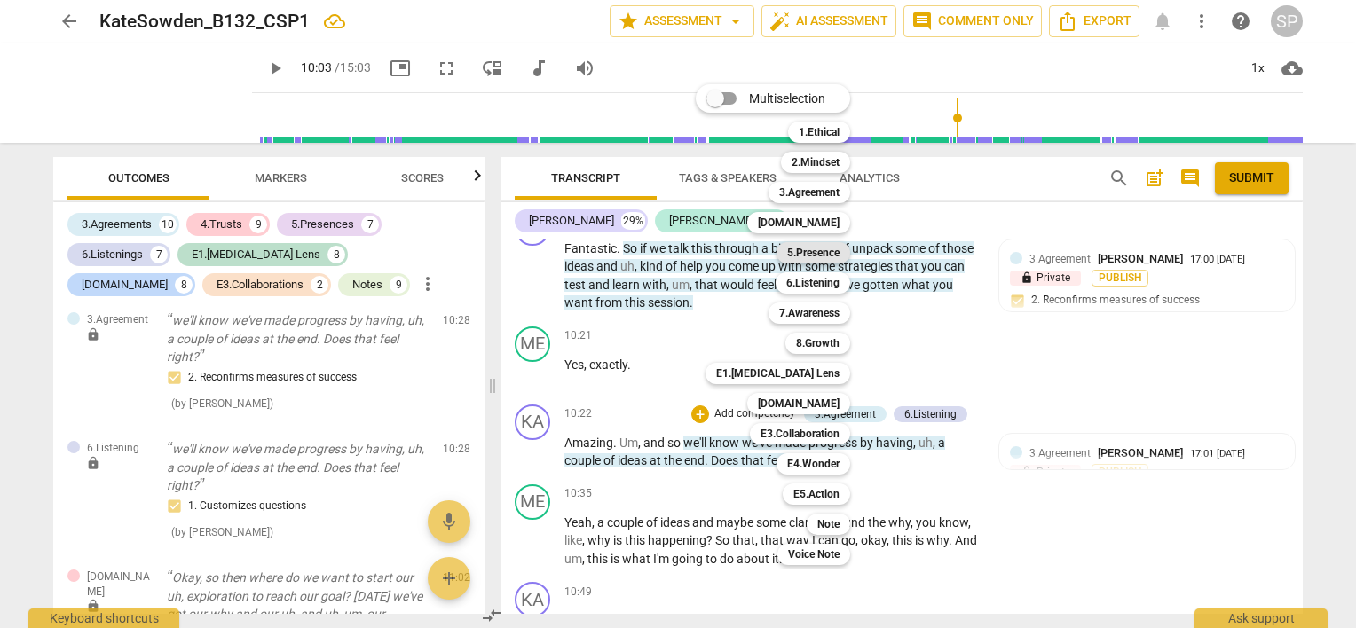
click at [818, 249] on b "5.Presence" at bounding box center [813, 252] width 52 height 21
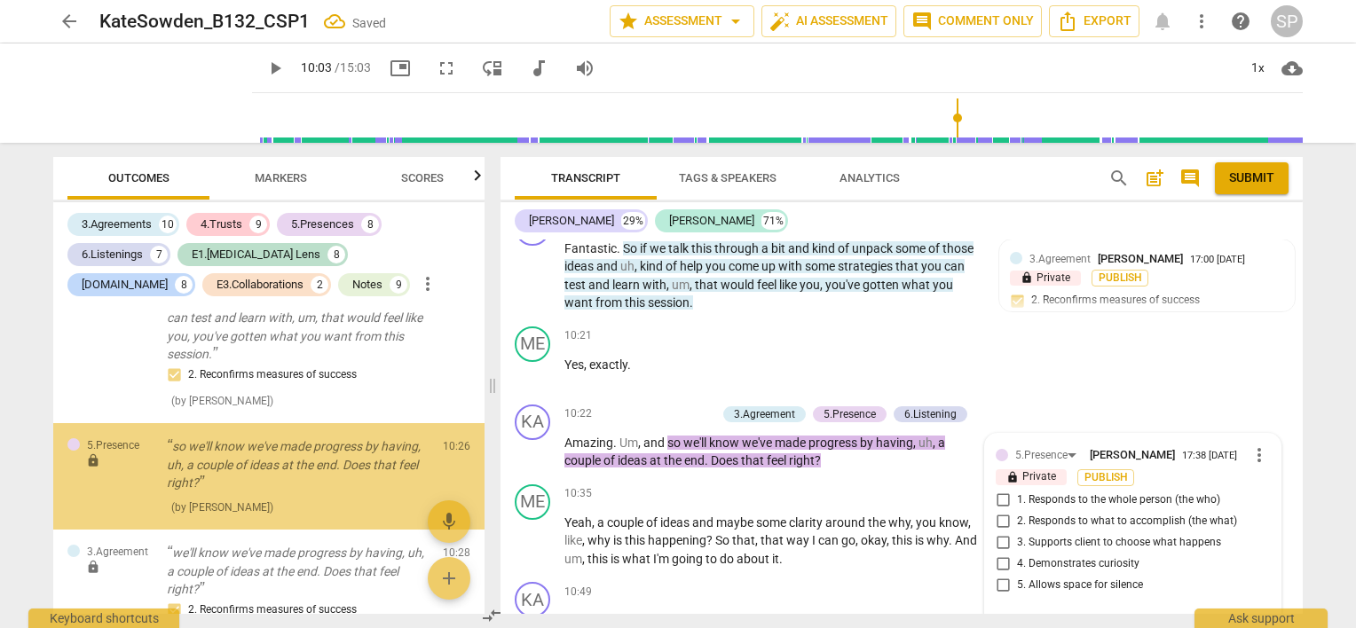
scroll to position [6168, 0]
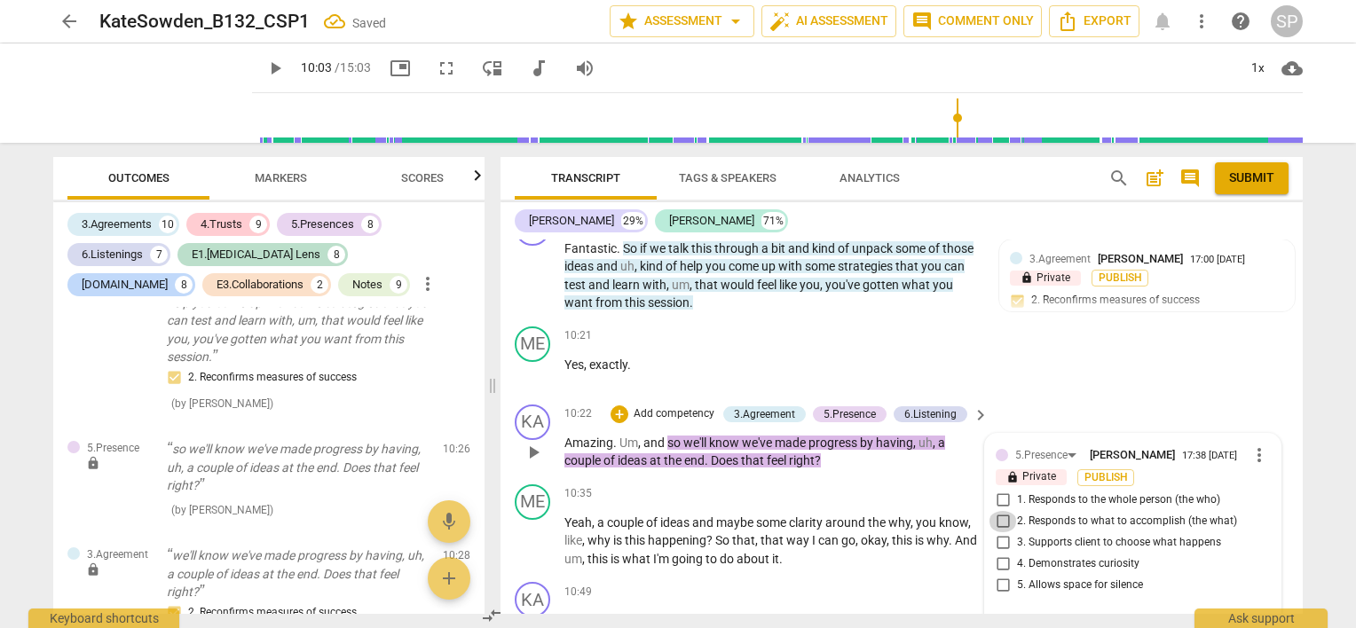
click at [1002, 511] on input "2. Responds to what to accomplish (the what)" at bounding box center [1003, 521] width 28 height 21
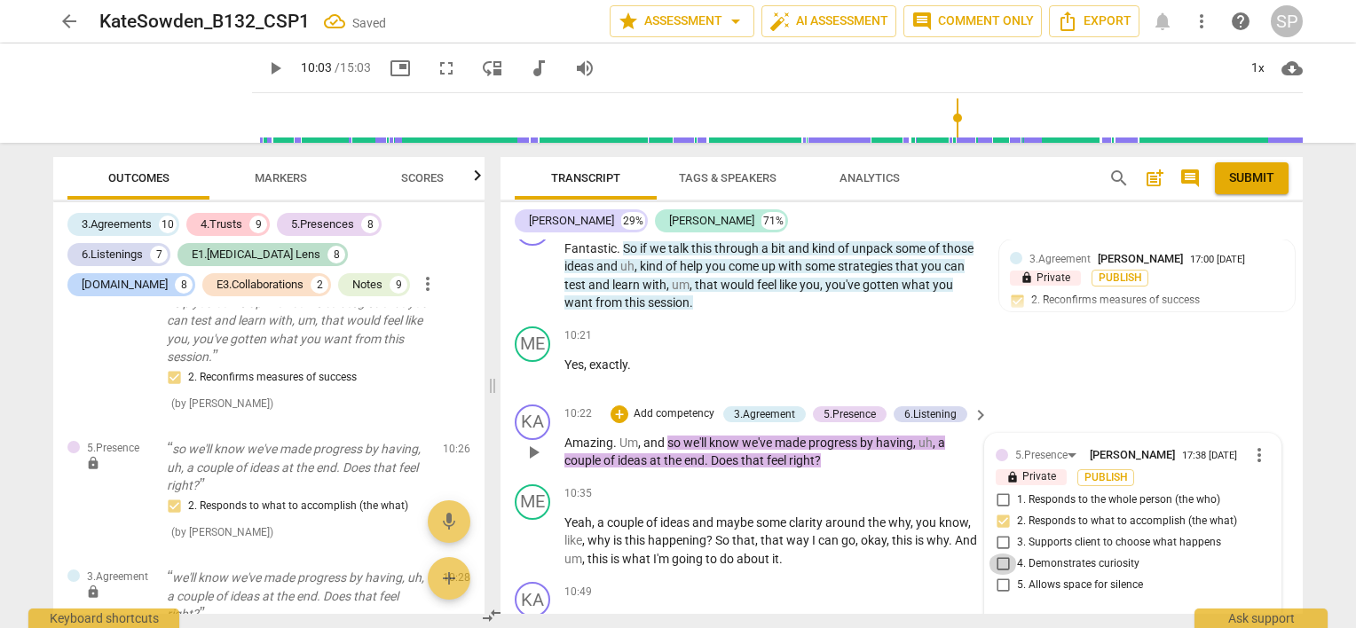
click at [999, 554] on input "4. Demonstrates curiosity" at bounding box center [1003, 564] width 28 height 21
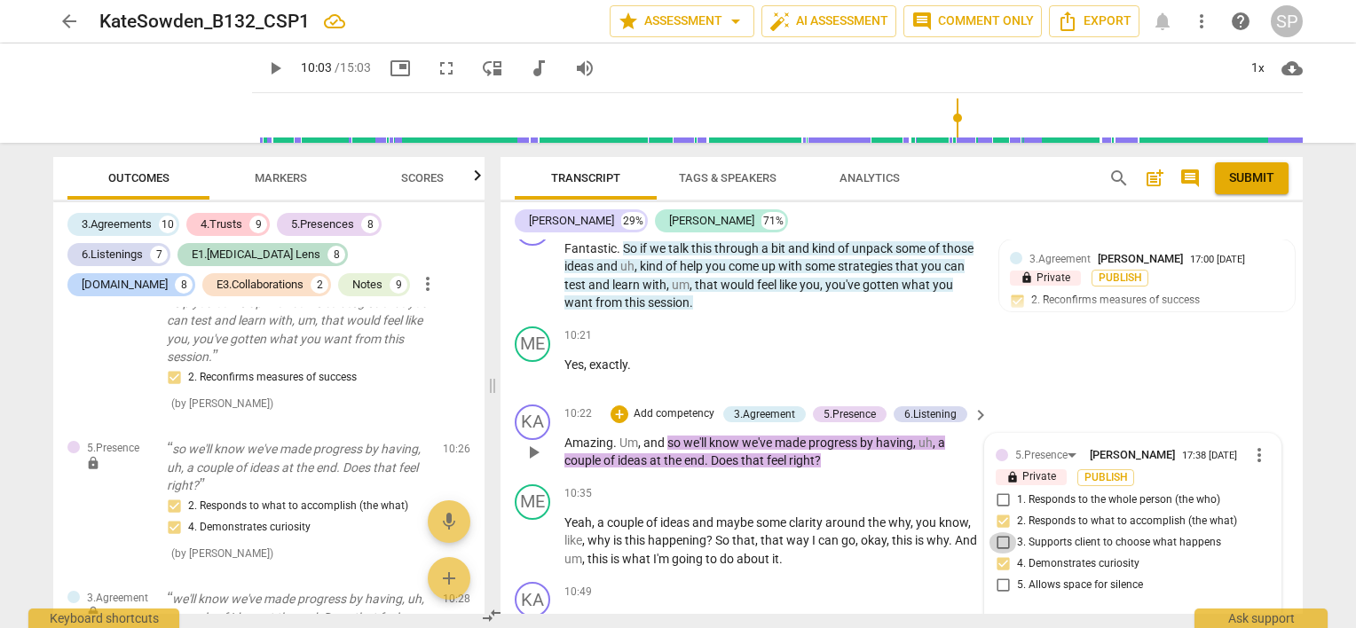
click at [999, 533] on input "3. Supports client to choose what happens" at bounding box center [1003, 543] width 28 height 21
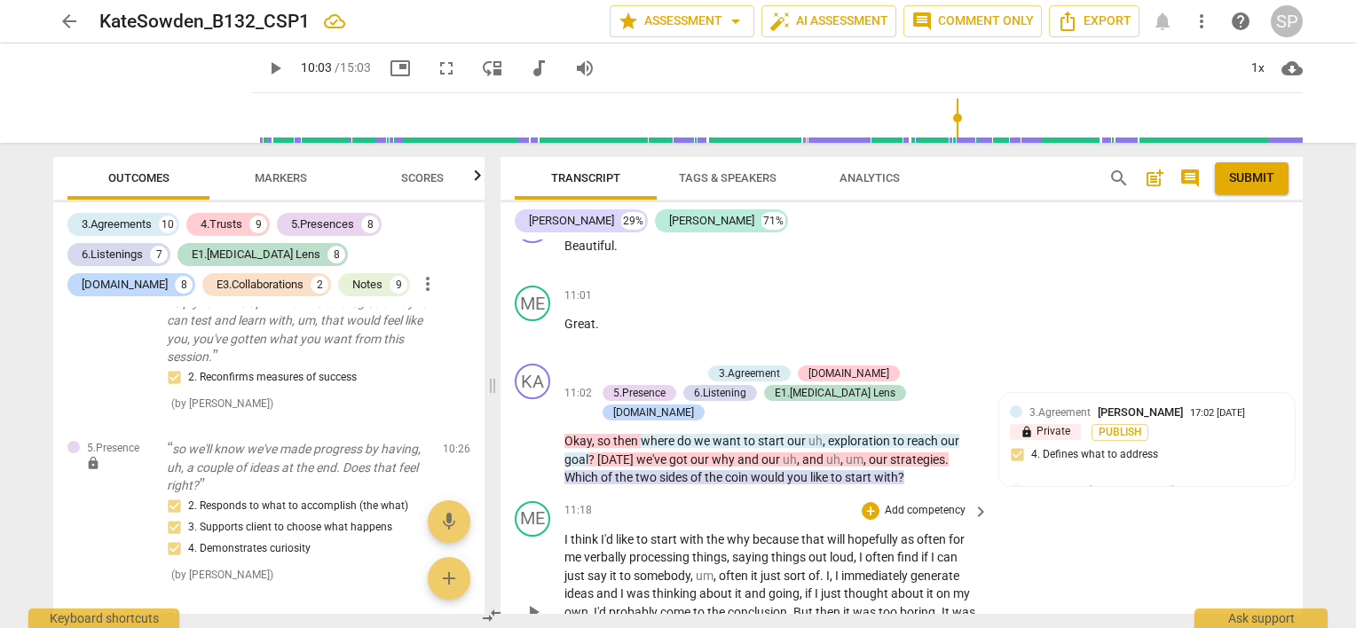
scroll to position [4298, 0]
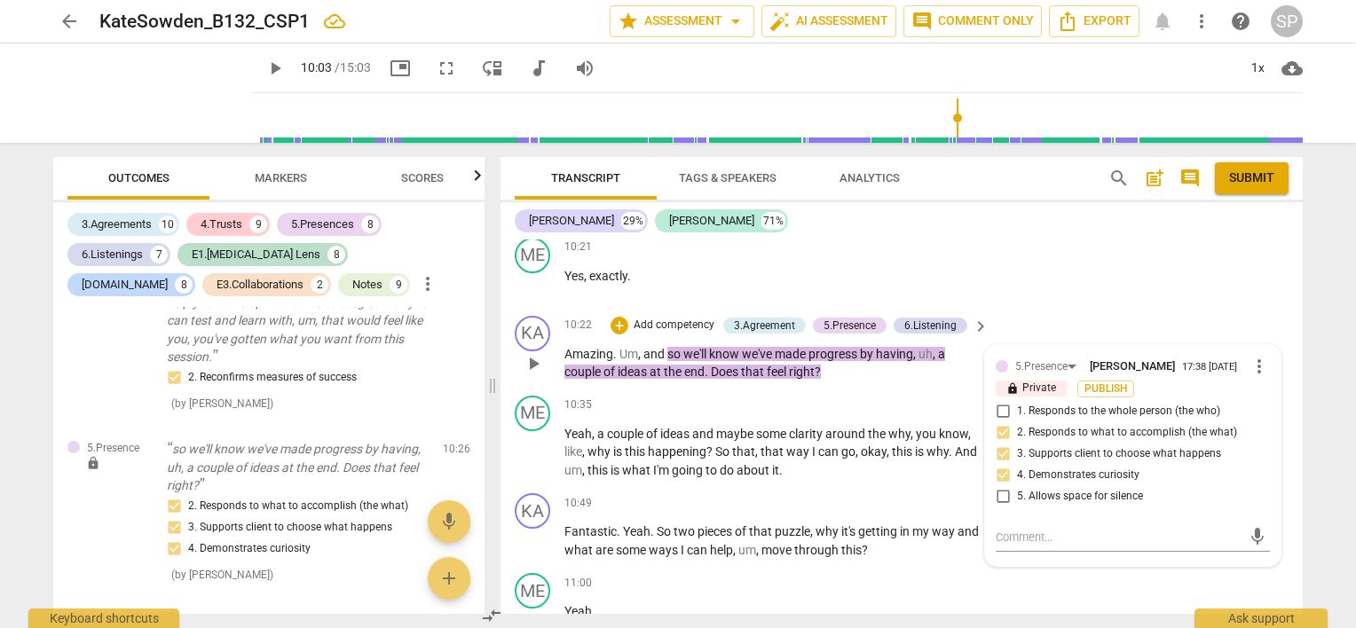
click at [995, 401] on input "1. Responds to the whole person (the who)" at bounding box center [1003, 411] width 28 height 21
click at [999, 444] on input "3. Supports client to choose what happens" at bounding box center [1003, 454] width 28 height 21
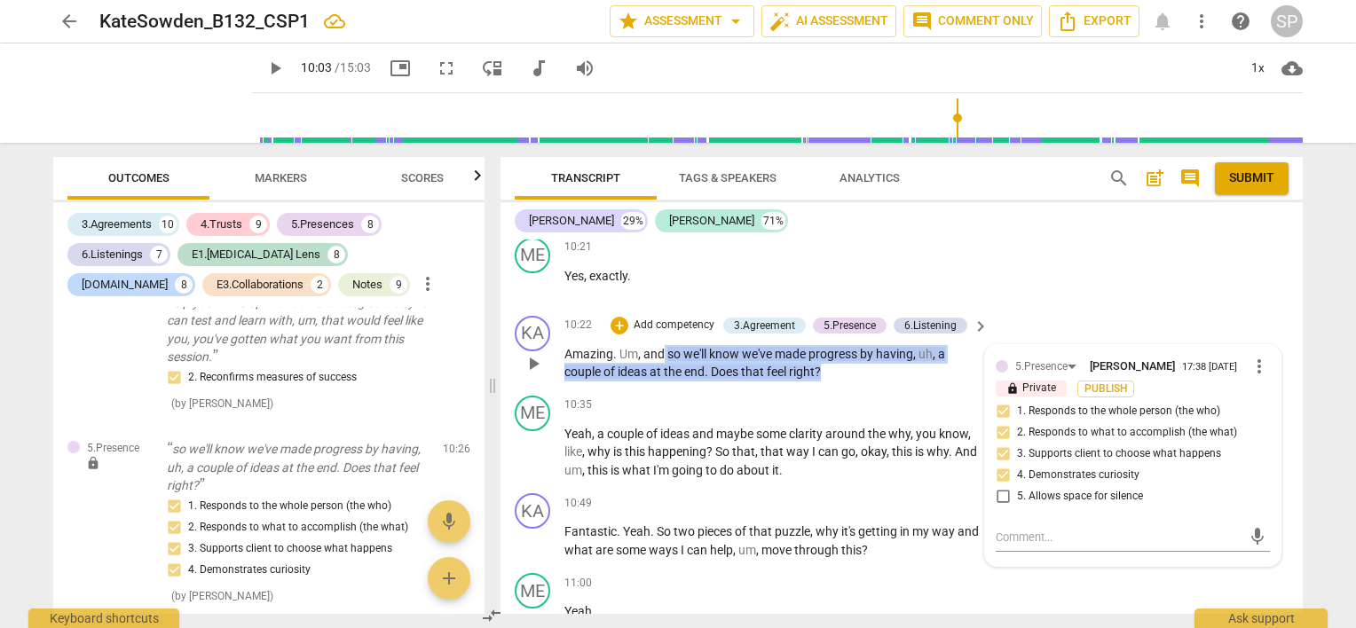
drag, startPoint x: 662, startPoint y: 259, endPoint x: 924, endPoint y: 279, distance: 262.6
click at [924, 345] on p "Amazing . Um , and so we'll know we've made progress by having , uh , a couple …" at bounding box center [772, 363] width 415 height 36
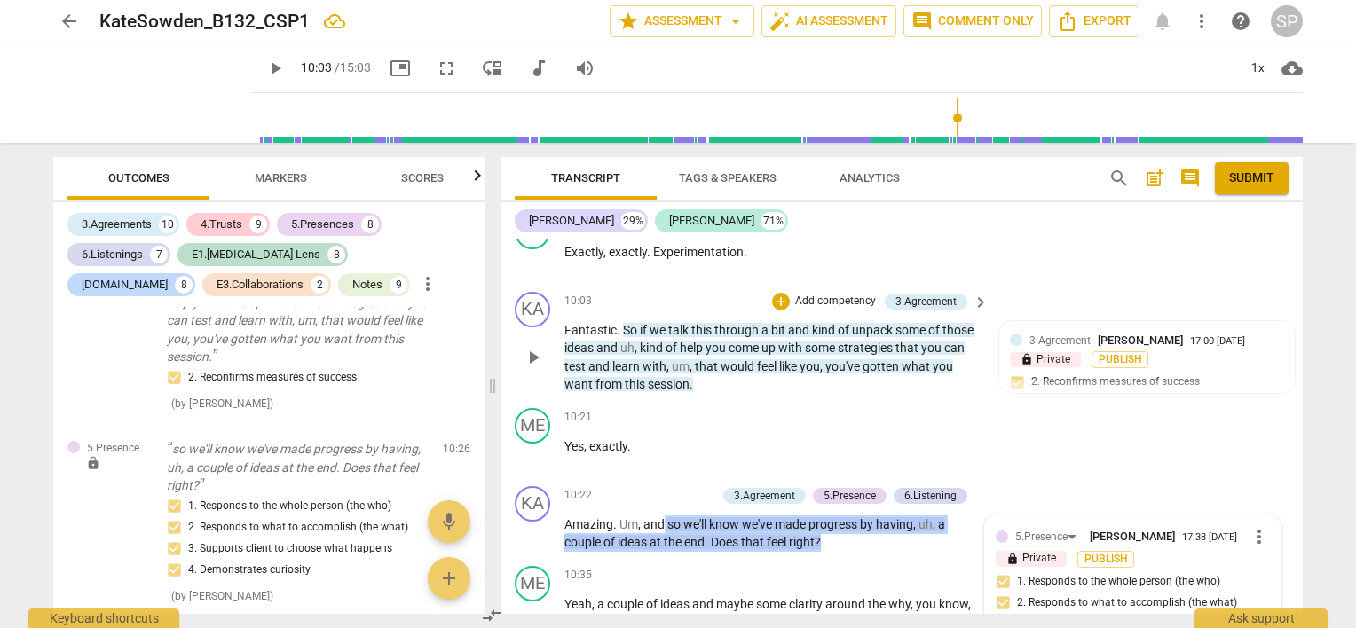
scroll to position [4121, 0]
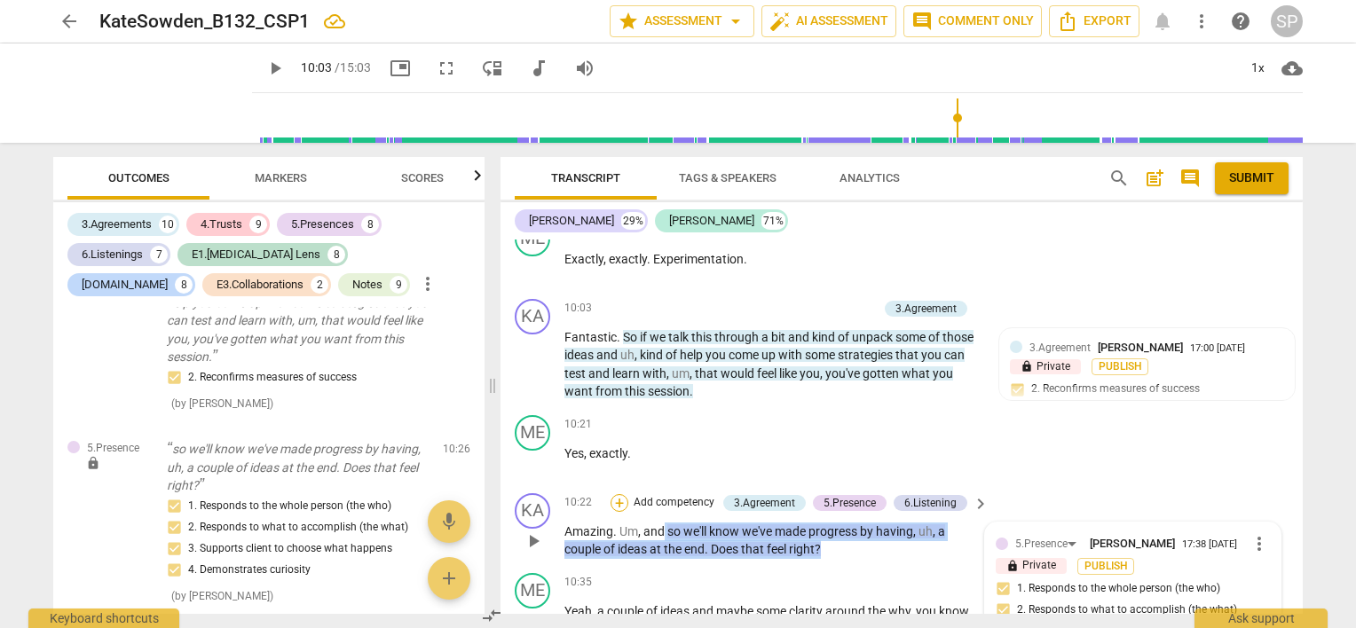
click at [611, 494] on div "+" at bounding box center [620, 503] width 18 height 18
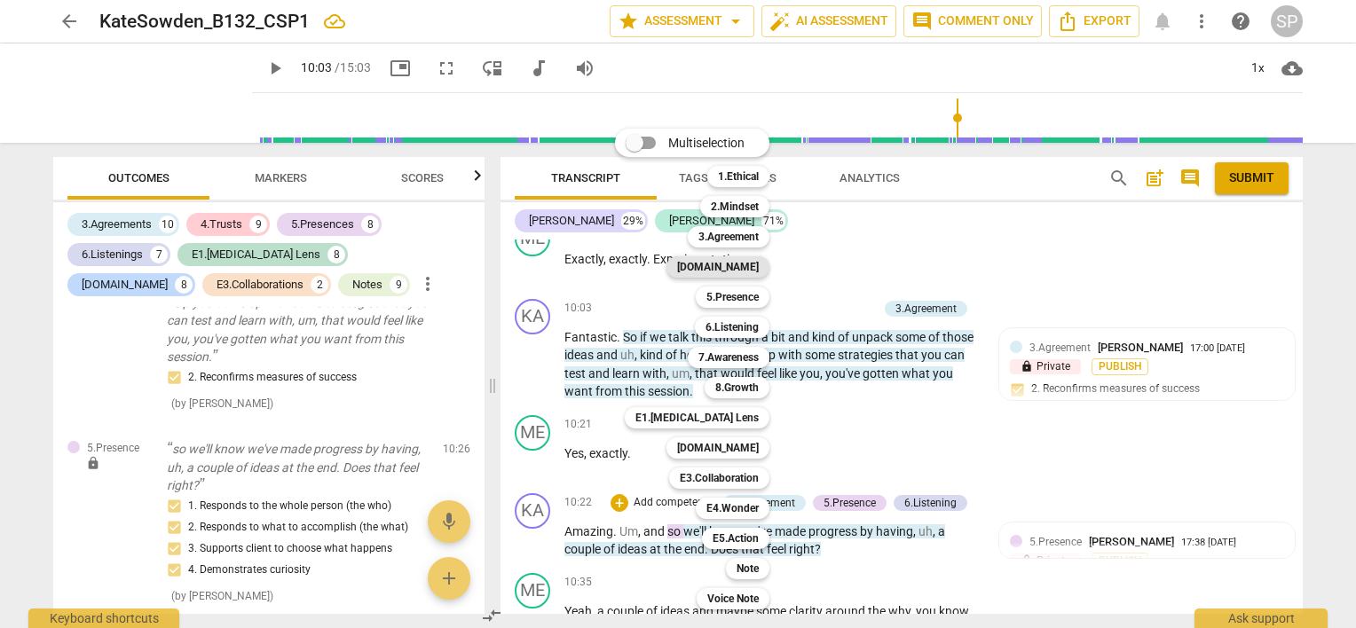
click at [746, 266] on b "[DOMAIN_NAME]" at bounding box center [718, 267] width 82 height 21
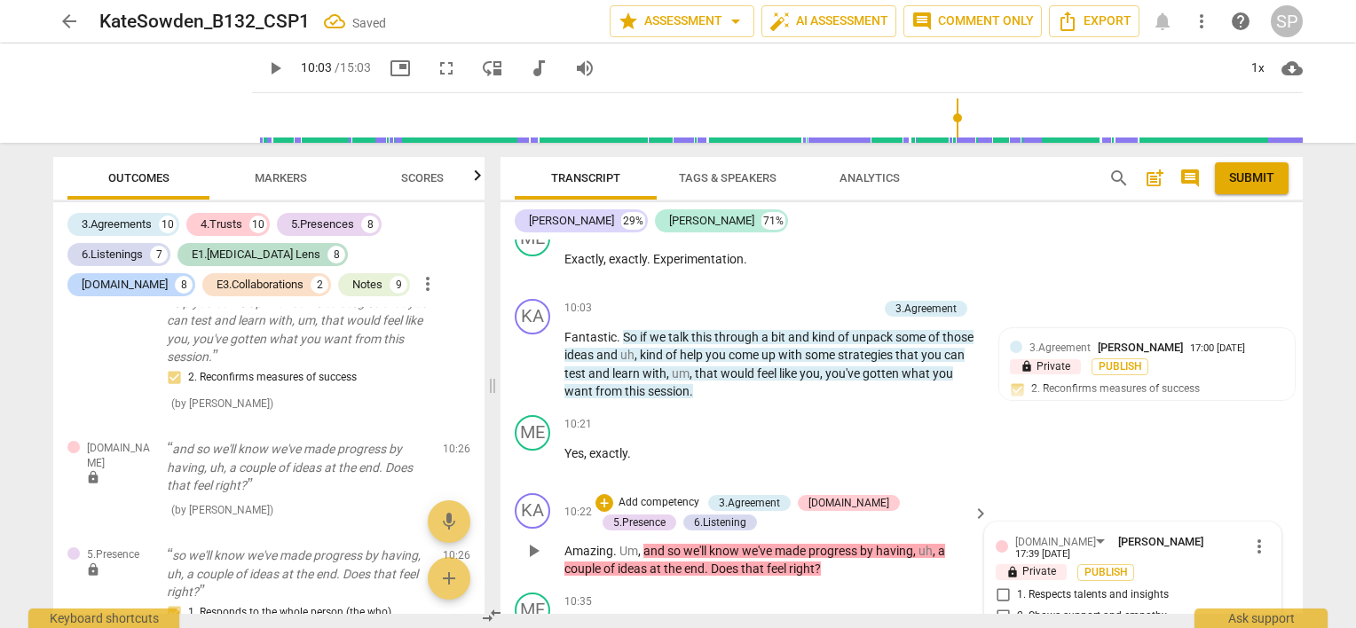
click at [998, 628] on input "3. Supports expression of feelings" at bounding box center [1003, 638] width 28 height 21
click at [996, 585] on input "1. Respects talents and insights" at bounding box center [1003, 595] width 28 height 21
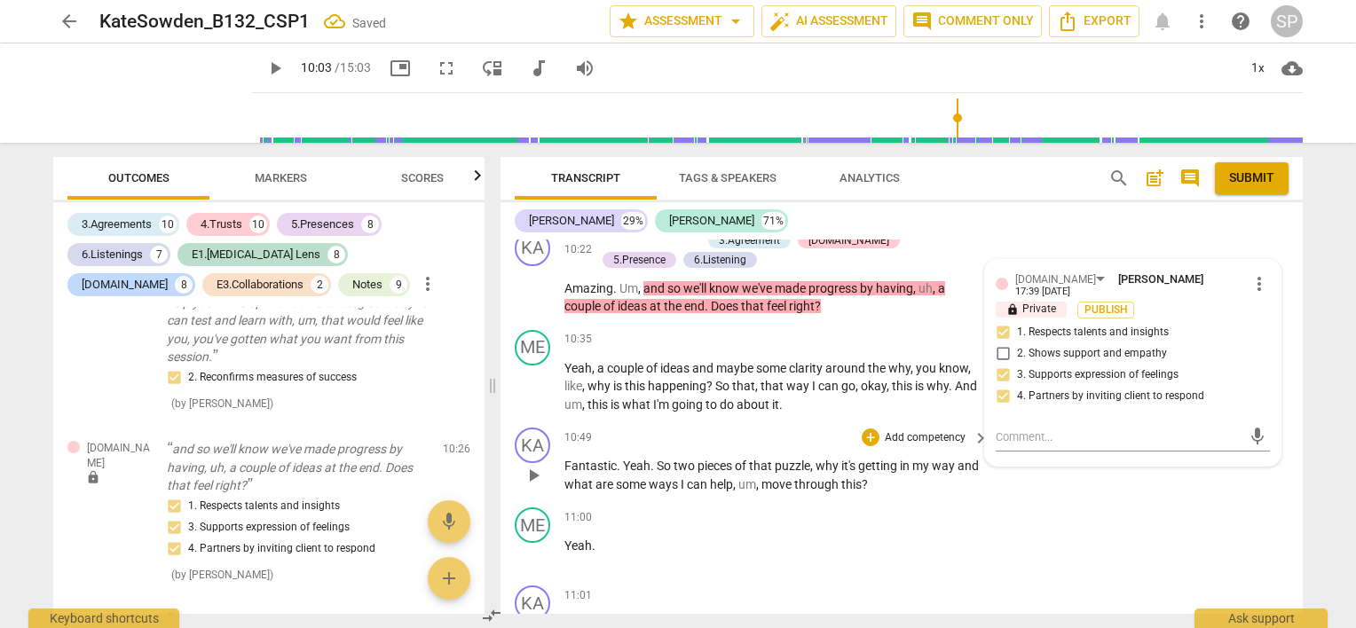
scroll to position [4387, 0]
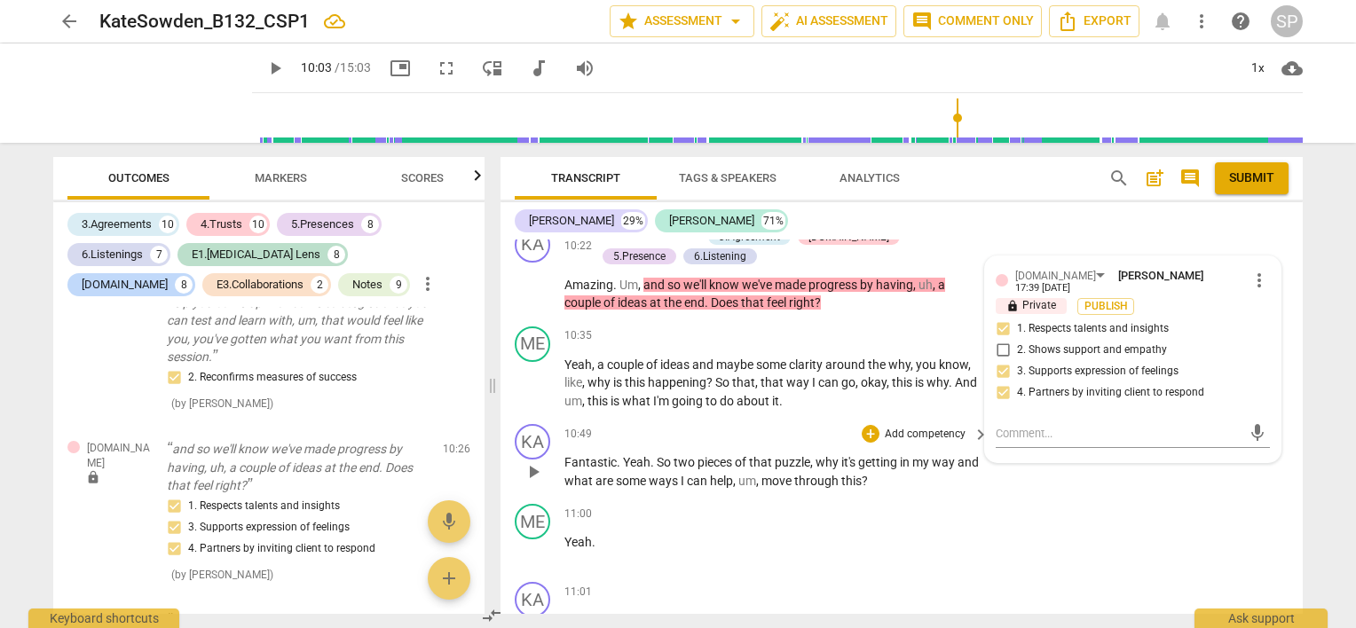
click at [676, 455] on span "two" at bounding box center [686, 462] width 24 height 14
